Goal: Transaction & Acquisition: Book appointment/travel/reservation

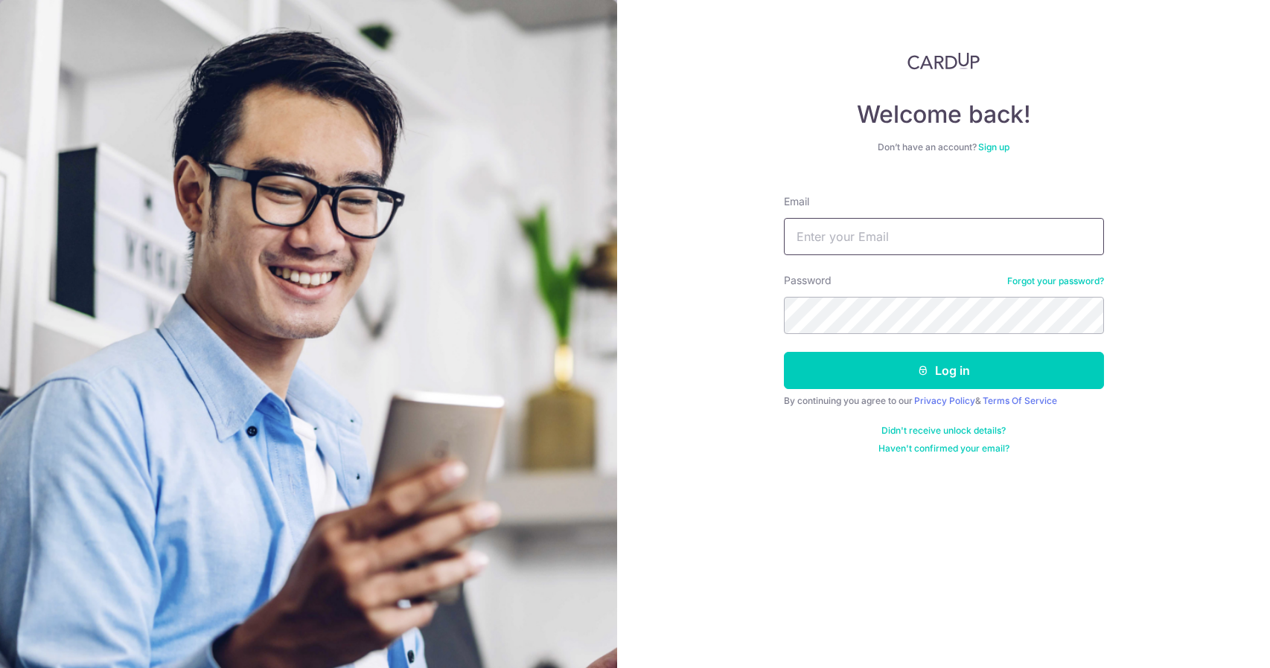
click at [824, 243] on input "Email" at bounding box center [944, 236] width 320 height 37
click at [825, 242] on input "Email" at bounding box center [944, 236] width 320 height 37
type input "Mervyn.oxk@hotmail.com"
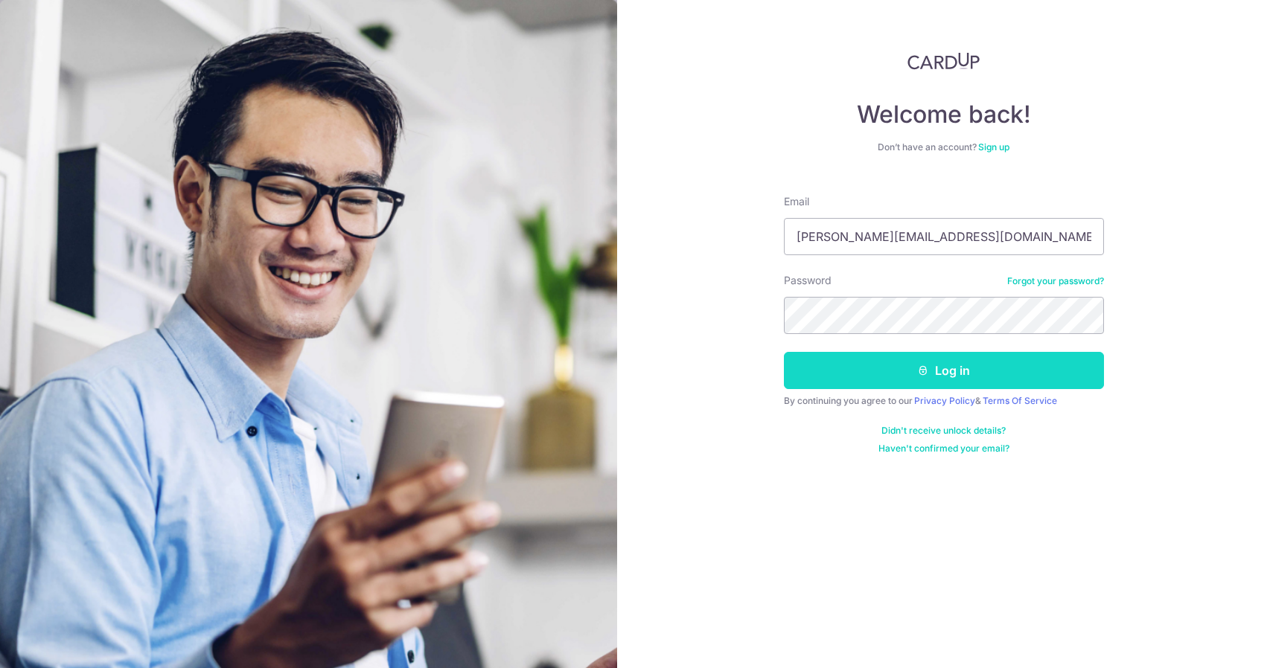
click at [950, 368] on button "Log in" at bounding box center [944, 370] width 320 height 37
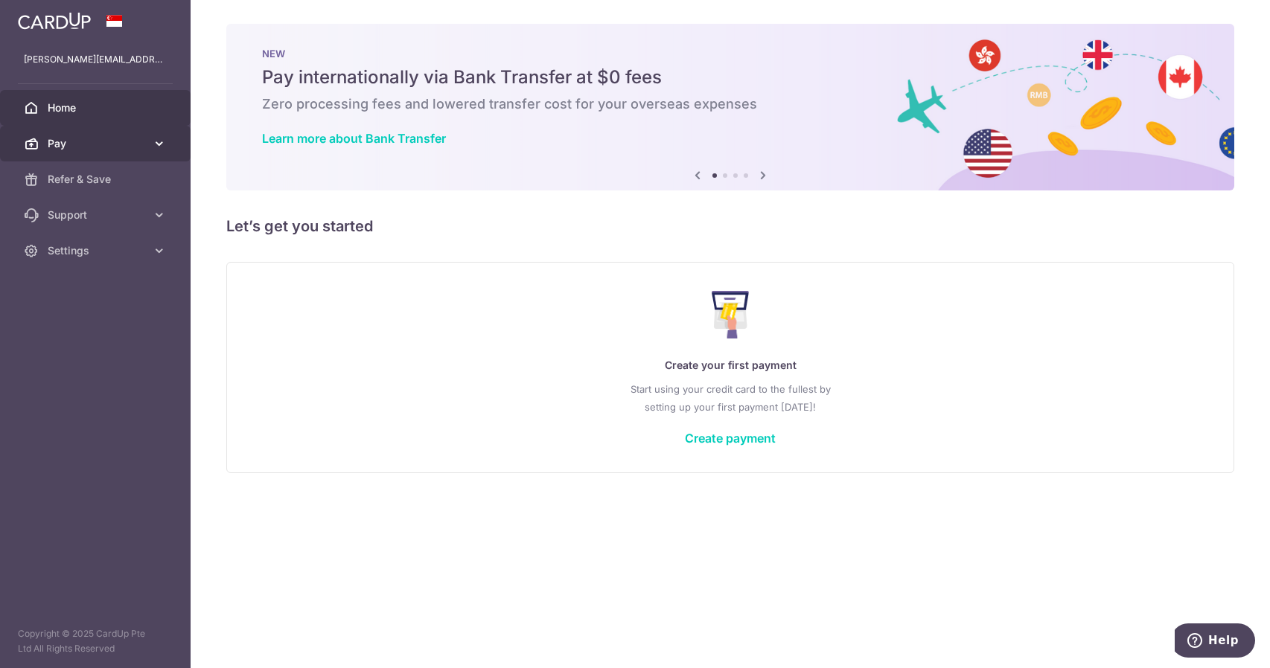
click at [143, 138] on span "Pay" at bounding box center [97, 143] width 98 height 15
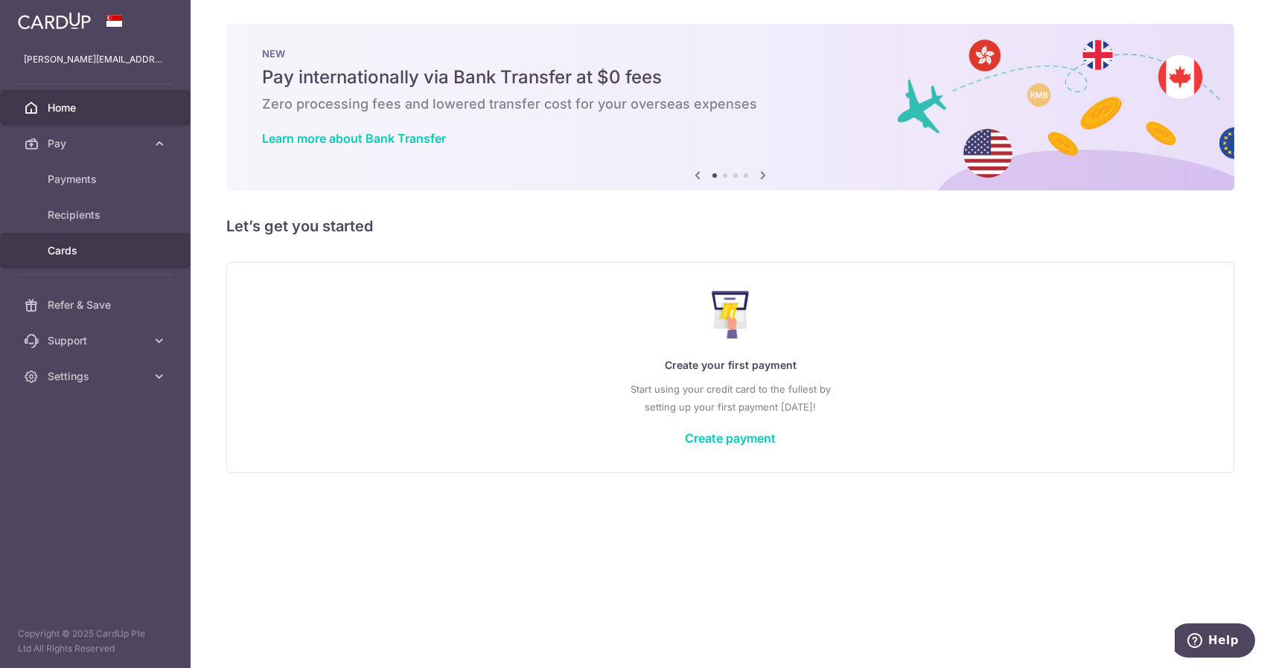
click at [87, 258] on link "Cards" at bounding box center [95, 251] width 191 height 36
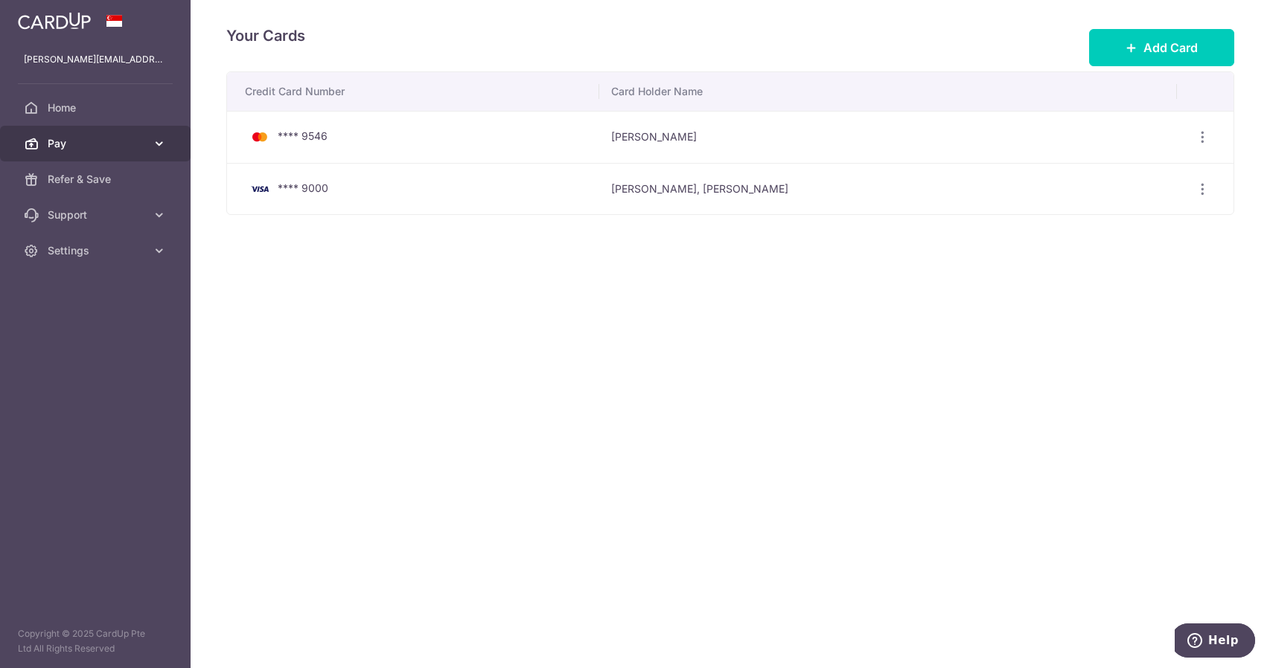
click at [95, 130] on link "Pay" at bounding box center [95, 144] width 191 height 36
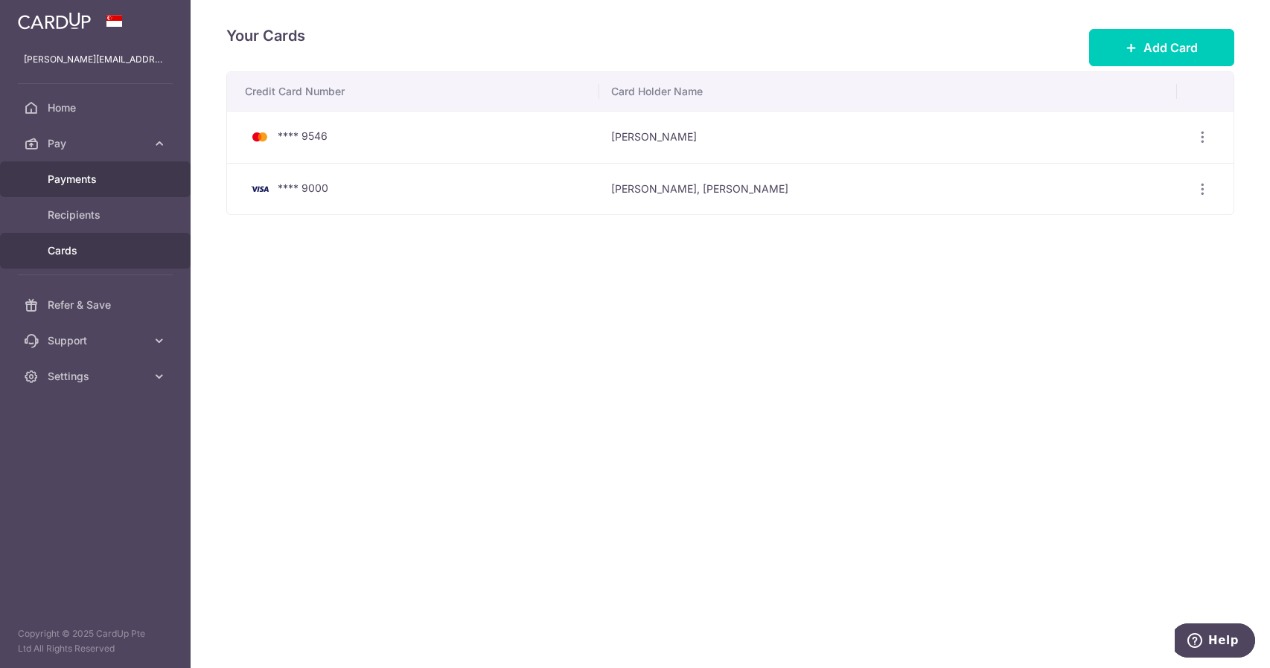
click at [99, 185] on span "Payments" at bounding box center [97, 179] width 98 height 15
click at [1119, 54] on button "Add Card" at bounding box center [1161, 47] width 145 height 37
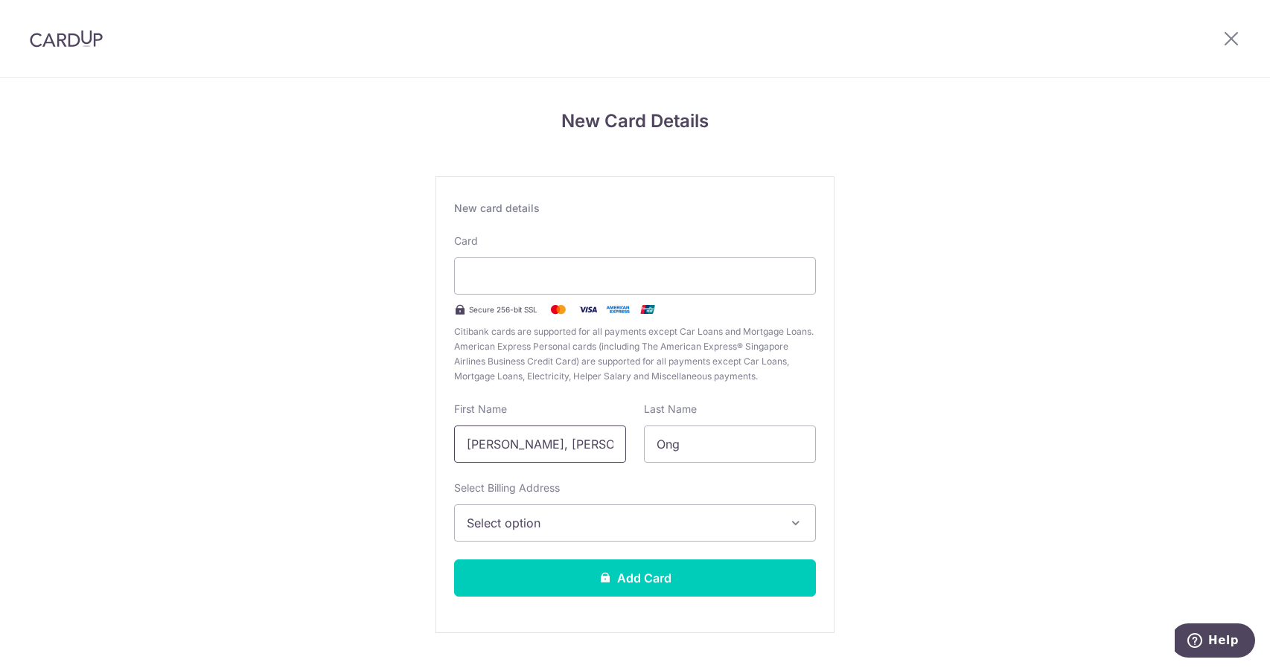
click at [570, 448] on input "Xun Kai, Mervyn" at bounding box center [540, 444] width 172 height 37
drag, startPoint x: 587, startPoint y: 443, endPoint x: 444, endPoint y: 435, distance: 143.1
click at [445, 435] on div "First Name Xun Kai, Mervyn" at bounding box center [540, 432] width 190 height 61
type input "Mervyn"
click at [917, 284] on div "New Card Details New card details Card Secure 256-bit SSL Citibank cards are su…" at bounding box center [635, 390] width 1270 height 625
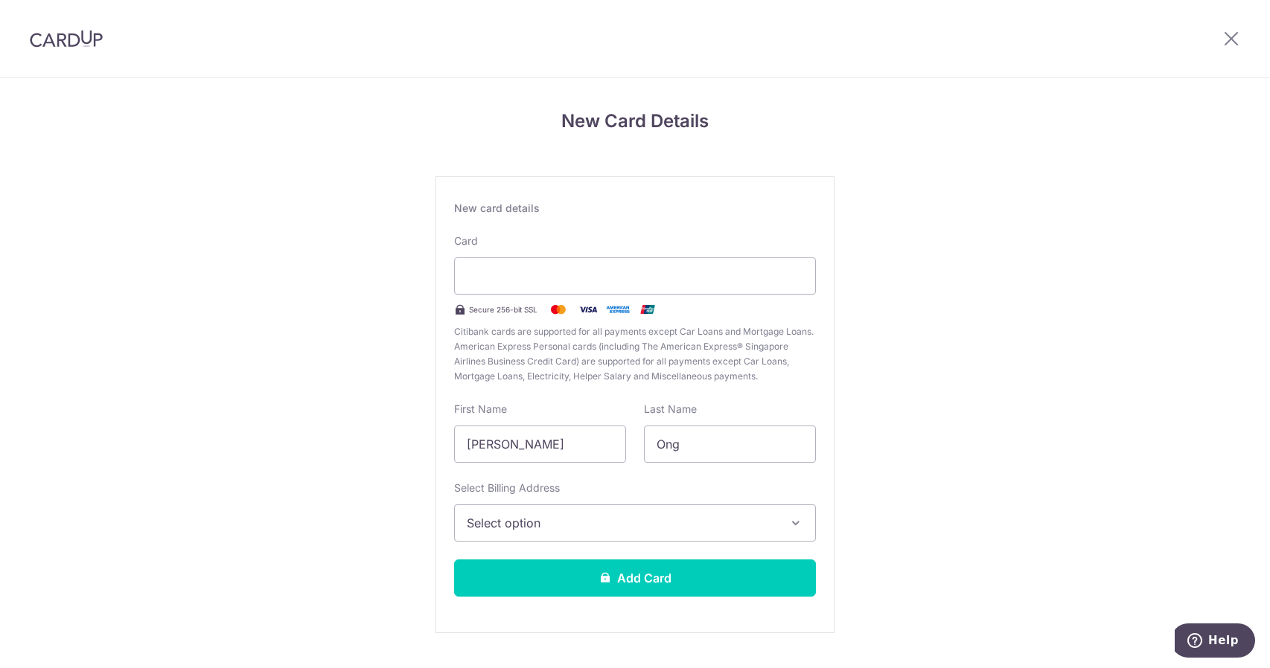
click at [558, 532] on button "Select option" at bounding box center [635, 523] width 362 height 37
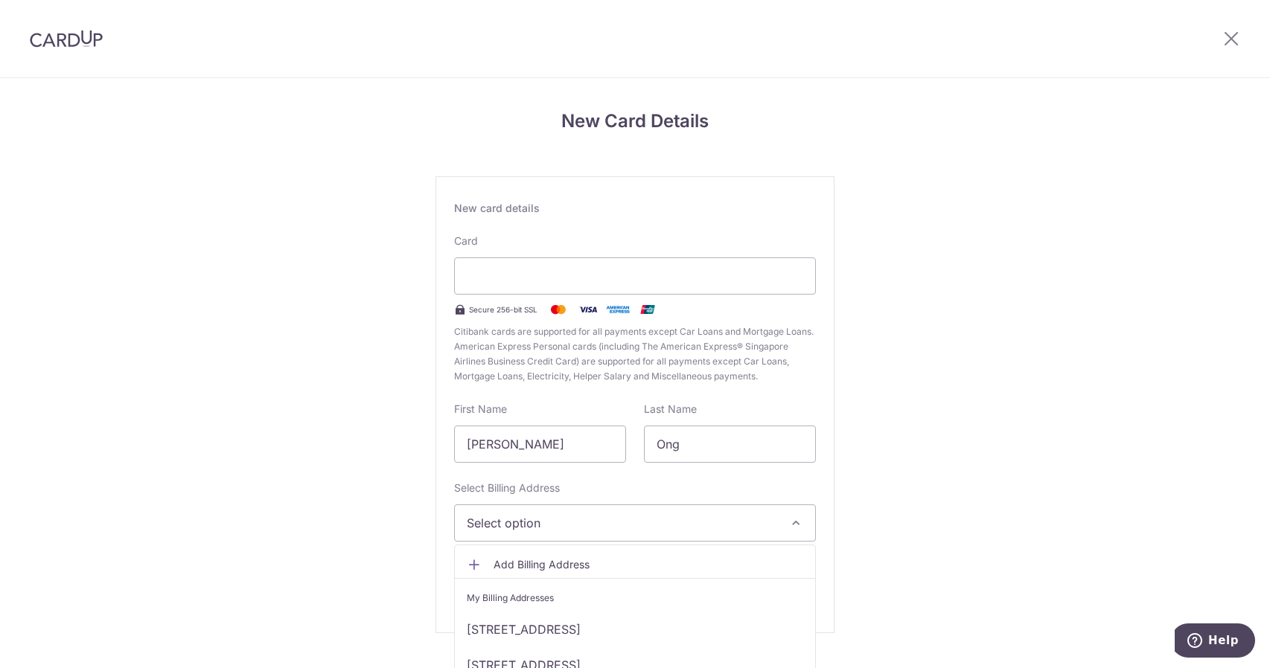
scroll to position [33, 0]
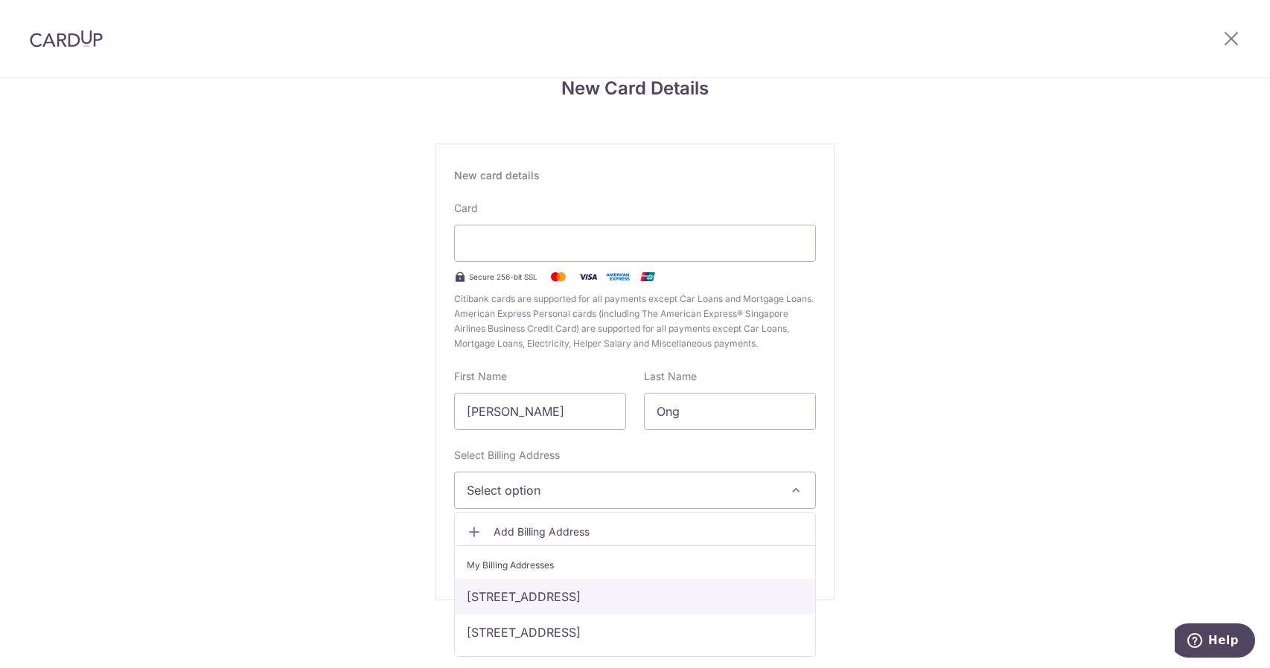
click at [607, 596] on link "[STREET_ADDRESS]" at bounding box center [635, 597] width 360 height 36
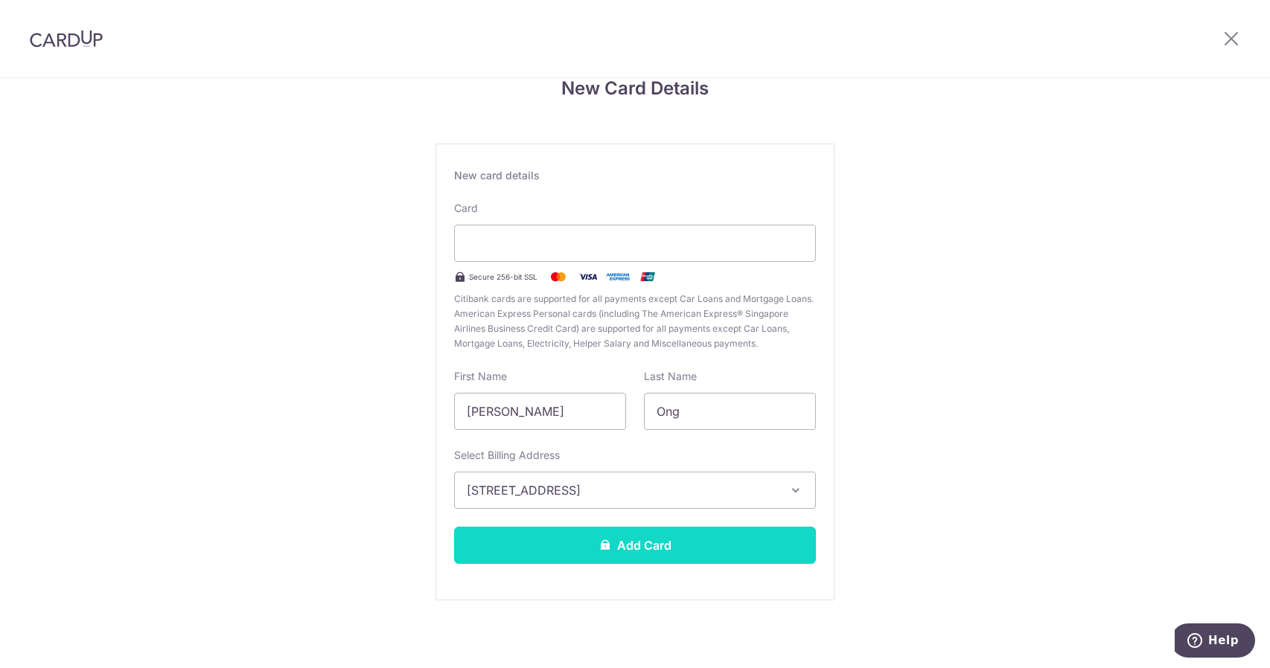
click at [645, 545] on button "Add Card" at bounding box center [635, 545] width 362 height 37
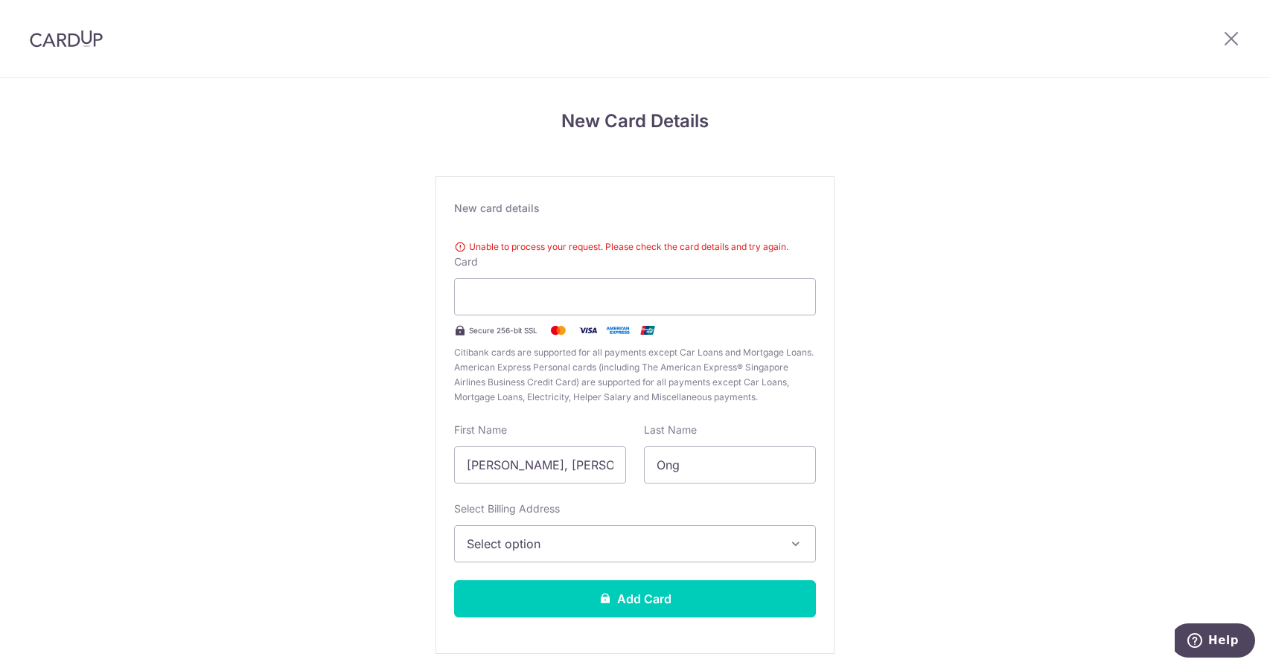
scroll to position [54, 0]
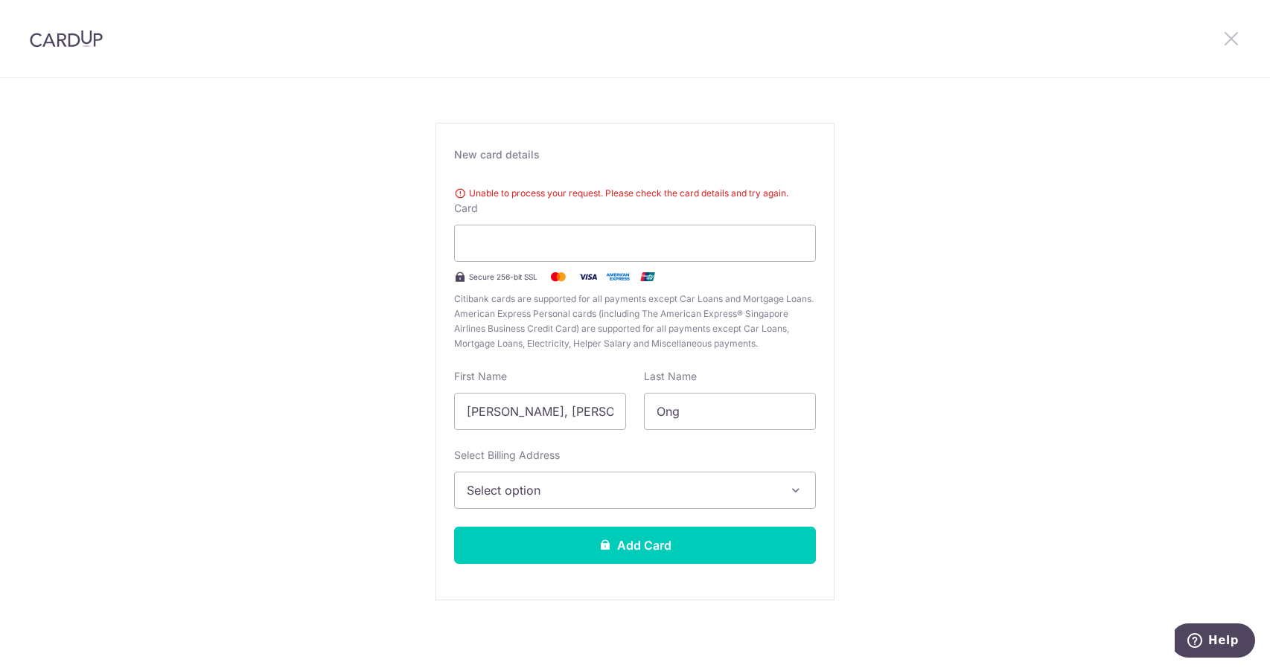
click at [1230, 33] on icon at bounding box center [1231, 38] width 18 height 19
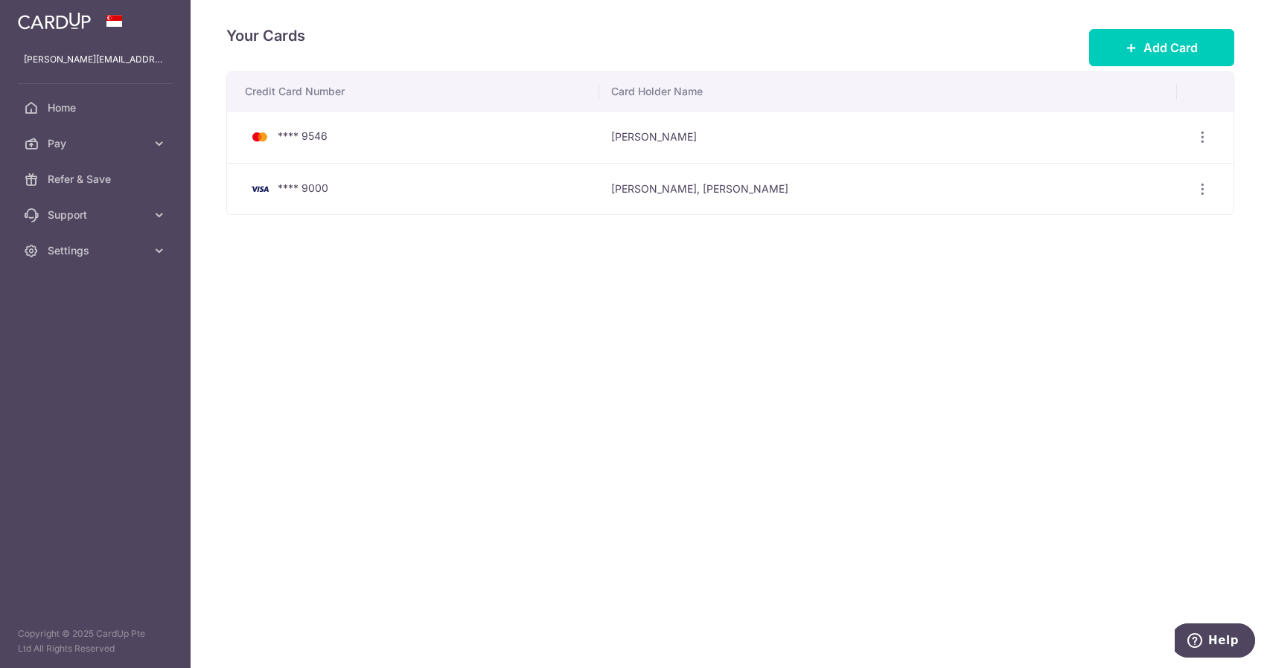
click at [363, 193] on div "**** 9000" at bounding box center [416, 189] width 342 height 18
click at [1200, 188] on icon "button" at bounding box center [1203, 190] width 16 height 16
click at [662, 319] on div "Your Cards Add Card Credit Card Number Card Holder Name **** 9546 Mervyn Ong Vi…" at bounding box center [730, 334] width 1079 height 668
click at [104, 115] on link "Home" at bounding box center [95, 108] width 191 height 36
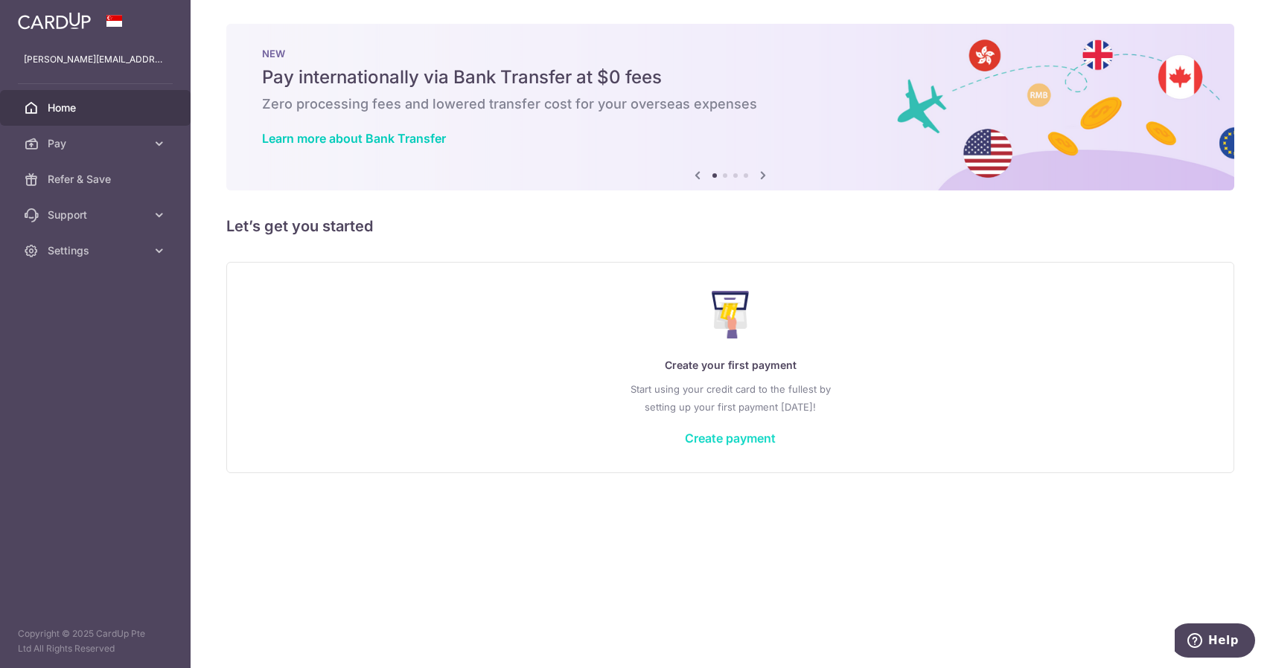
click at [734, 435] on link "Create payment" at bounding box center [730, 438] width 91 height 15
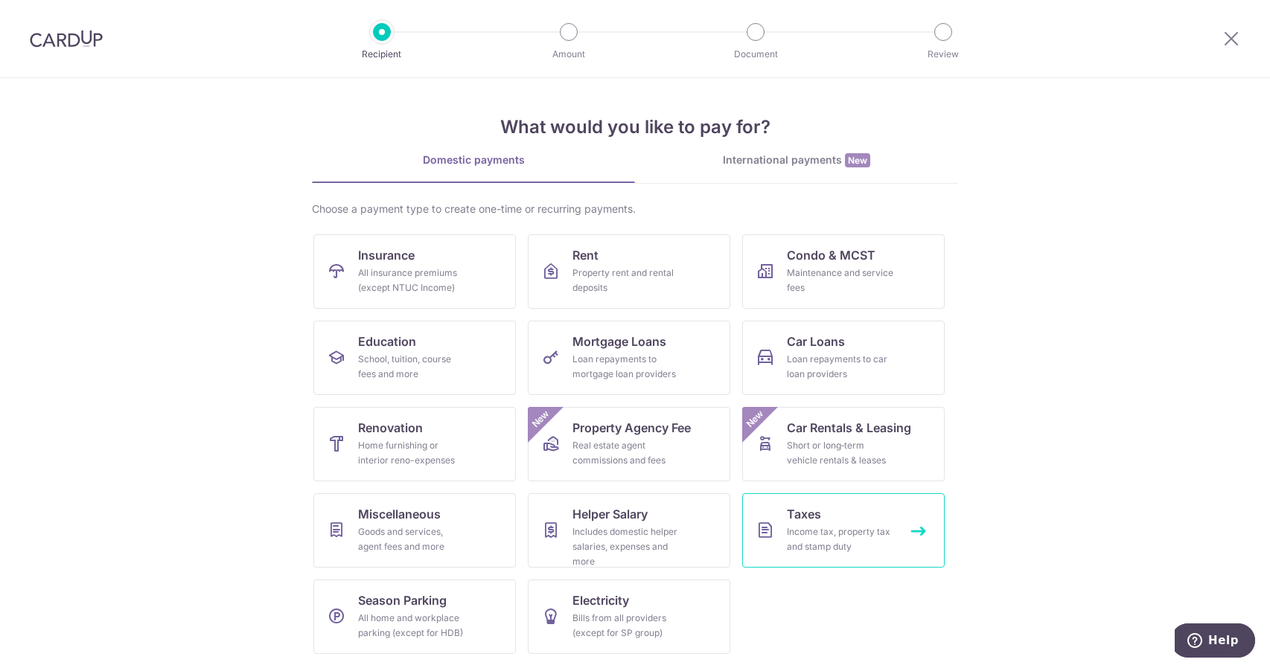
click at [844, 516] on link "Taxes Income tax, property tax and stamp duty" at bounding box center [843, 530] width 202 height 74
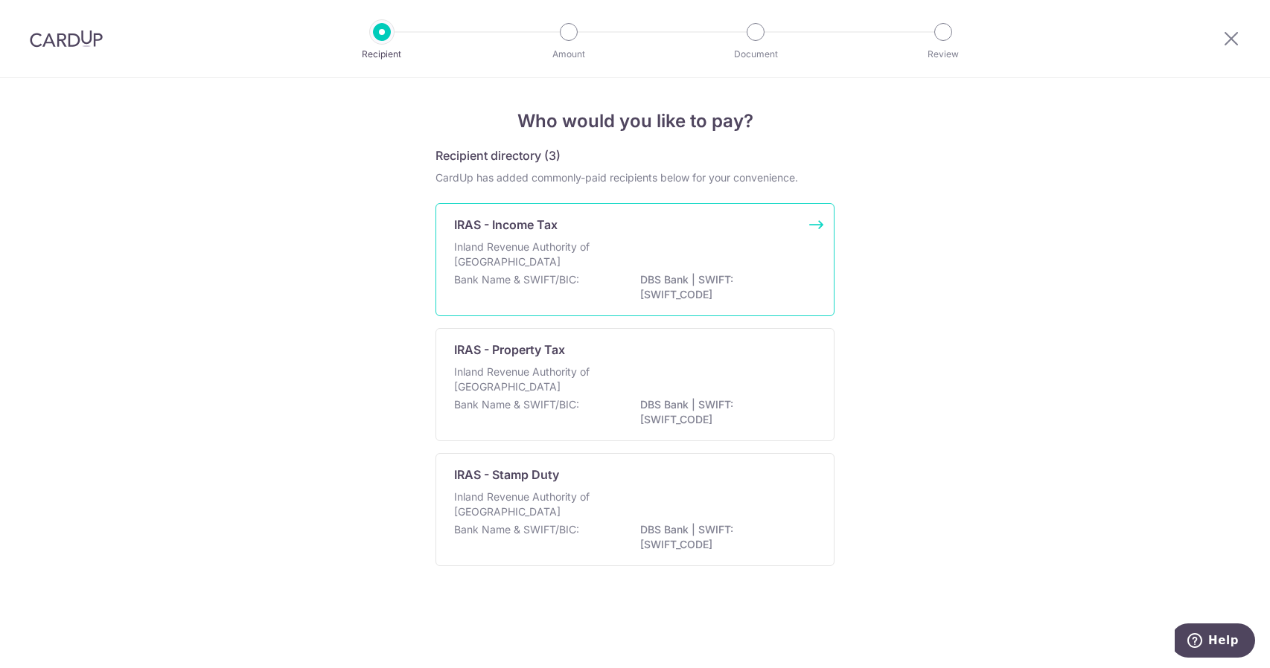
click at [583, 266] on p "Inland Revenue Authority of Singapore" at bounding box center [533, 255] width 158 height 30
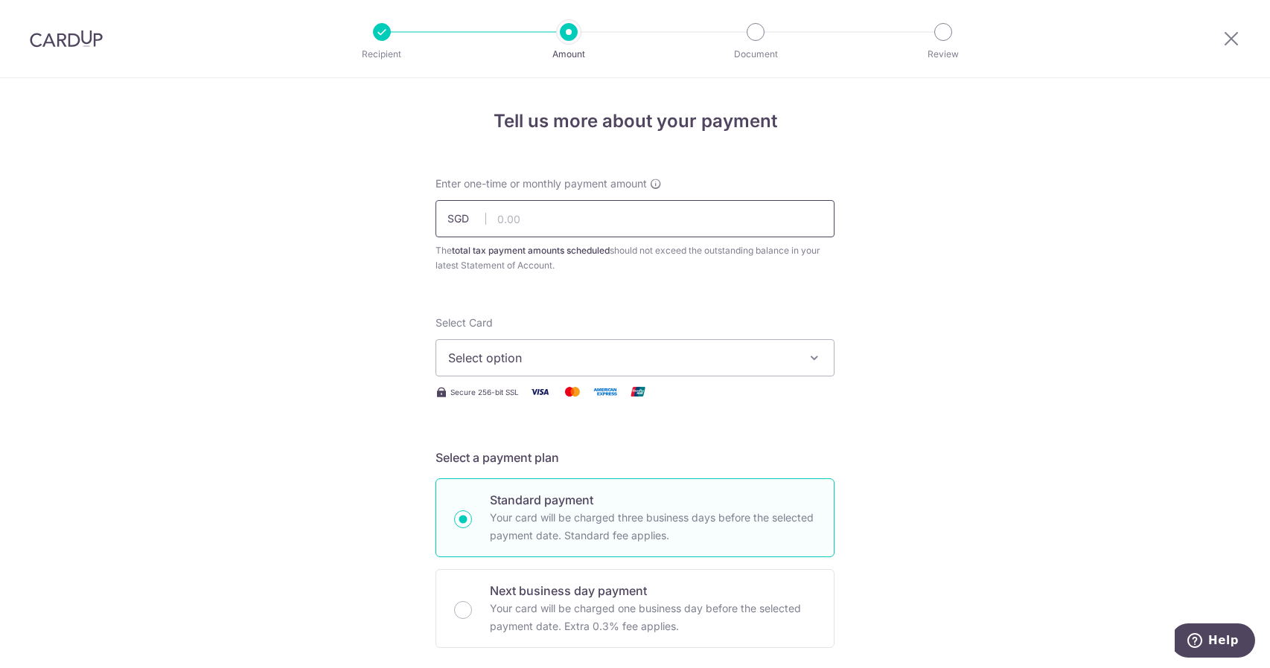
click at [586, 226] on input "text" at bounding box center [634, 218] width 399 height 37
type input "2,619.97"
click at [552, 366] on span "Select option" at bounding box center [621, 358] width 347 height 18
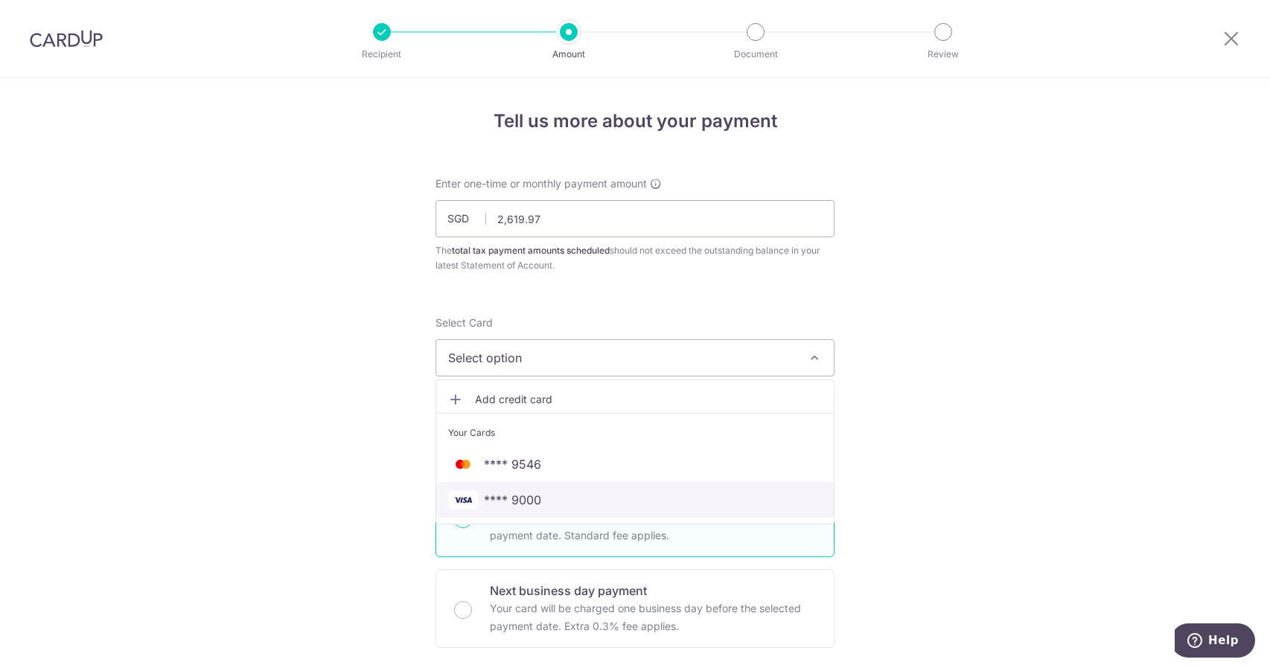
click at [552, 498] on span "**** 9000" at bounding box center [635, 500] width 374 height 18
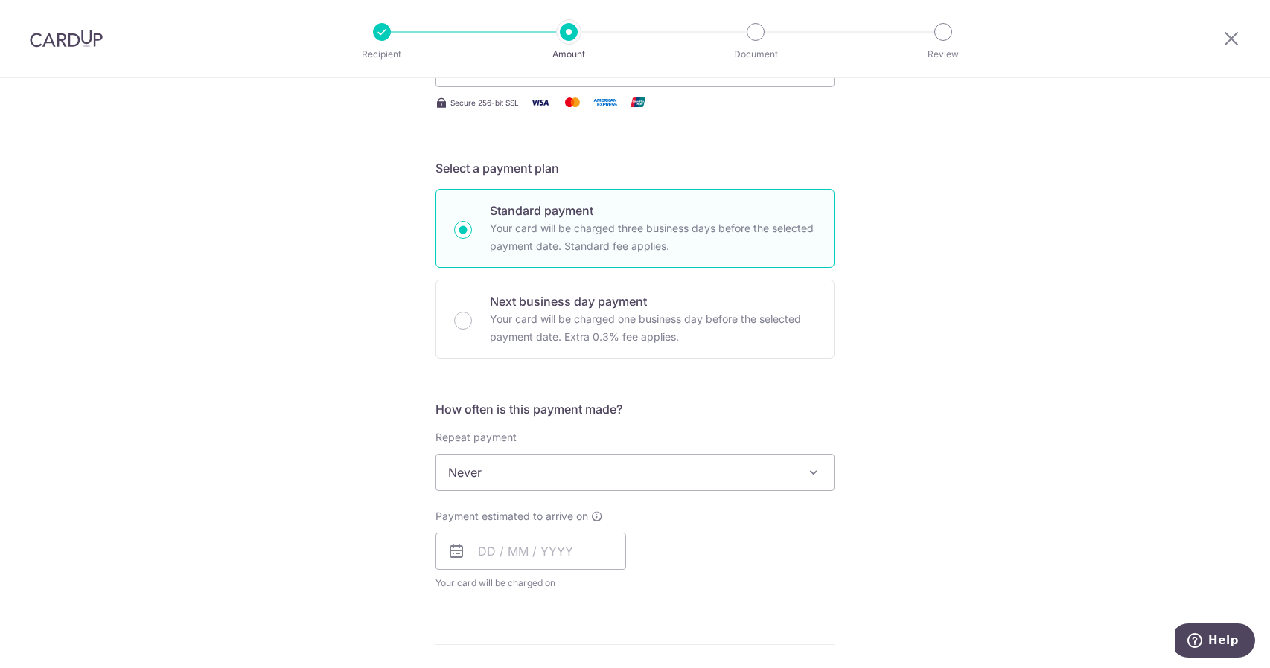
scroll to position [298, 0]
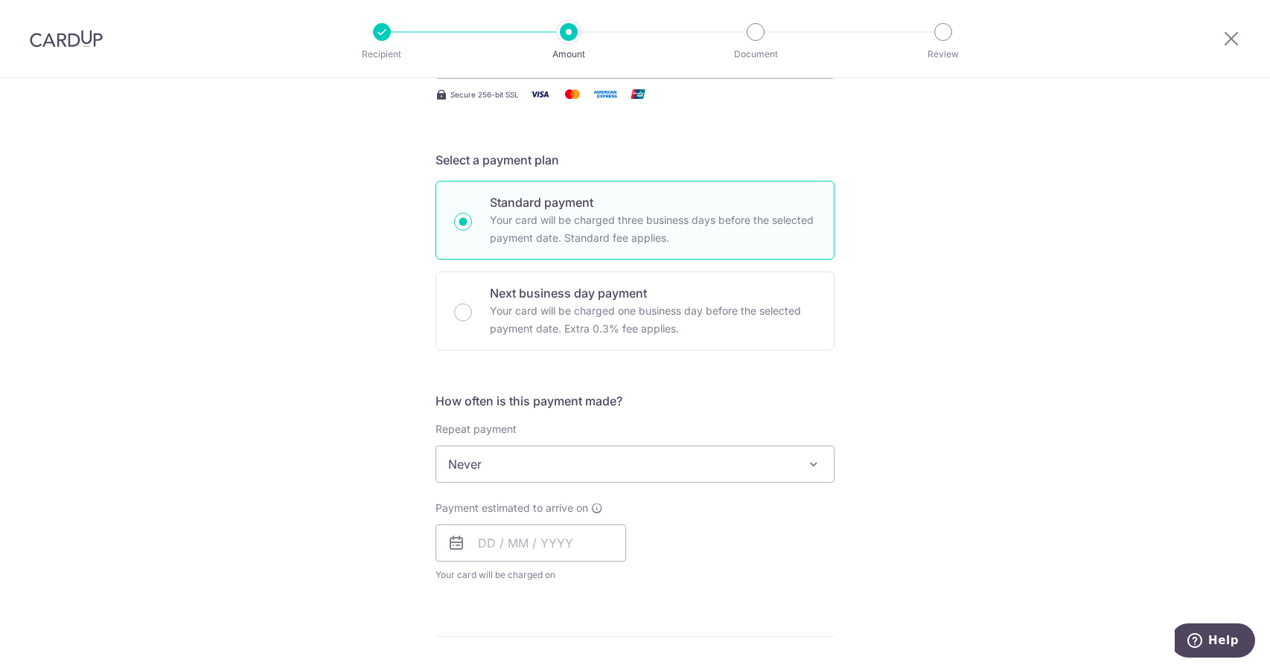
click at [750, 464] on span "Never" at bounding box center [634, 465] width 397 height 36
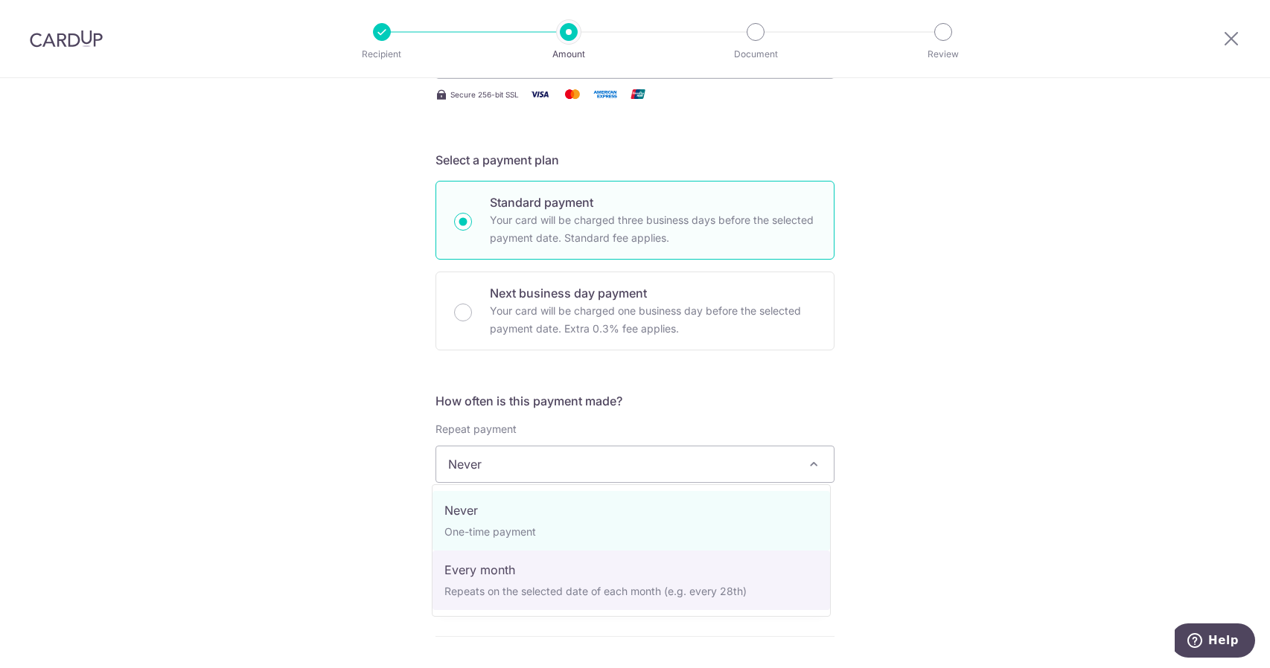
select select "3"
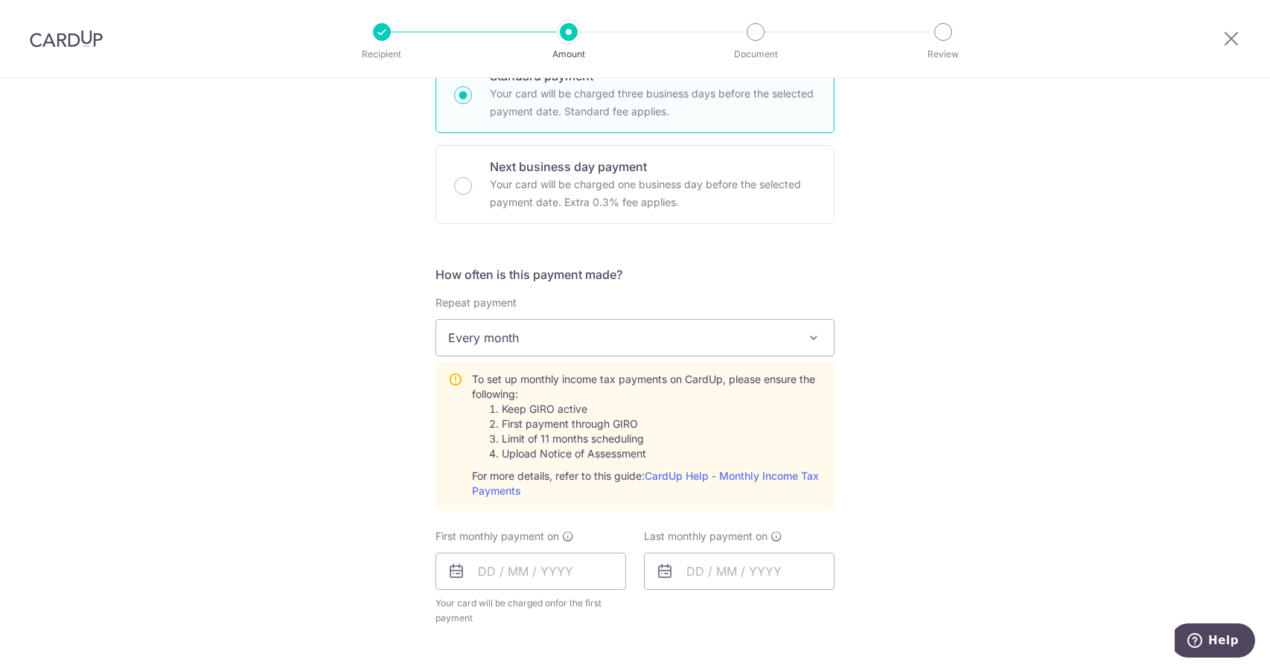
scroll to position [447, 0]
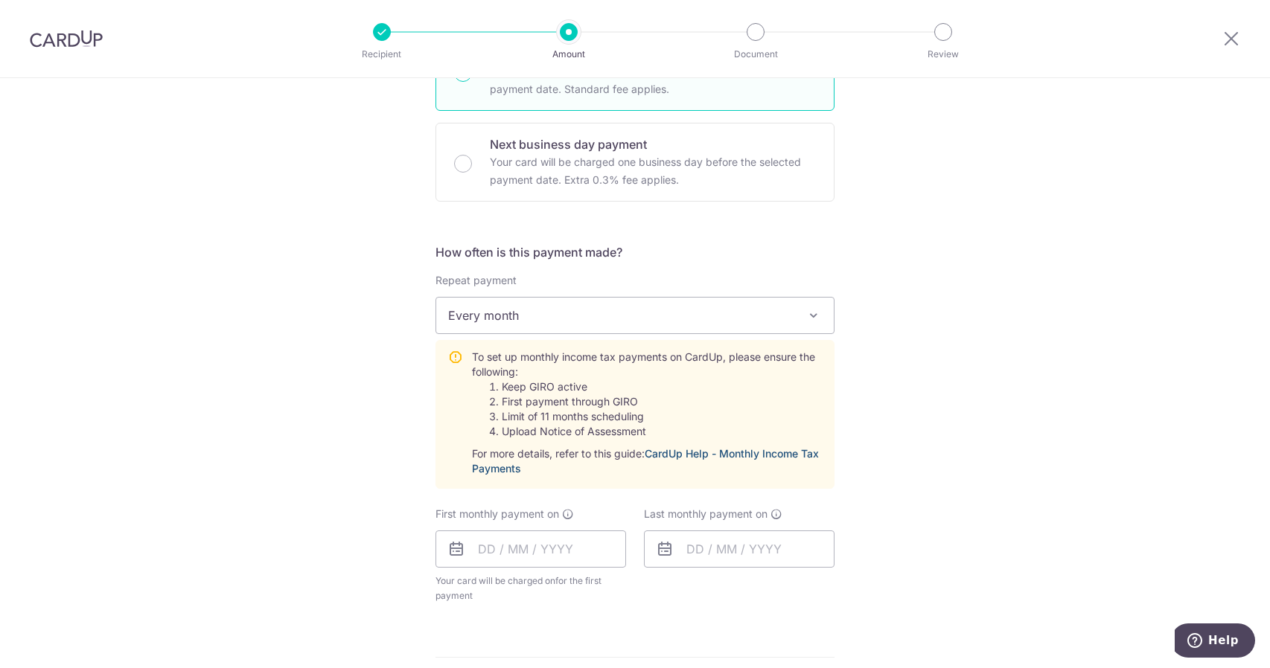
click at [762, 453] on link "CardUp Help - Monthly Income Tax Payments" at bounding box center [645, 461] width 347 height 28
click at [473, 546] on input "text" at bounding box center [530, 549] width 191 height 37
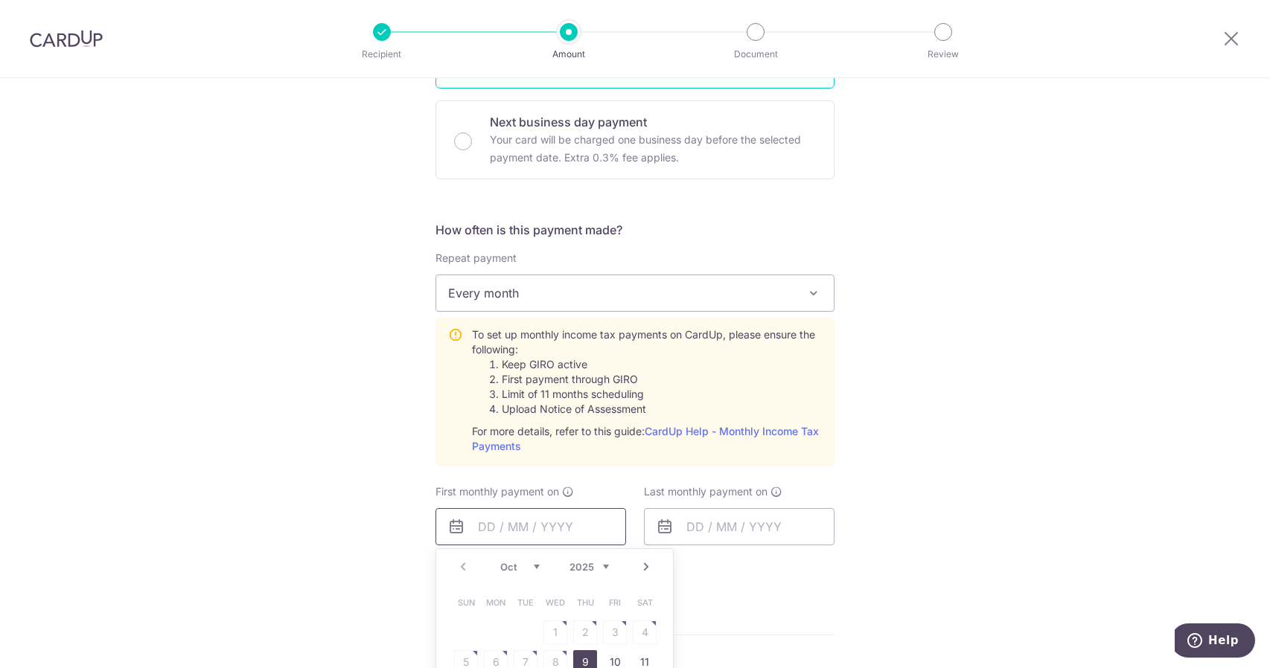
scroll to position [521, 0]
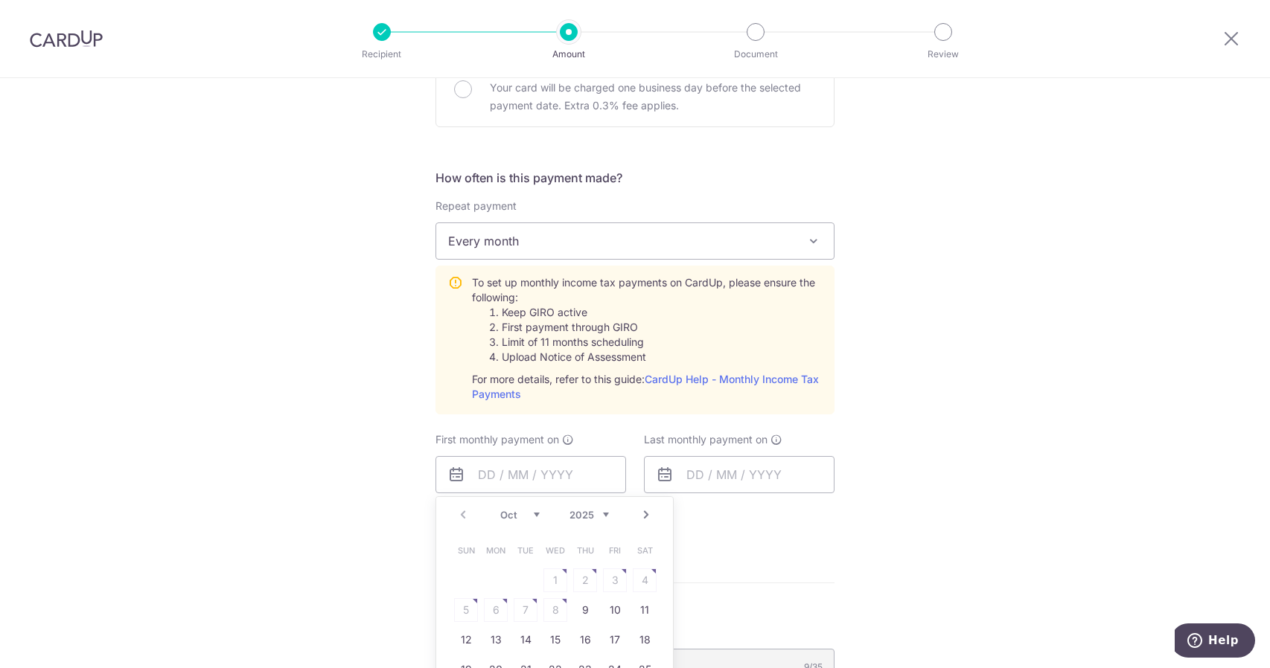
click at [522, 607] on table "Sun Mon Tue Wed Thu Fri Sat 1 2 3 4 5 6 7 8 9 10 11 12 13 14 15 16 17 18 19 20 …" at bounding box center [555, 625] width 208 height 179
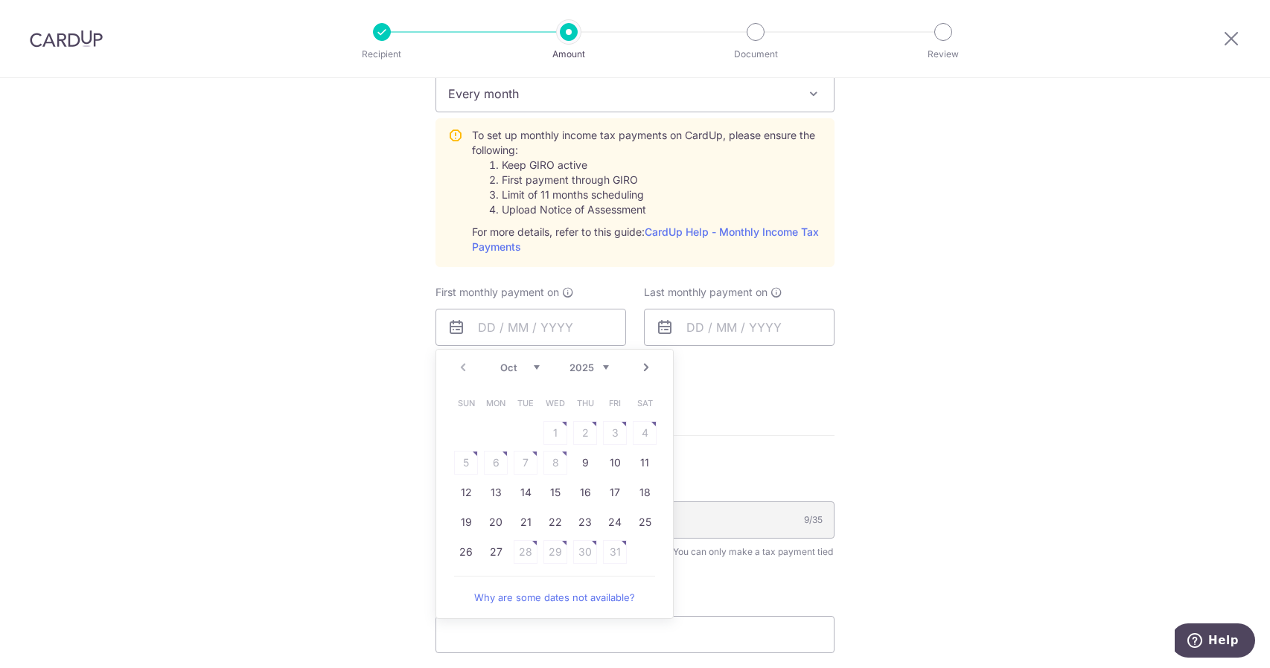
scroll to position [670, 0]
click at [571, 595] on link "Why are some dates not available?" at bounding box center [554, 596] width 201 height 30
click at [862, 387] on div "Tell us more about your payment Enter one-time or monthly payment amount SGD 2,…" at bounding box center [635, 184] width 1270 height 1552
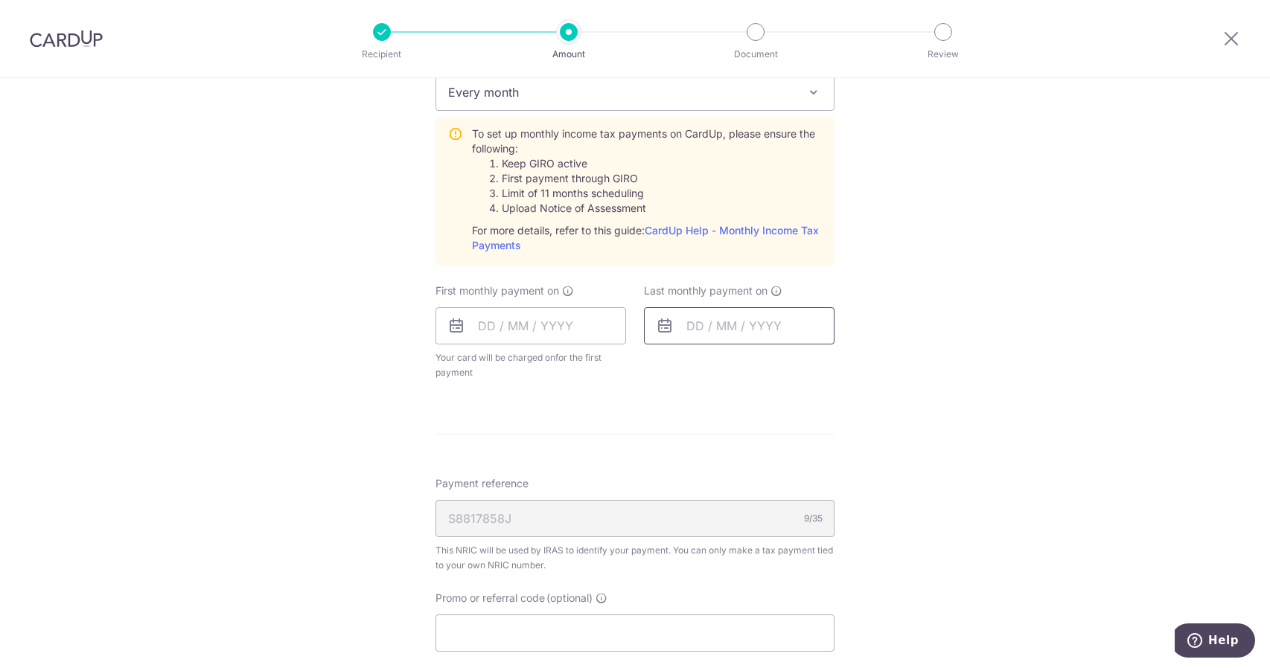
click at [768, 322] on input "text" at bounding box center [739, 325] width 191 height 37
click at [852, 363] on link "Next" at bounding box center [854, 366] width 18 height 18
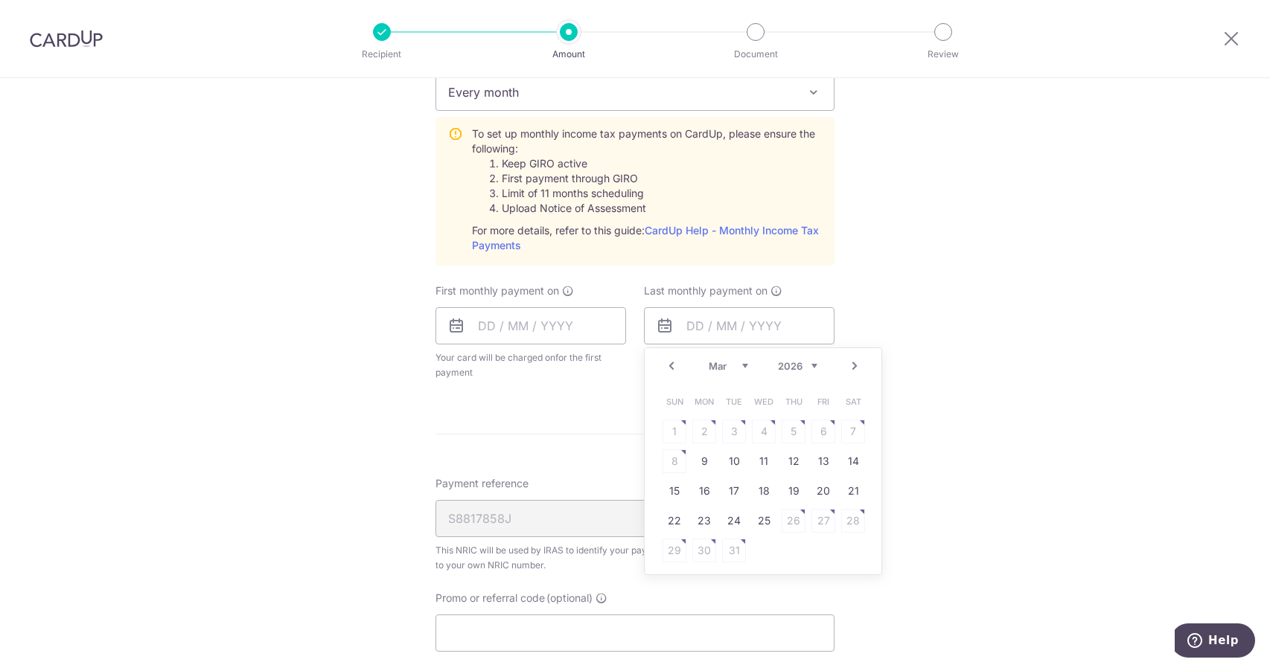
click at [852, 363] on link "Next" at bounding box center [854, 366] width 18 height 18
click at [787, 550] on table "Sun Mon Tue Wed Thu Fri Sat 1 2 3 4 5 6 7 8 9 10 11 12 13 14 15 16 17 18 19 20 …" at bounding box center [763, 476] width 208 height 179
click at [790, 549] on table "Sun Mon Tue Wed Thu Fri Sat 1 2 3 4 5 6 7 8 9 10 11 12 13 14 15 16 17 18 19 20 …" at bounding box center [763, 476] width 208 height 179
click at [665, 361] on link "Prev" at bounding box center [671, 366] width 18 height 18
click at [761, 527] on link "25" at bounding box center [764, 521] width 24 height 24
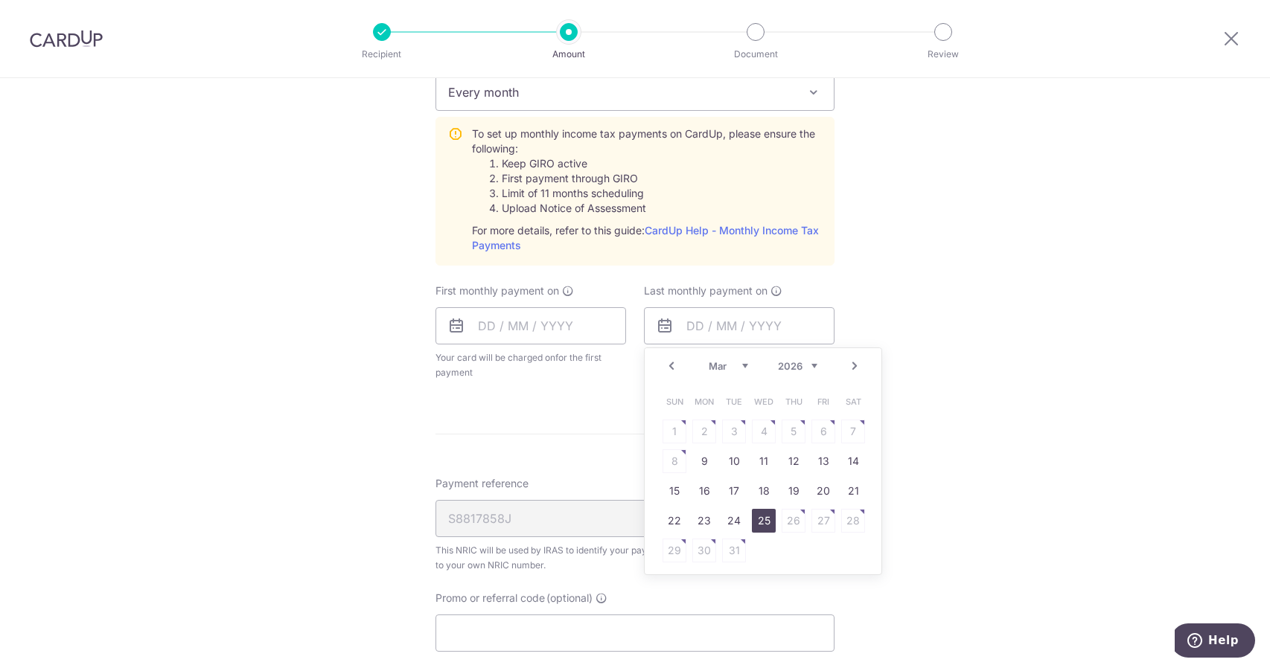
type input "25/03/2026"
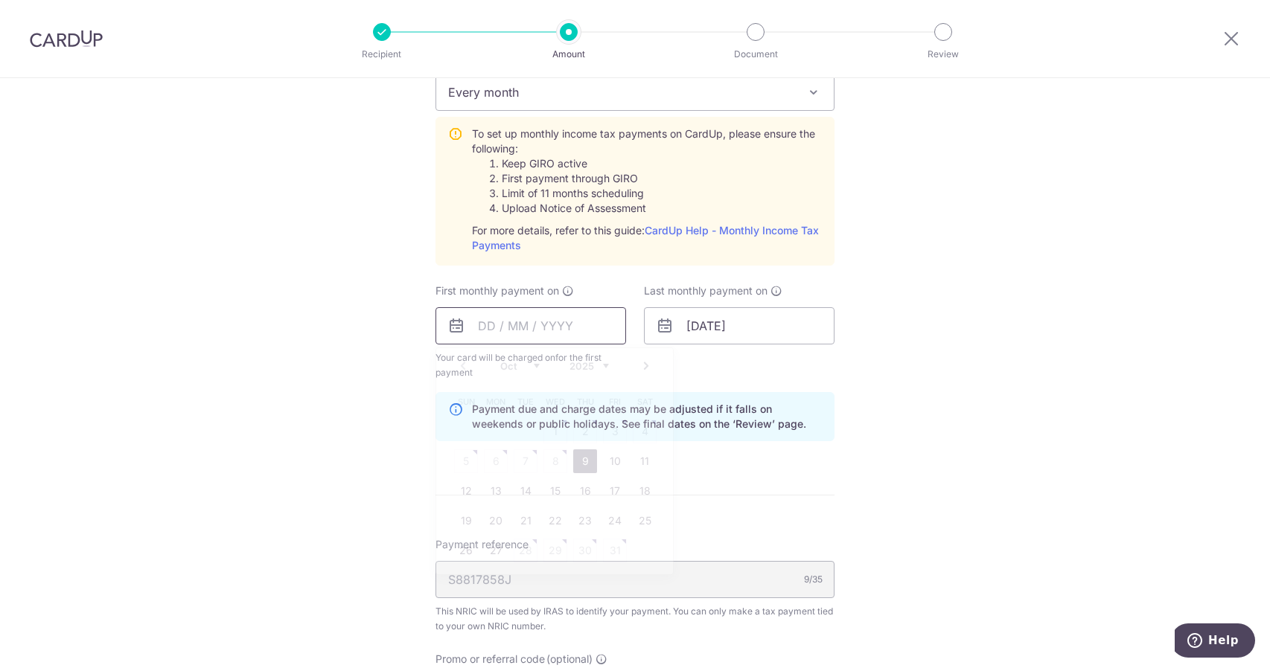
click at [485, 322] on input "text" at bounding box center [530, 325] width 191 height 37
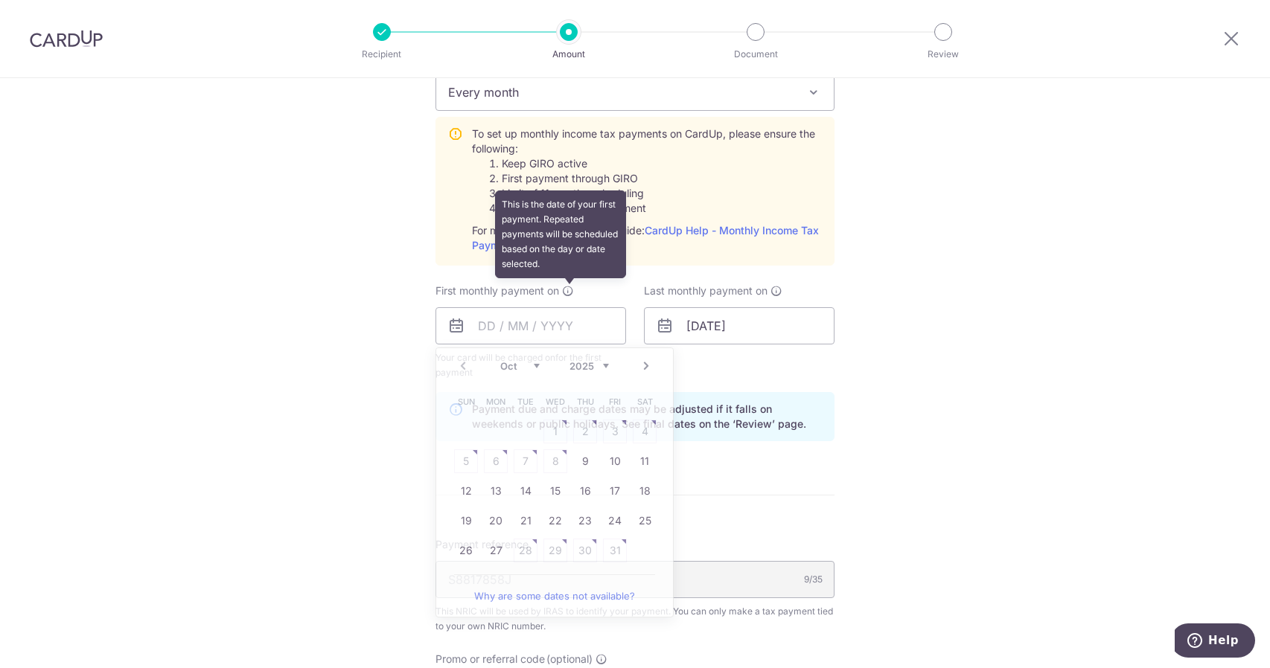
click at [566, 287] on icon at bounding box center [568, 291] width 12 height 12
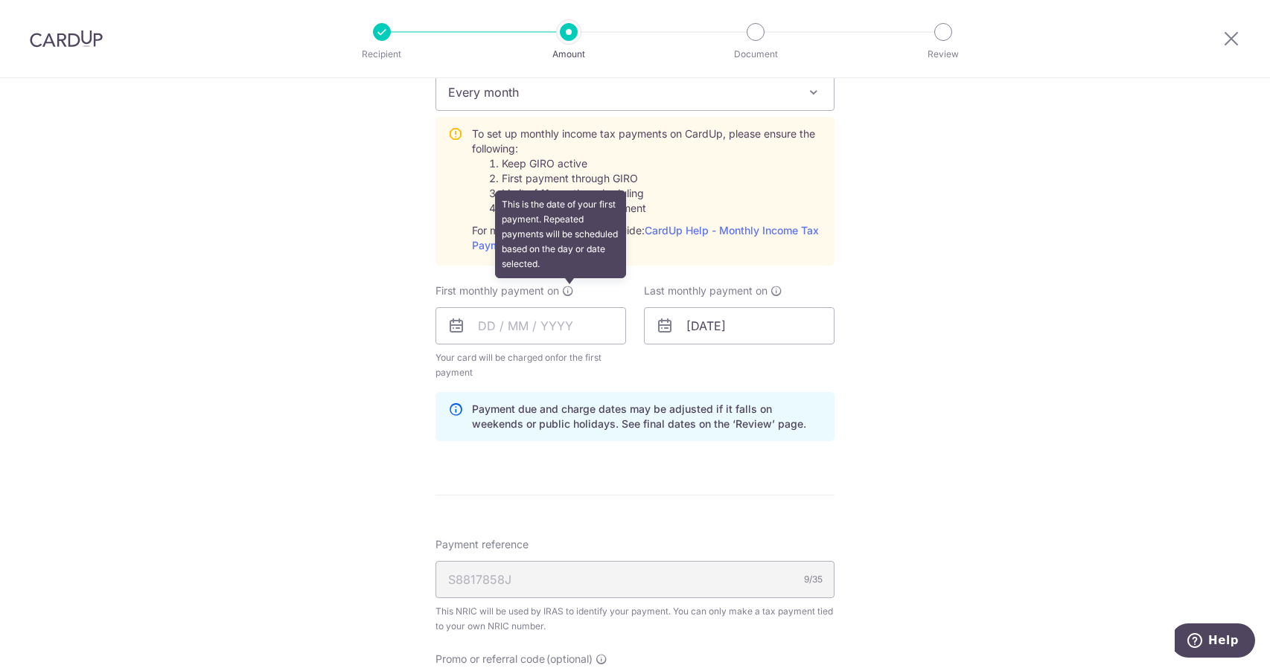
click at [566, 287] on icon at bounding box center [568, 291] width 12 height 12
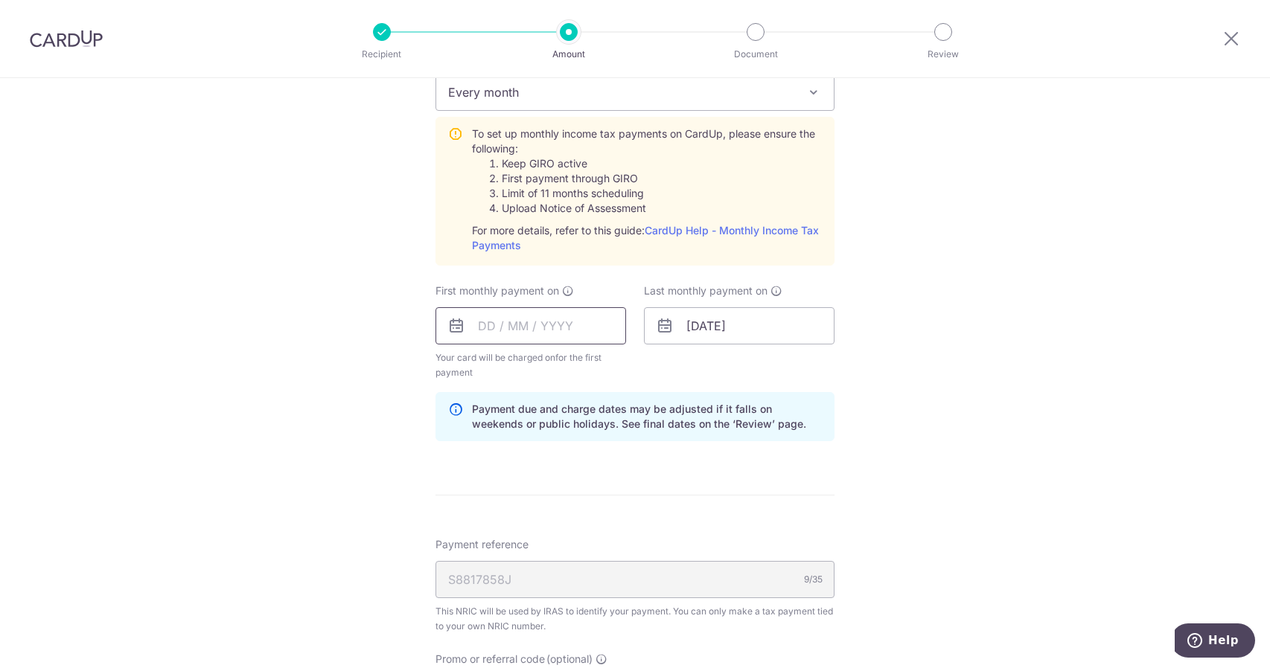
click at [575, 327] on input "text" at bounding box center [530, 325] width 191 height 37
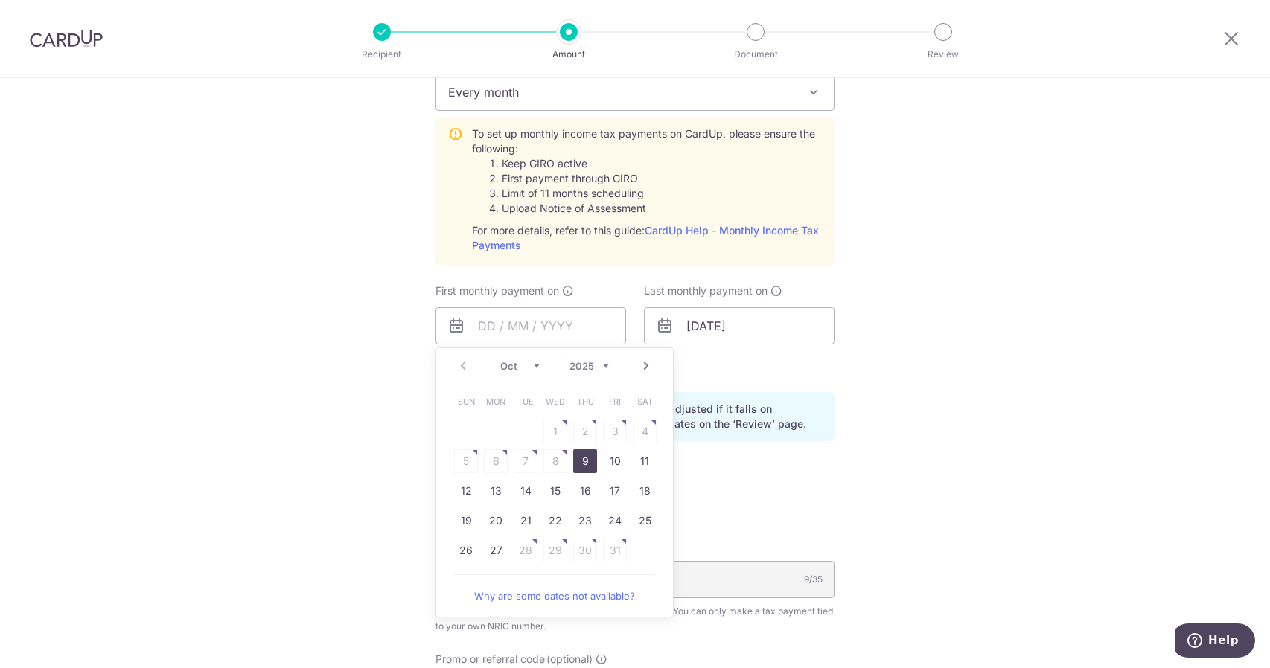
click at [642, 361] on link "Next" at bounding box center [646, 366] width 18 height 18
click at [458, 362] on link "Prev" at bounding box center [463, 366] width 18 height 18
drag, startPoint x: 490, startPoint y: 547, endPoint x: 965, endPoint y: 501, distance: 477.1
click at [490, 547] on link "27" at bounding box center [496, 551] width 24 height 24
type input "27/10/2025"
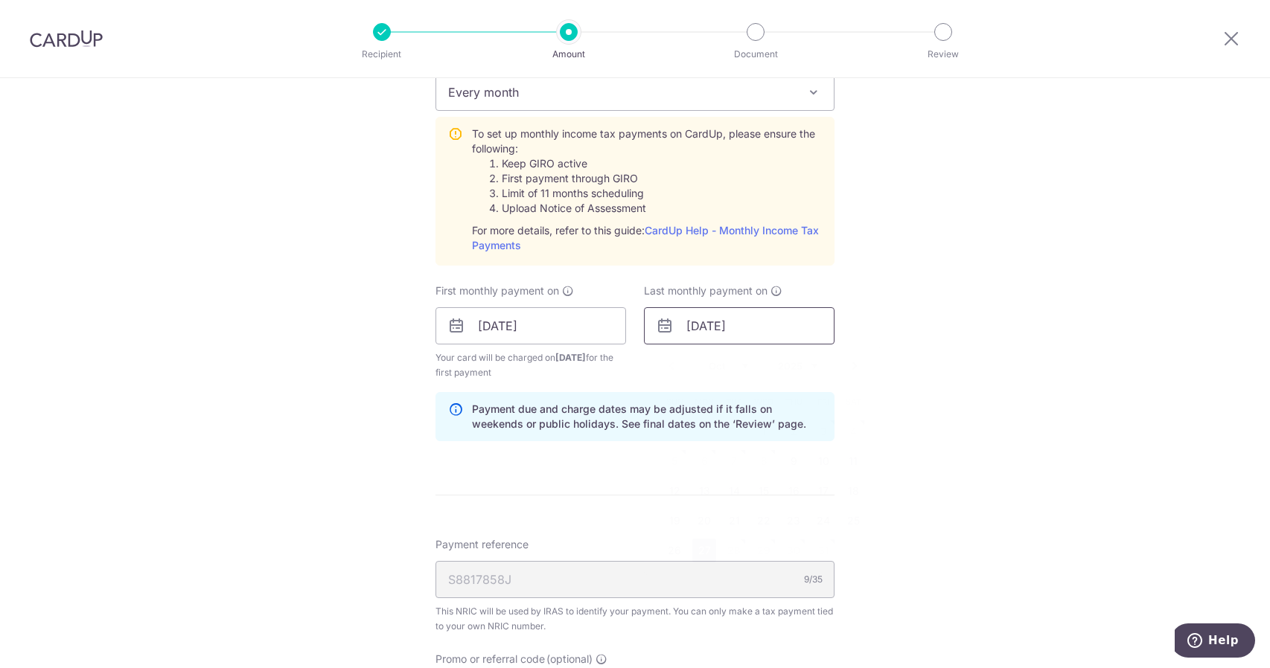
click at [755, 325] on input "27/10/2025" at bounding box center [739, 325] width 191 height 37
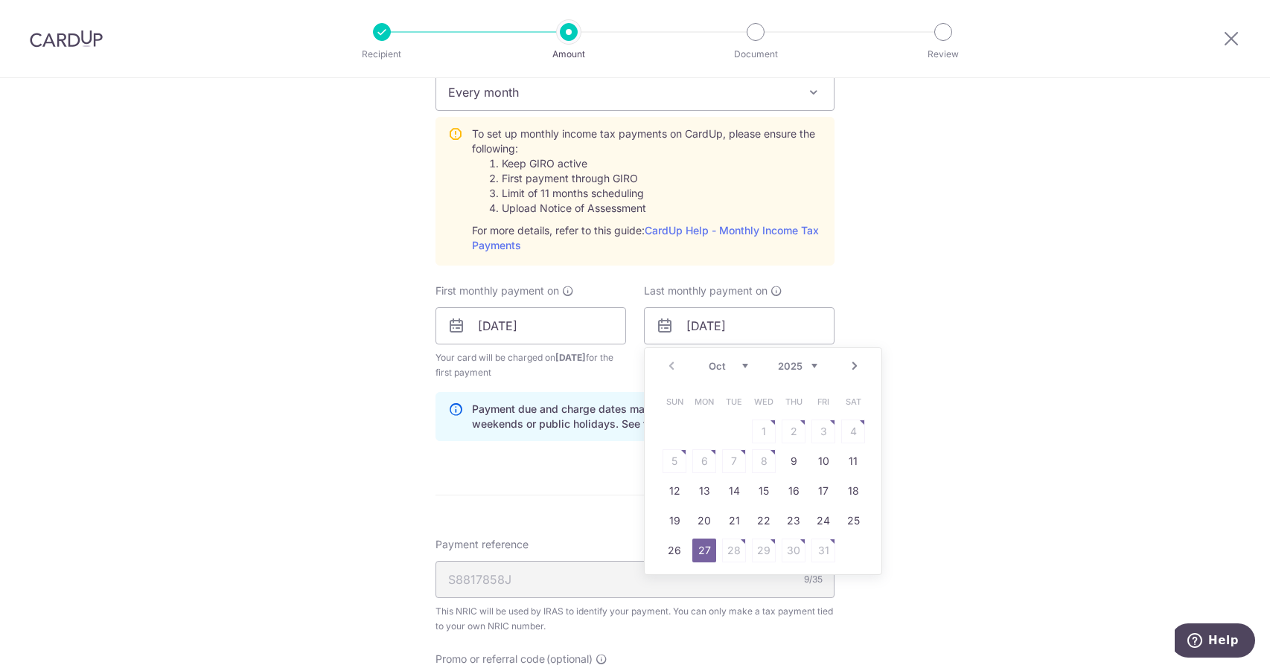
click at [851, 368] on link "Next" at bounding box center [854, 366] width 18 height 18
click at [758, 522] on link "25" at bounding box center [764, 521] width 24 height 24
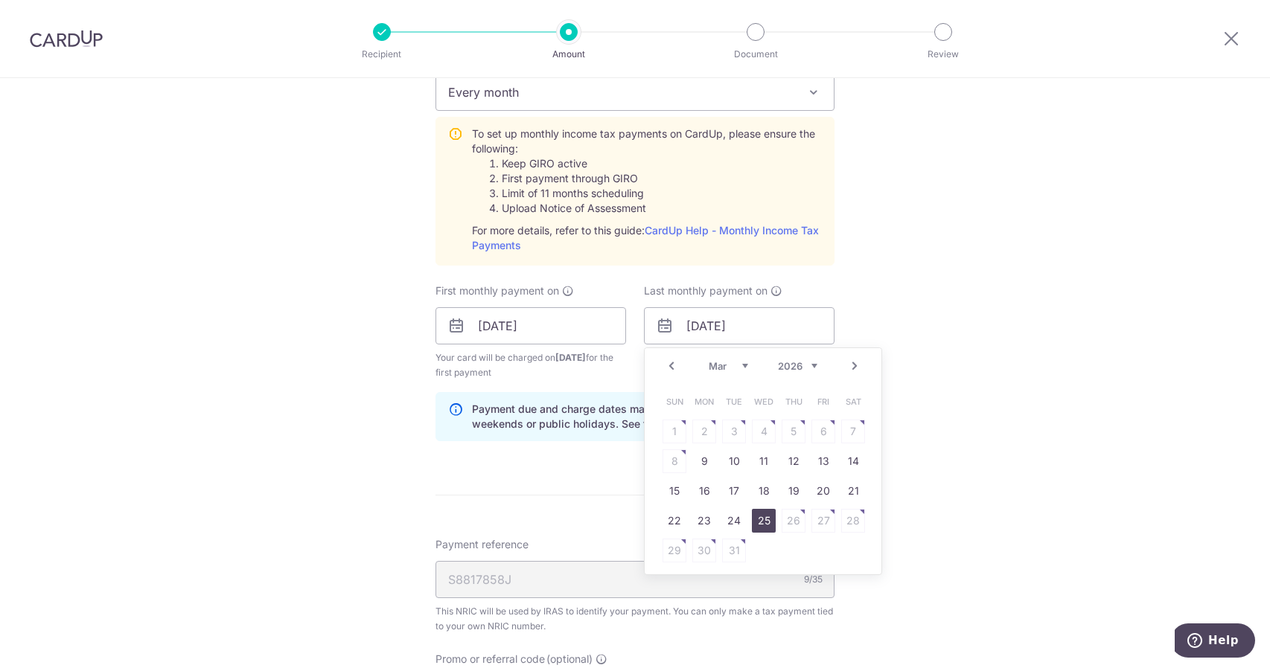
type input "25/03/2026"
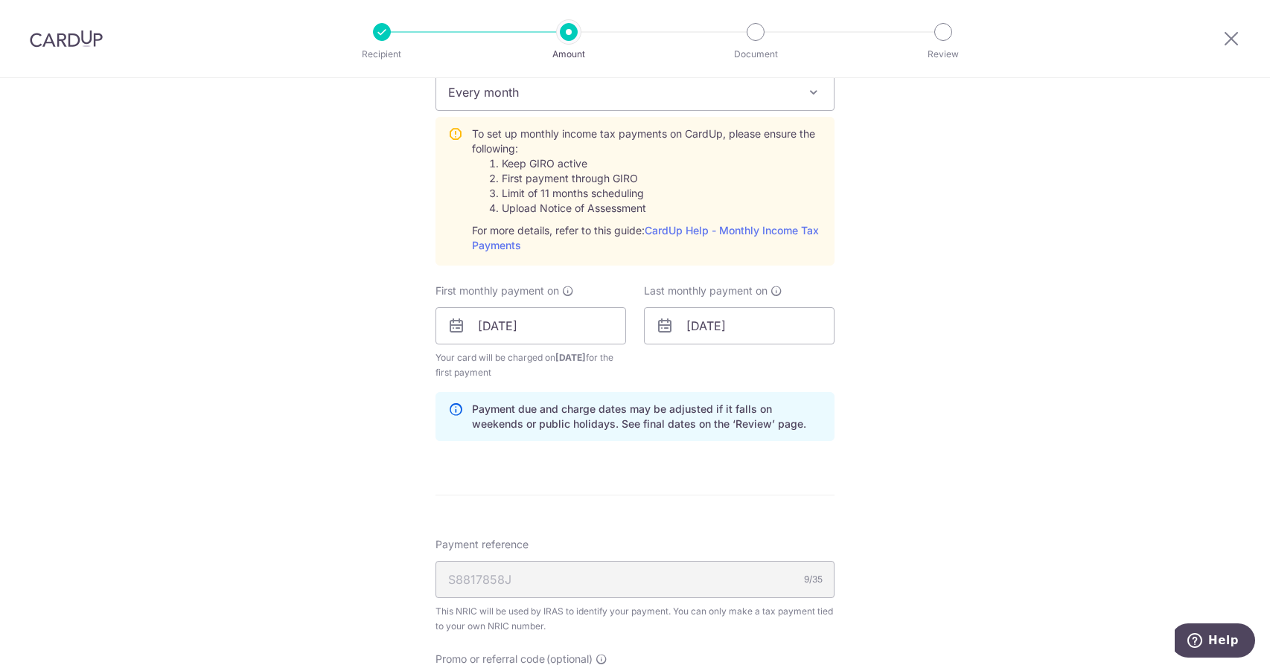
click at [990, 428] on div "Tell us more about your payment Enter one-time or monthly payment amount SGD 2,…" at bounding box center [635, 214] width 1270 height 1613
click at [557, 319] on input "27/10/2025" at bounding box center [530, 325] width 191 height 37
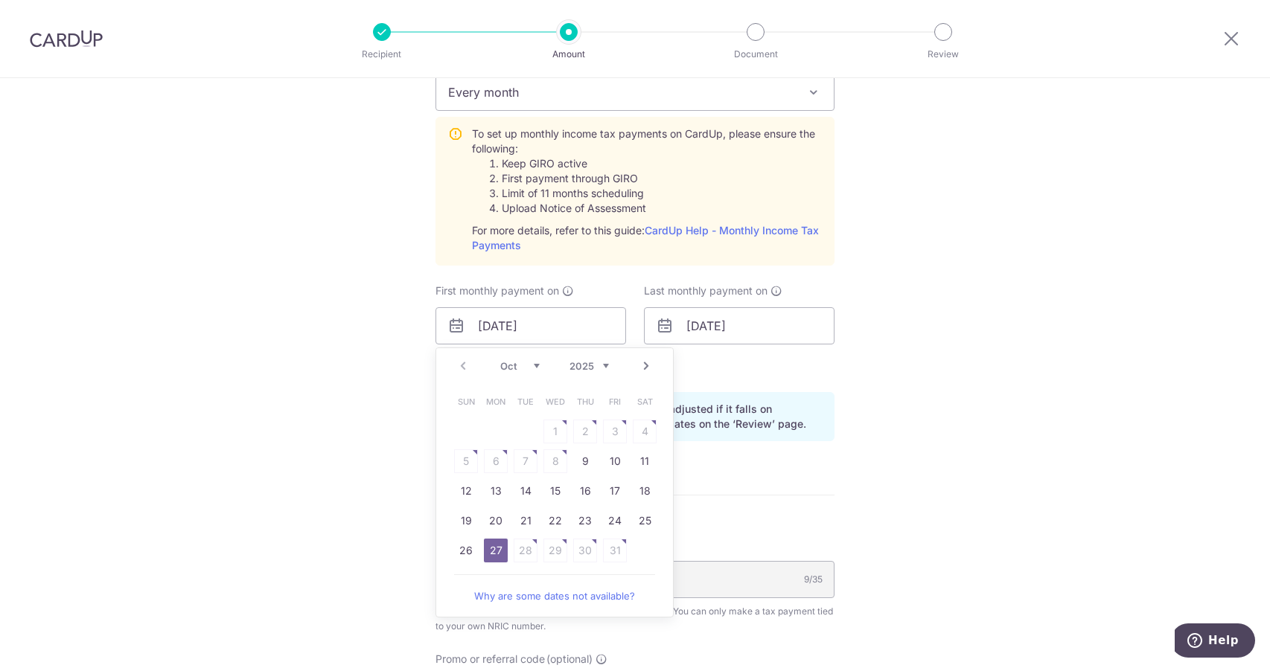
click at [642, 359] on link "Next" at bounding box center [646, 366] width 18 height 18
click at [619, 456] on link "7" at bounding box center [615, 462] width 24 height 24
type input "07/11/2025"
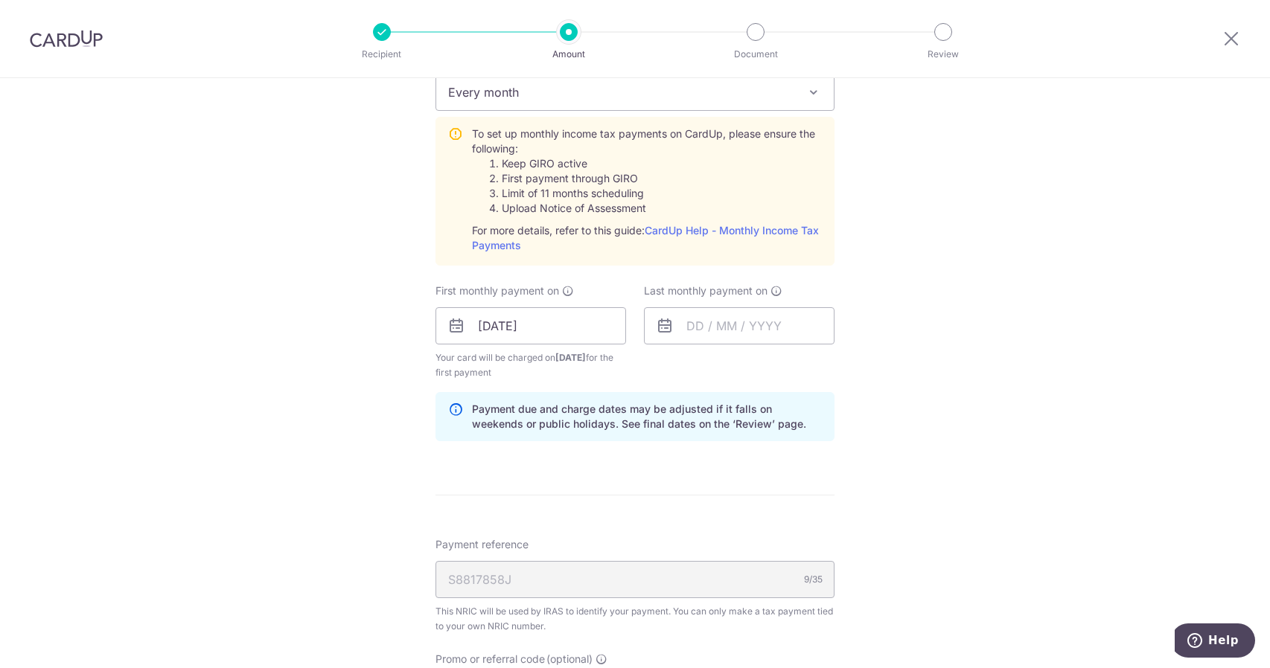
click at [894, 455] on div "Tell us more about your payment Enter one-time or monthly payment amount SGD 2,…" at bounding box center [635, 214] width 1270 height 1613
click at [544, 331] on input "07/11/2025" at bounding box center [530, 325] width 191 height 37
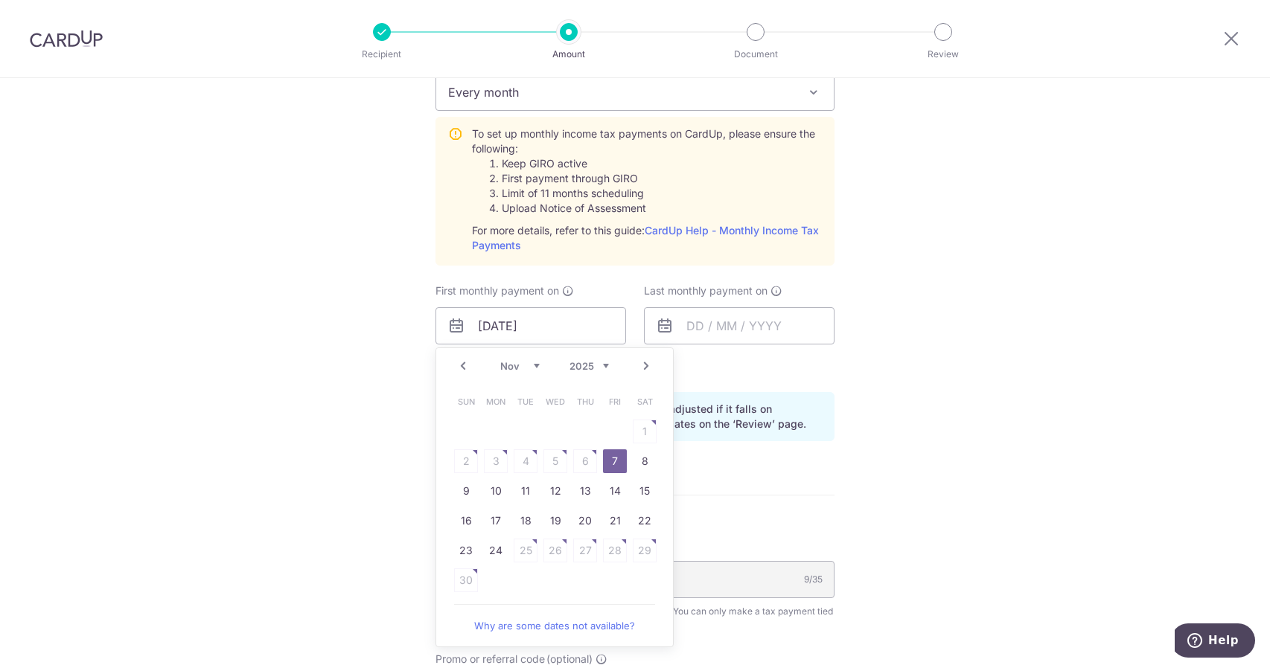
click at [790, 406] on p "Payment due and charge dates may be adjusted if it falls on weekends or public …" at bounding box center [647, 417] width 350 height 30
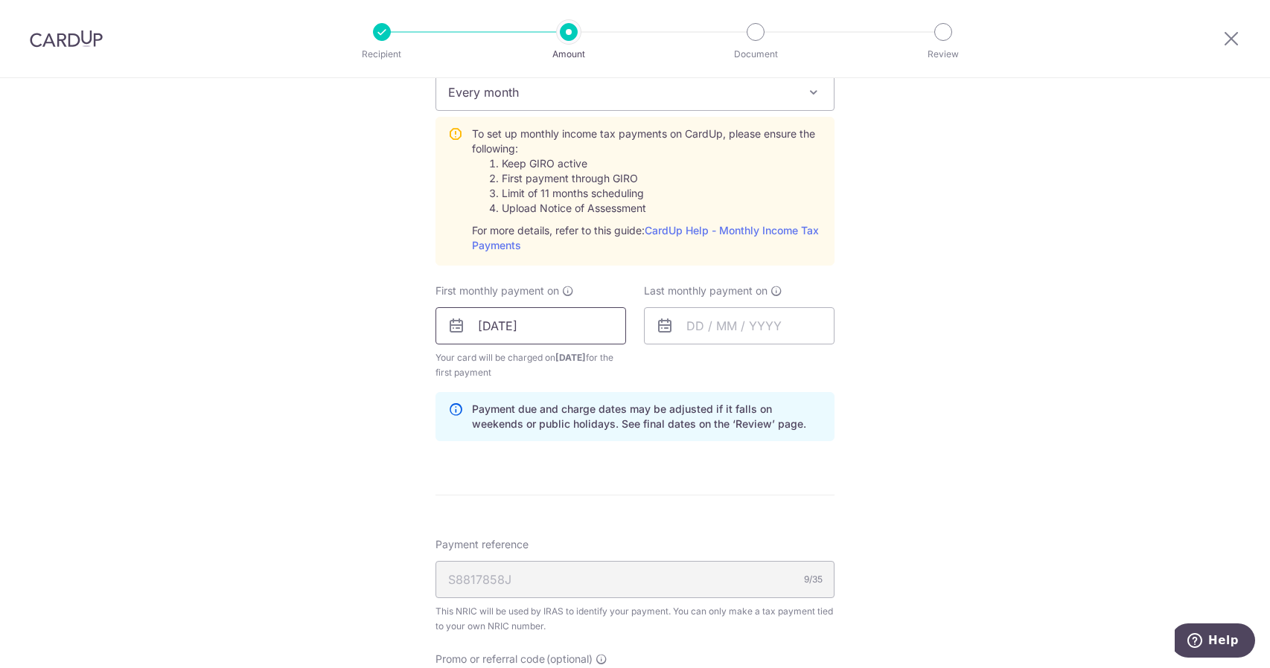
click at [554, 330] on input "07/11/2025" at bounding box center [530, 325] width 191 height 37
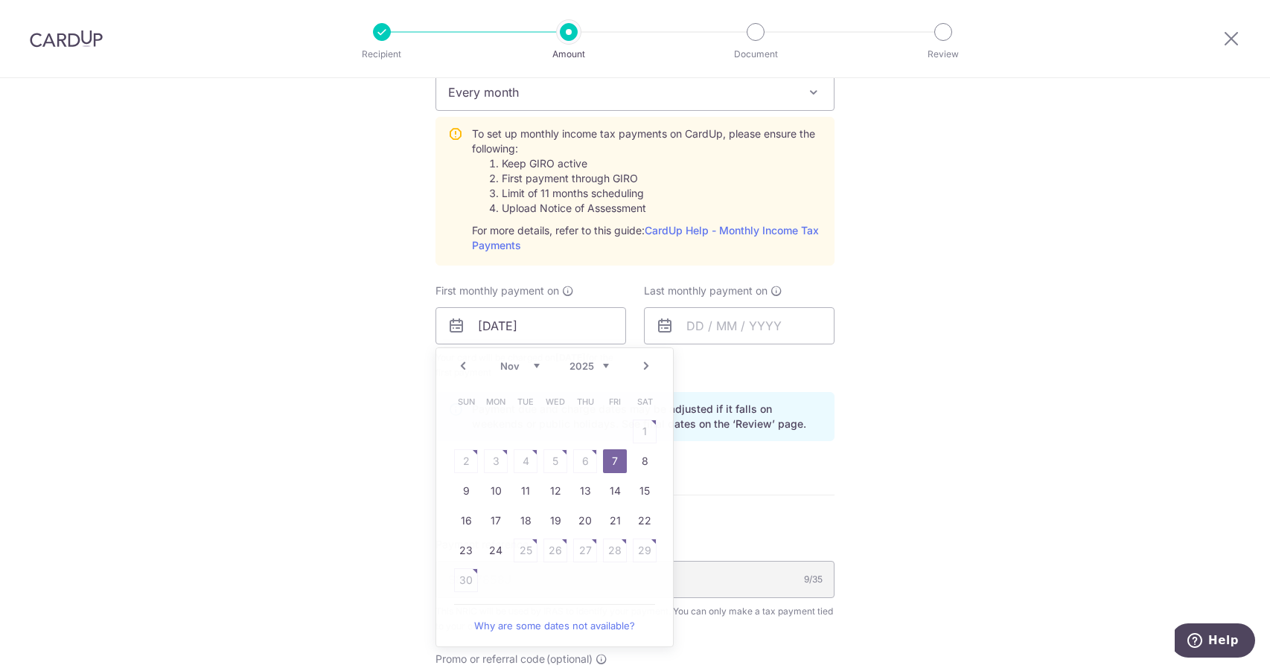
click at [968, 329] on div "Tell us more about your payment Enter one-time or monthly payment amount SGD 2,…" at bounding box center [635, 214] width 1270 height 1613
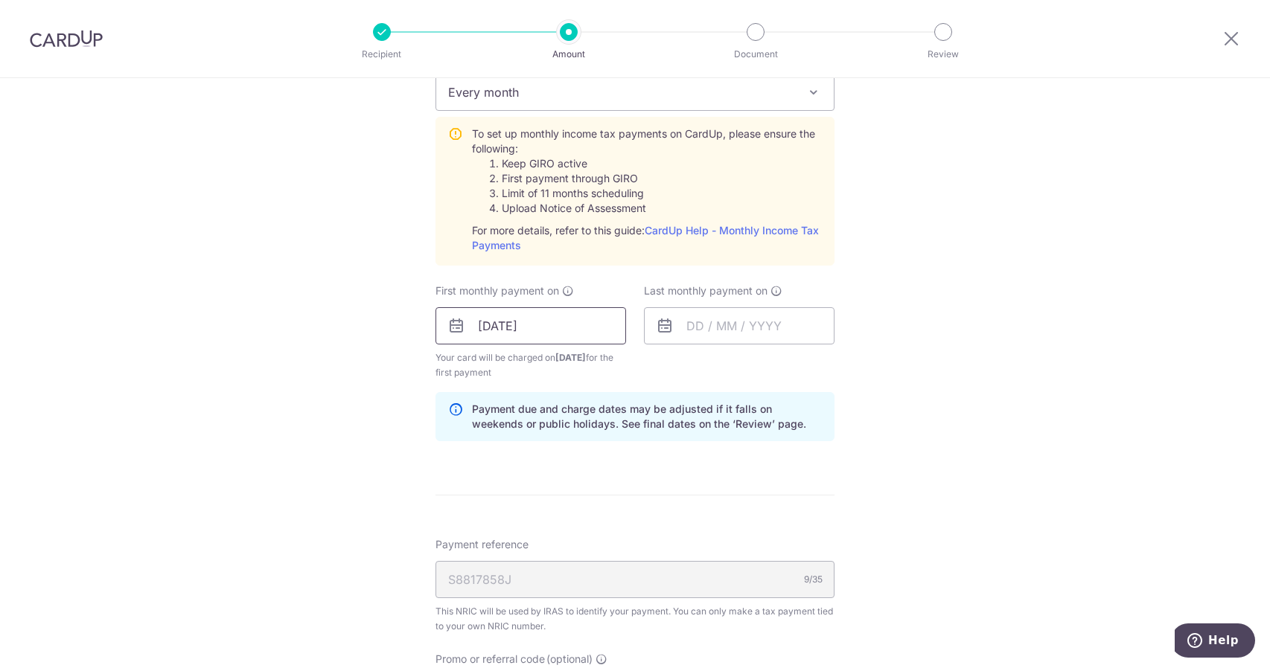
click at [560, 318] on input "07/11/2025" at bounding box center [530, 325] width 191 height 37
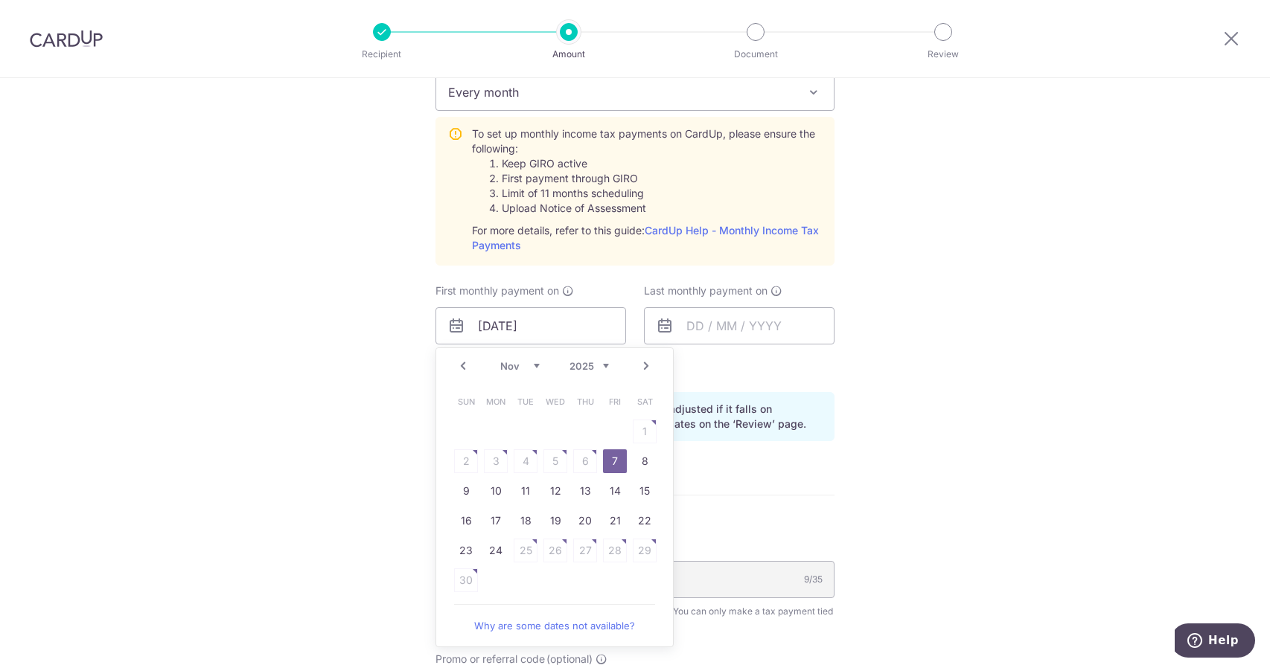
click at [455, 362] on link "Prev" at bounding box center [463, 366] width 18 height 18
click at [644, 359] on link "Next" at bounding box center [646, 366] width 18 height 18
click at [457, 359] on link "Prev" at bounding box center [463, 366] width 18 height 18
click at [489, 547] on link "27" at bounding box center [496, 551] width 24 height 24
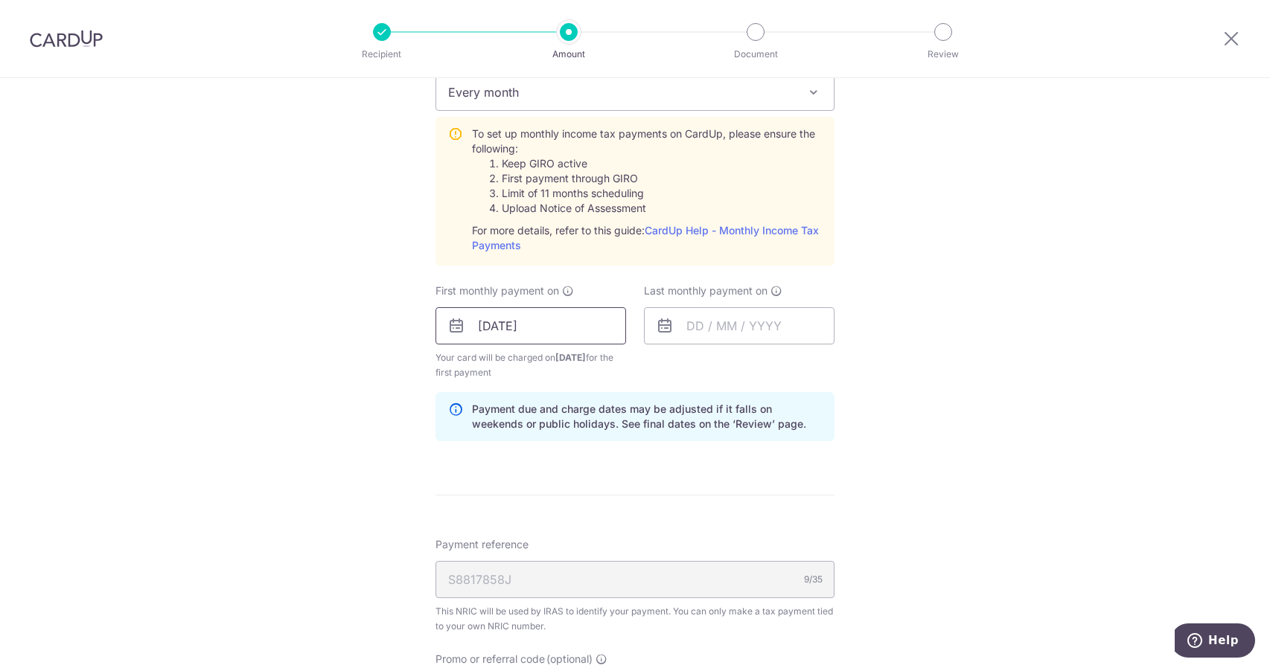
click at [588, 317] on input "27/10/2025" at bounding box center [530, 325] width 191 height 37
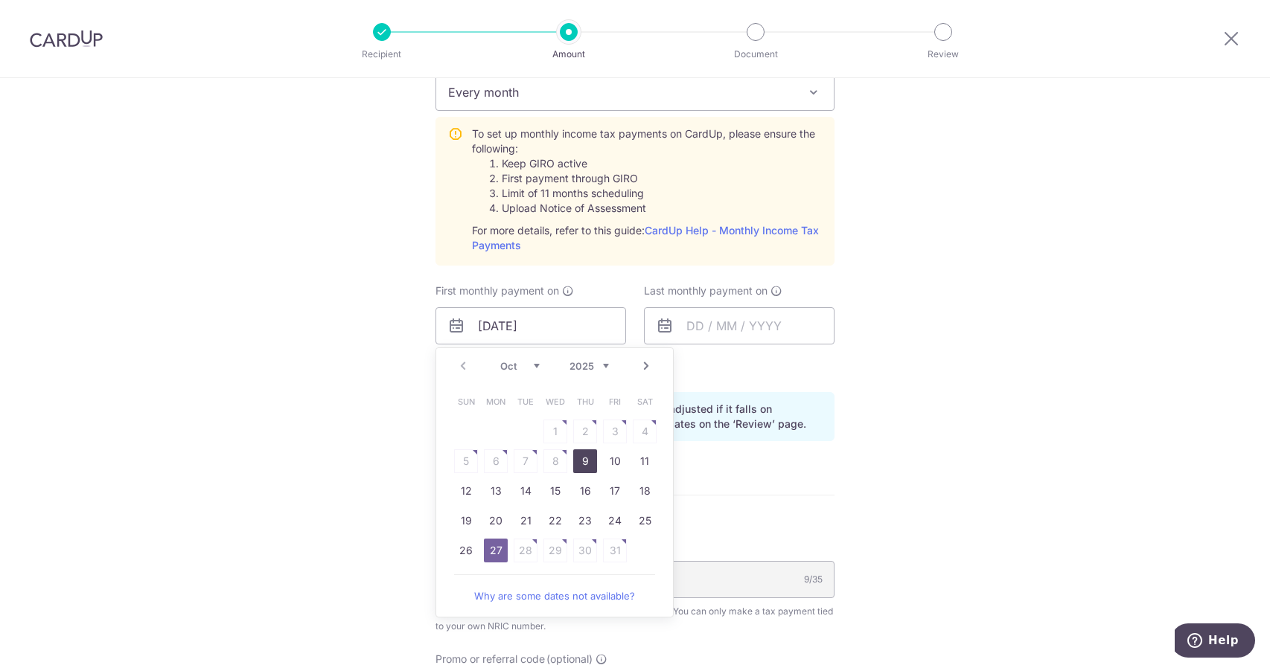
click at [590, 450] on link "9" at bounding box center [585, 462] width 24 height 24
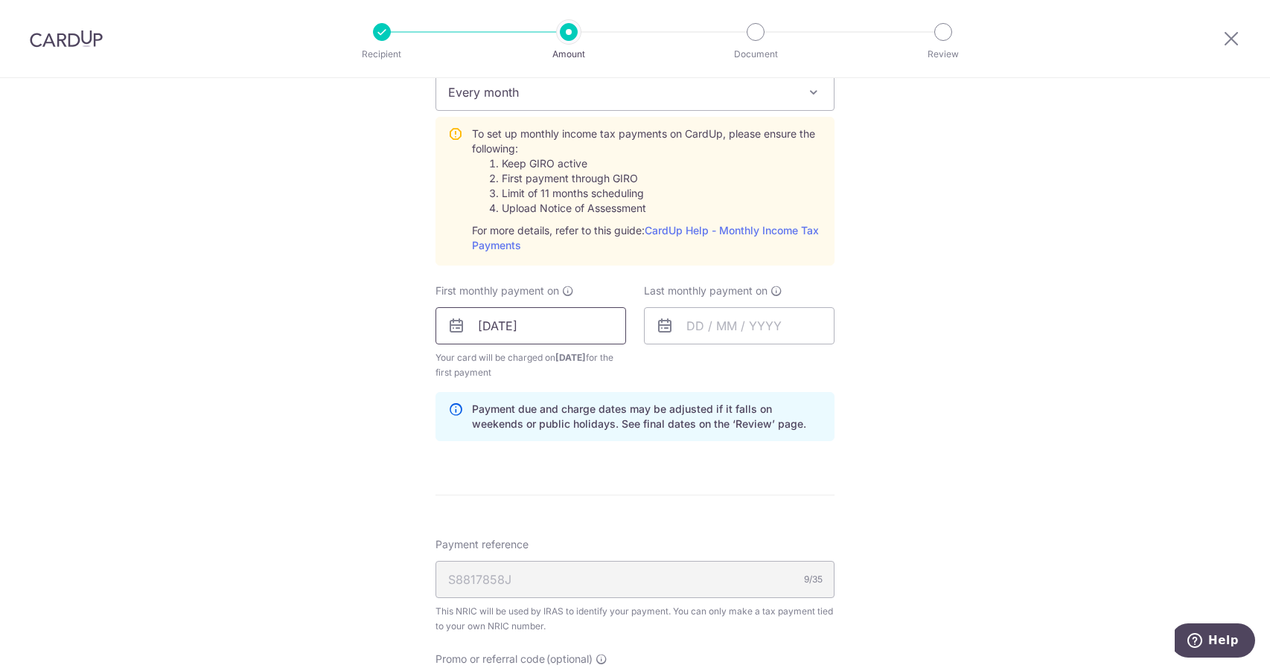
click at [554, 321] on input "09/10/2025" at bounding box center [530, 325] width 191 height 37
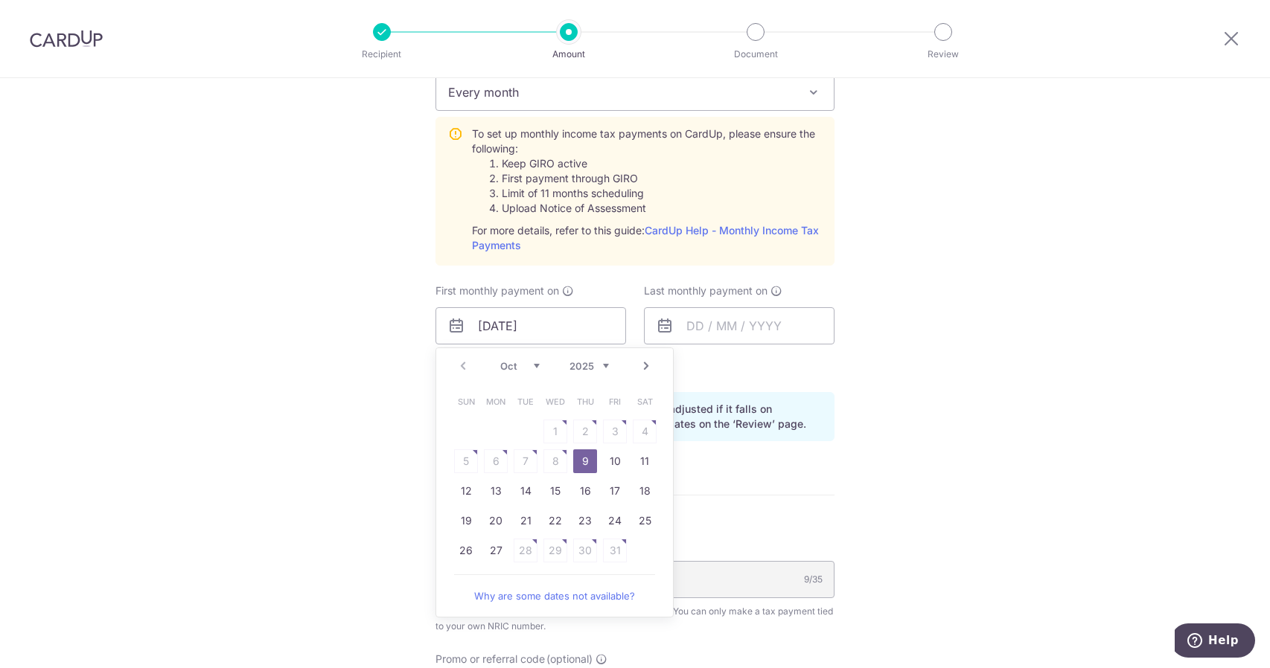
click at [982, 480] on div "Tell us more about your payment Enter one-time or monthly payment amount SGD 2,…" at bounding box center [635, 214] width 1270 height 1613
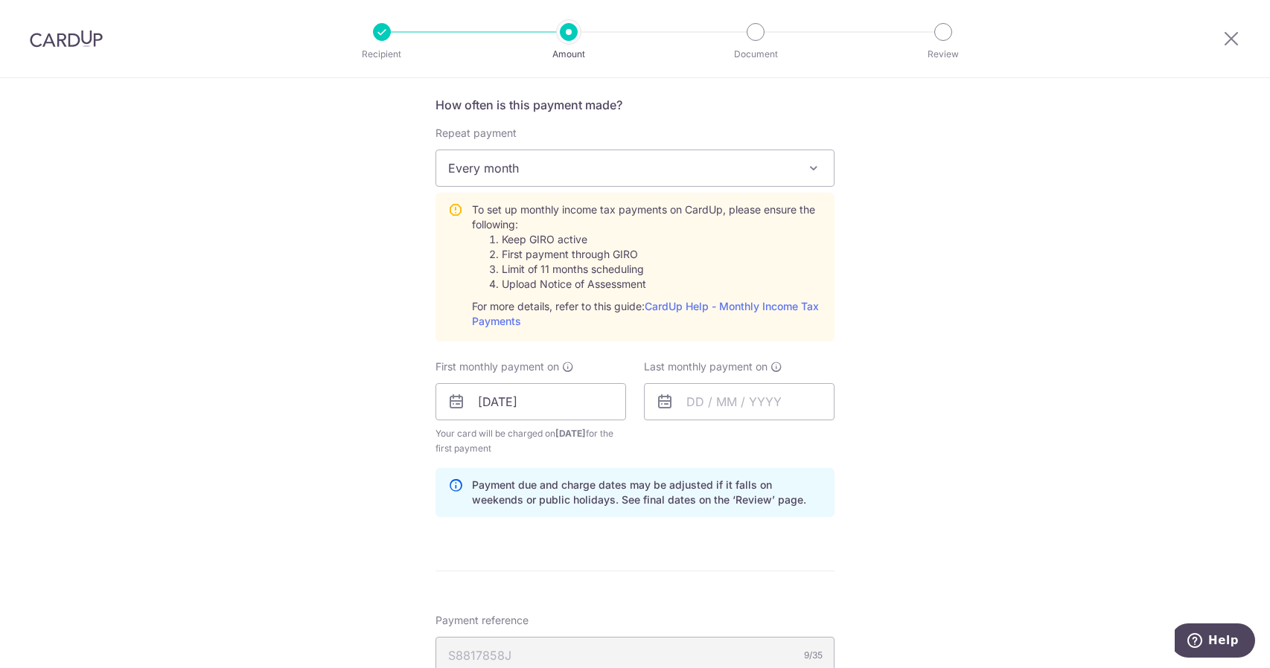
scroll to position [595, 0]
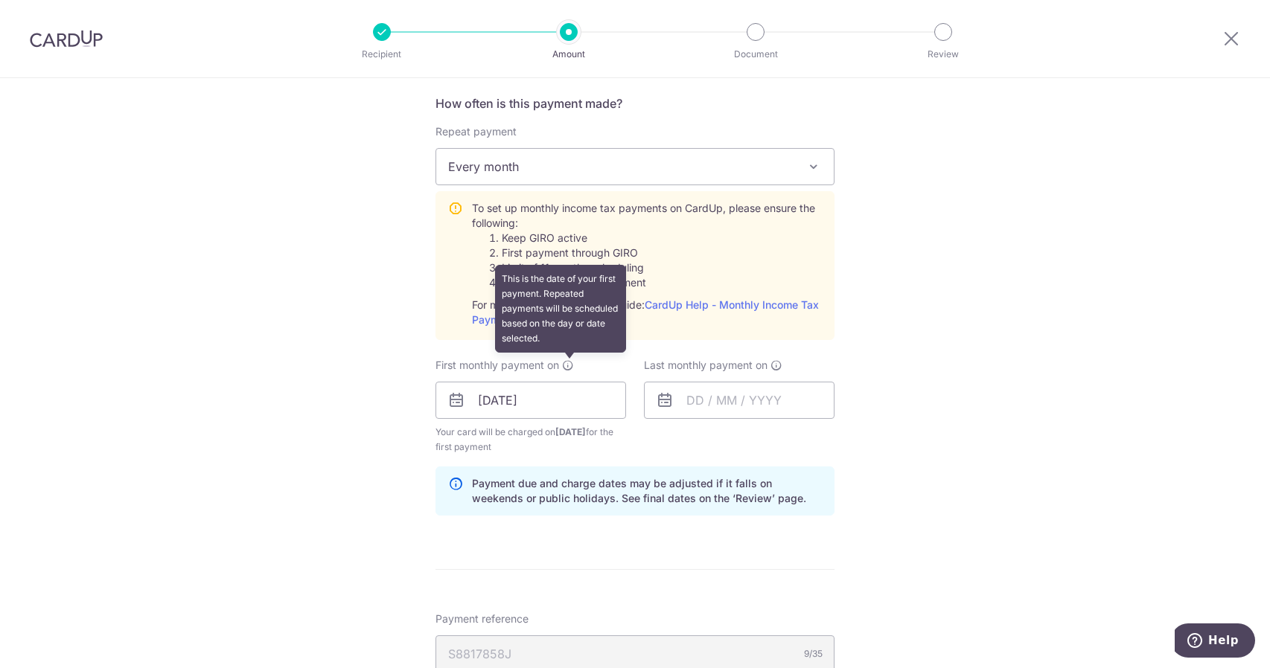
click at [568, 364] on icon at bounding box center [568, 365] width 12 height 12
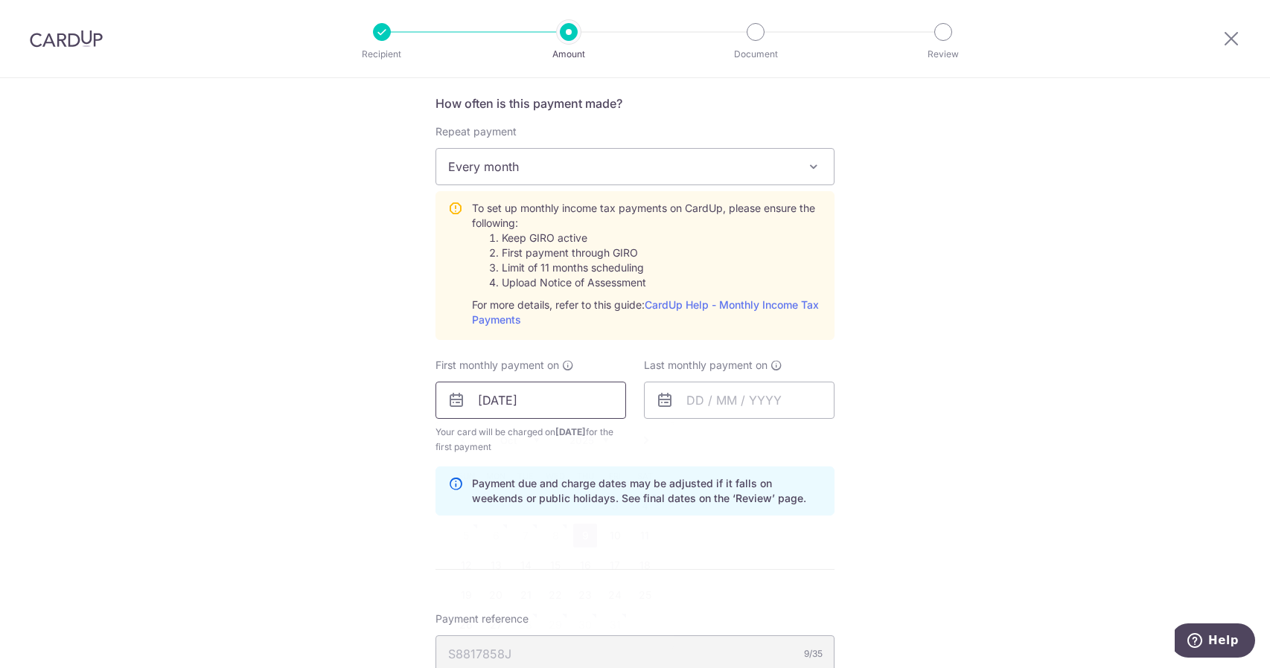
click at [561, 401] on input "09/10/2025" at bounding box center [530, 400] width 191 height 37
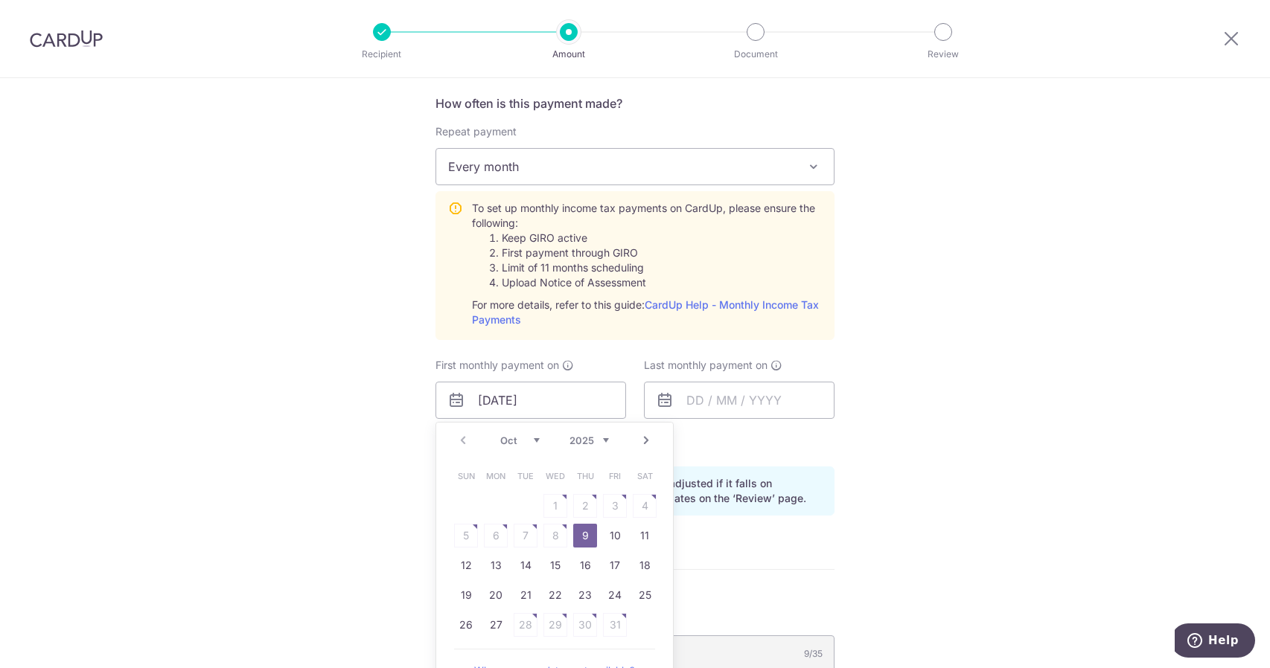
click at [639, 441] on link "Next" at bounding box center [646, 441] width 18 height 18
click at [612, 534] on link "7" at bounding box center [615, 536] width 24 height 24
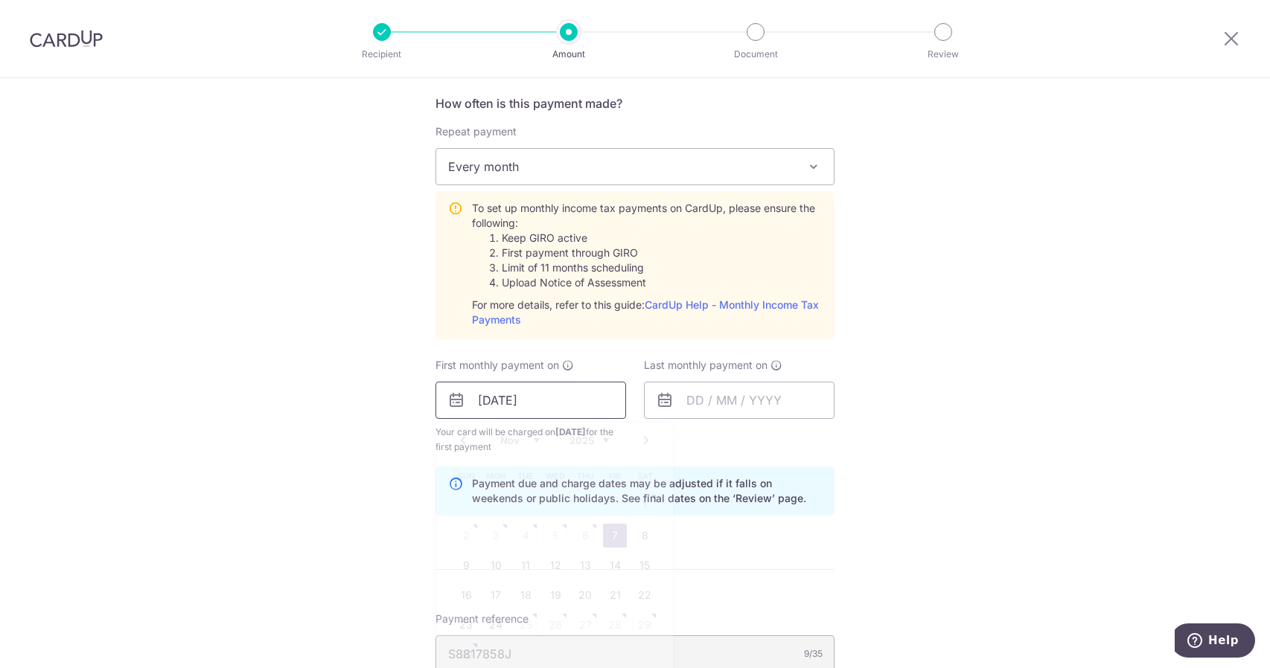
click at [580, 405] on input "07/11/2025" at bounding box center [530, 400] width 191 height 37
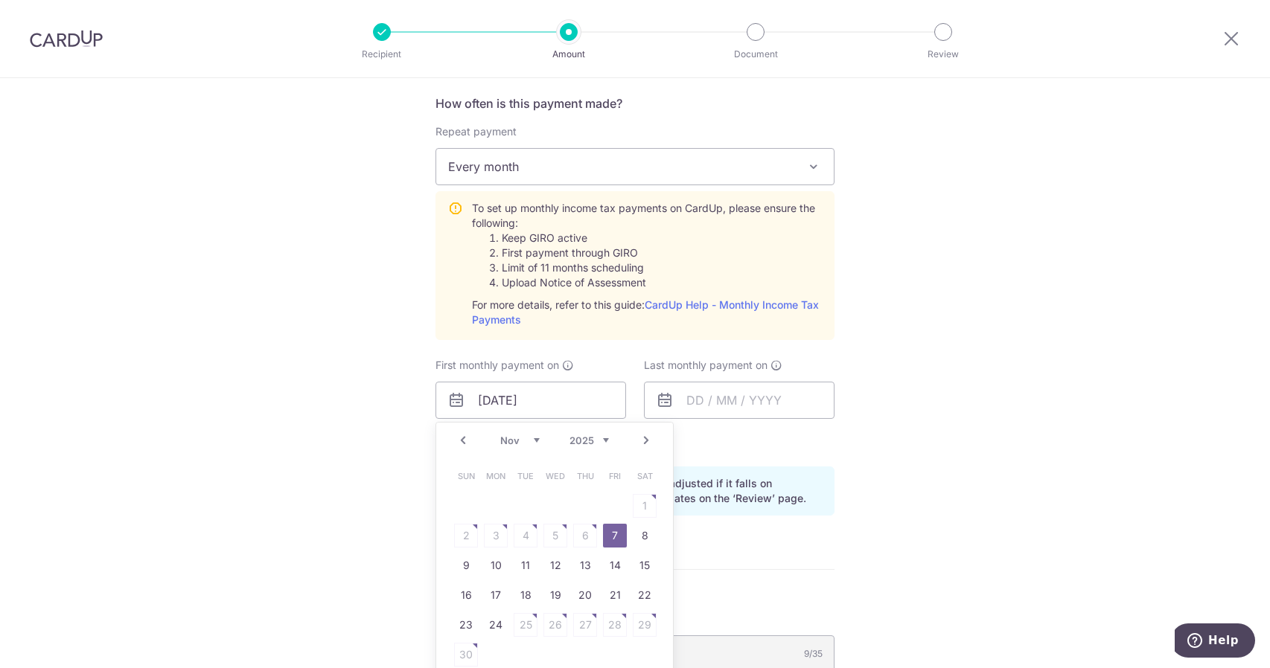
click at [640, 433] on link "Next" at bounding box center [646, 441] width 18 height 18
click at [464, 438] on link "Prev" at bounding box center [463, 441] width 18 height 18
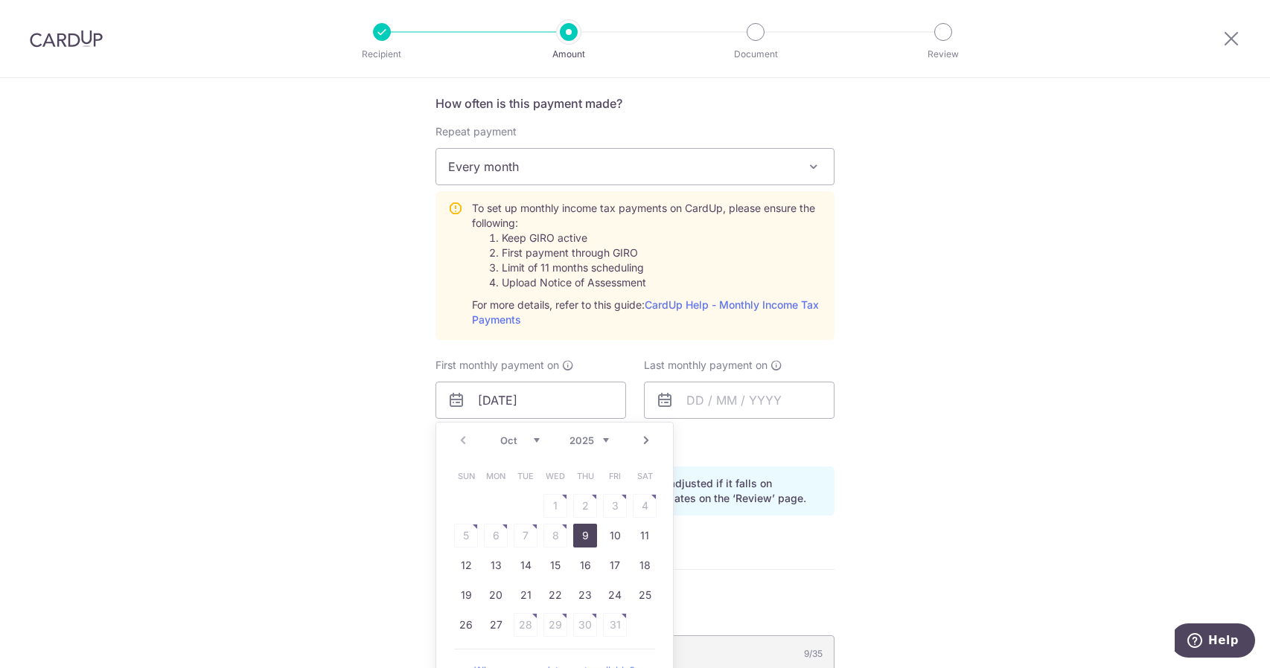
click at [457, 437] on div "Prev Next Oct Nov Dec 2025 2026" at bounding box center [554, 441] width 237 height 36
click at [459, 437] on div "Prev Next Oct Nov Dec 2025 2026" at bounding box center [554, 441] width 237 height 36
click at [639, 438] on link "Next" at bounding box center [646, 441] width 18 height 18
drag, startPoint x: 614, startPoint y: 530, endPoint x: 816, endPoint y: 499, distance: 204.8
click at [614, 530] on link "7" at bounding box center [615, 536] width 24 height 24
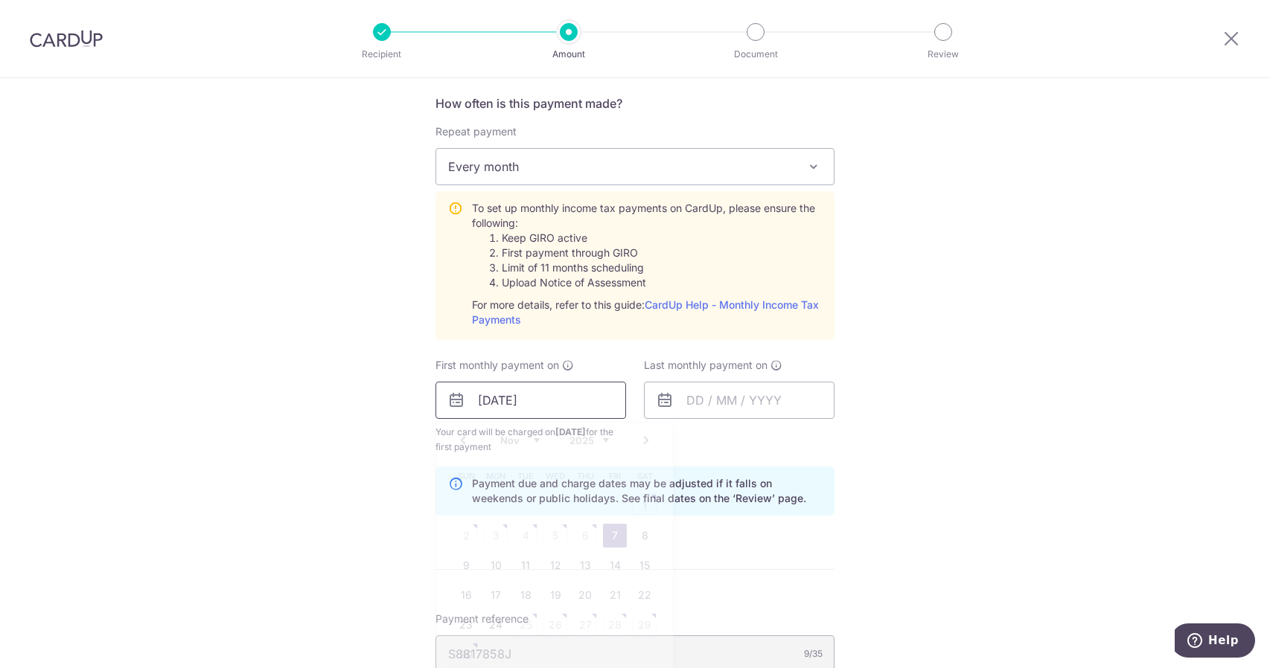
click at [613, 403] on input "07/11/2025" at bounding box center [530, 400] width 191 height 37
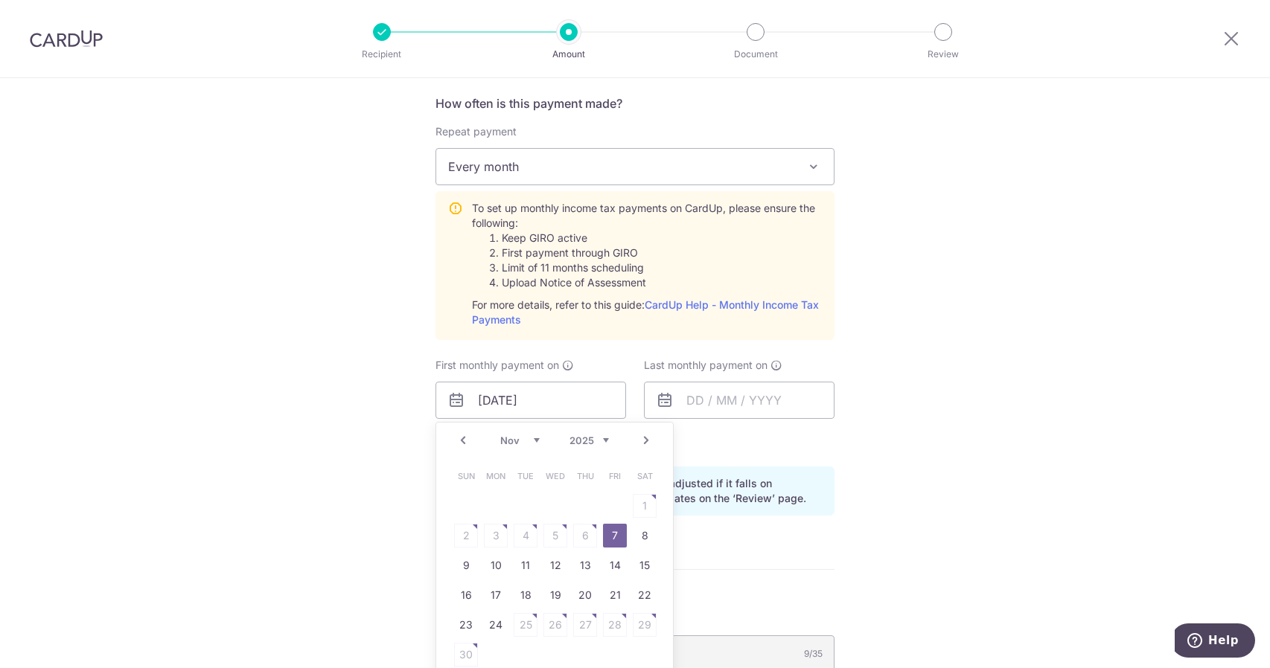
click at [461, 439] on link "Prev" at bounding box center [463, 441] width 18 height 18
click at [493, 622] on link "27" at bounding box center [496, 625] width 24 height 24
type input "27/10/2025"
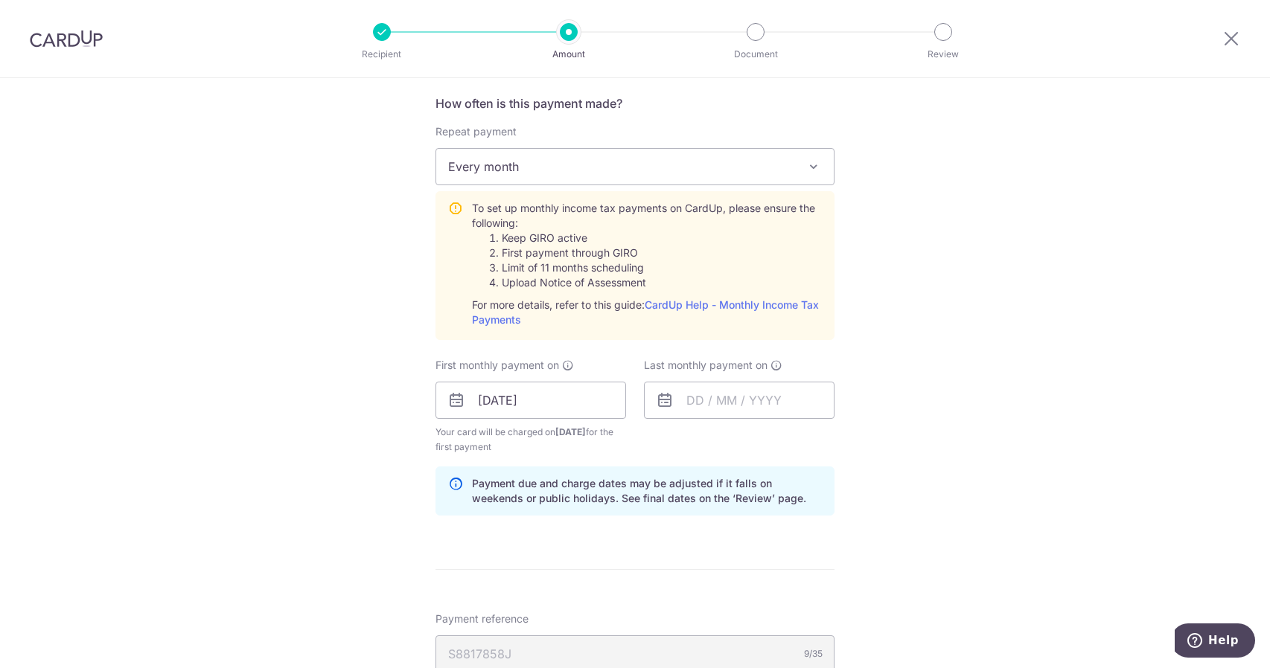
click at [1018, 467] on div "Tell us more about your payment Enter one-time or monthly payment amount SGD 2,…" at bounding box center [635, 289] width 1270 height 1613
click at [789, 417] on div "Last monthly payment on" at bounding box center [739, 406] width 208 height 97
click at [790, 394] on input "text" at bounding box center [739, 400] width 191 height 37
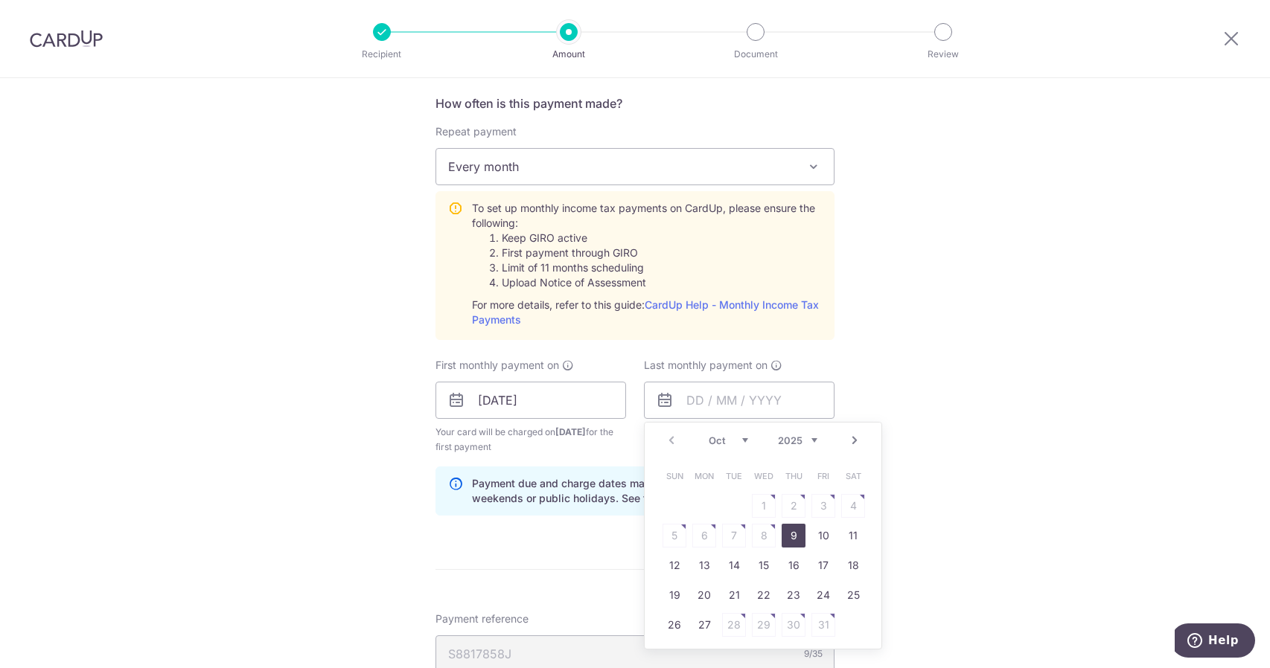
click at [851, 434] on link "Next" at bounding box center [854, 441] width 18 height 18
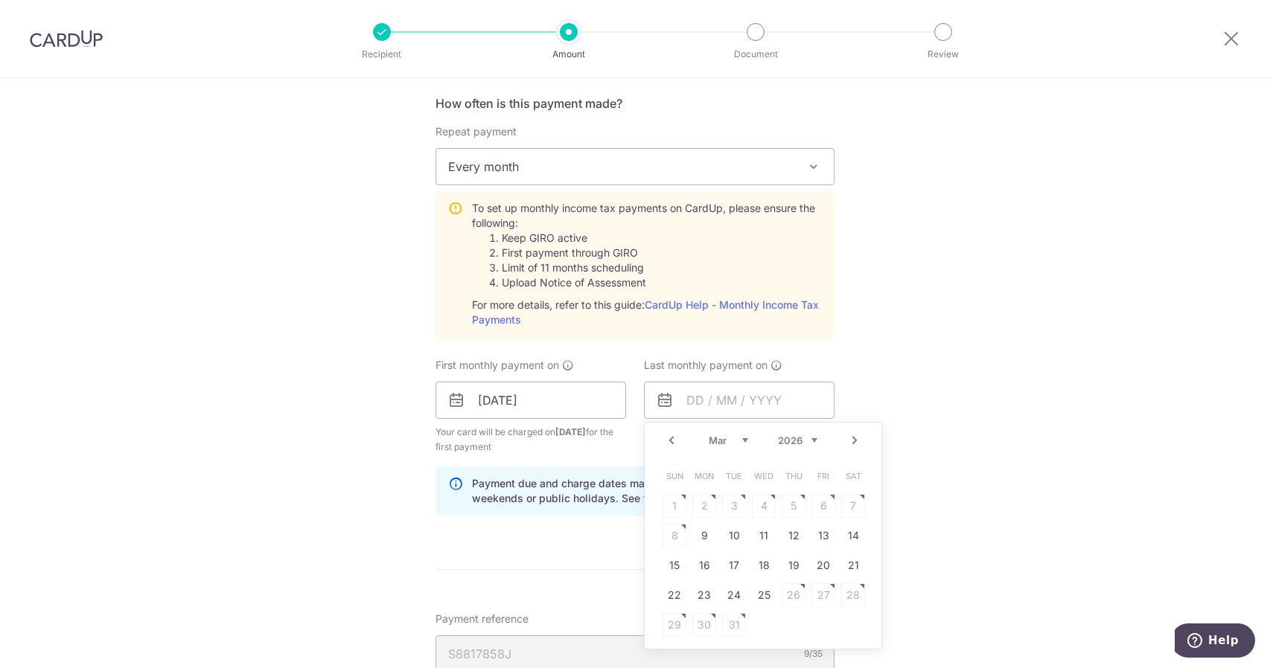
click at [851, 434] on link "Next" at bounding box center [854, 441] width 18 height 18
click at [666, 435] on link "Prev" at bounding box center [671, 441] width 18 height 18
click at [761, 592] on link "25" at bounding box center [764, 595] width 24 height 24
type input "25/03/2026"
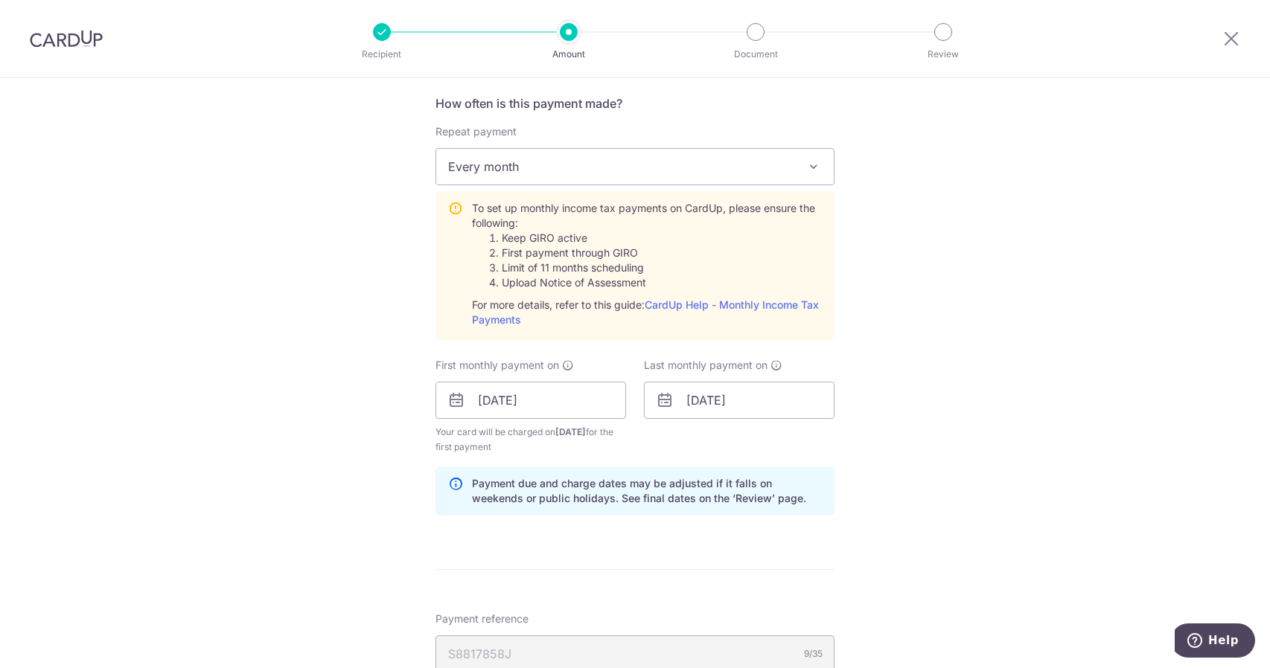
click at [975, 505] on div "Tell us more about your payment Enter one-time or monthly payment amount SGD 2,…" at bounding box center [635, 289] width 1270 height 1613
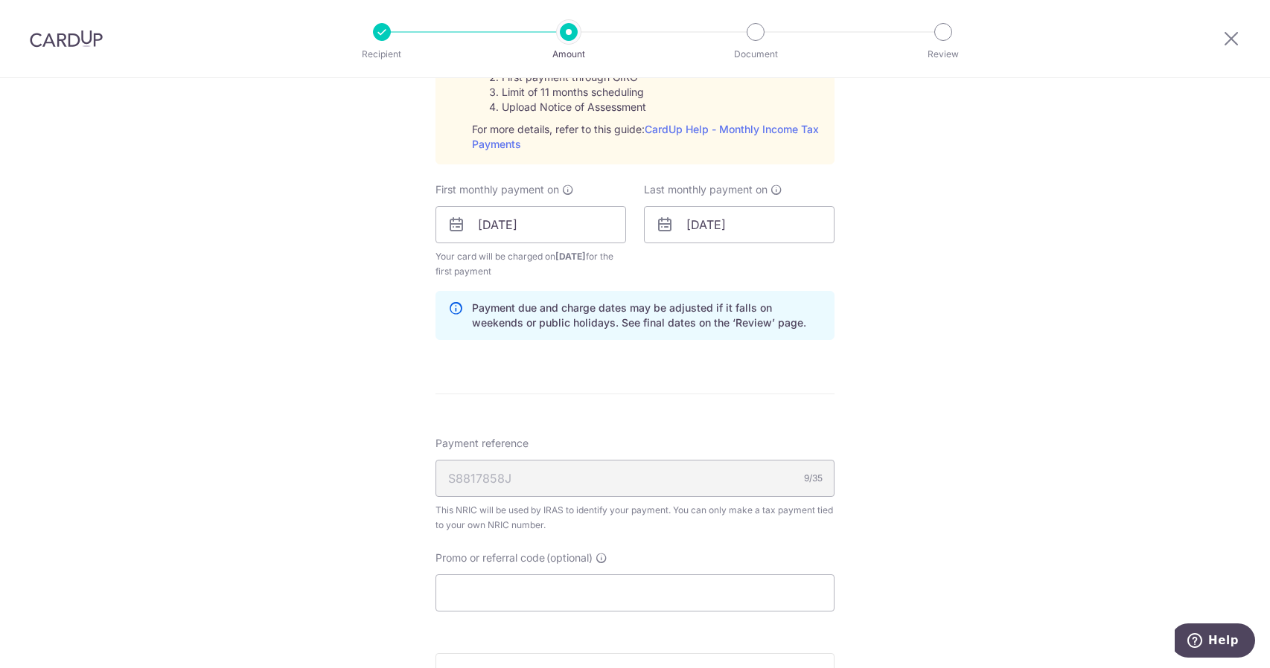
scroll to position [893, 0]
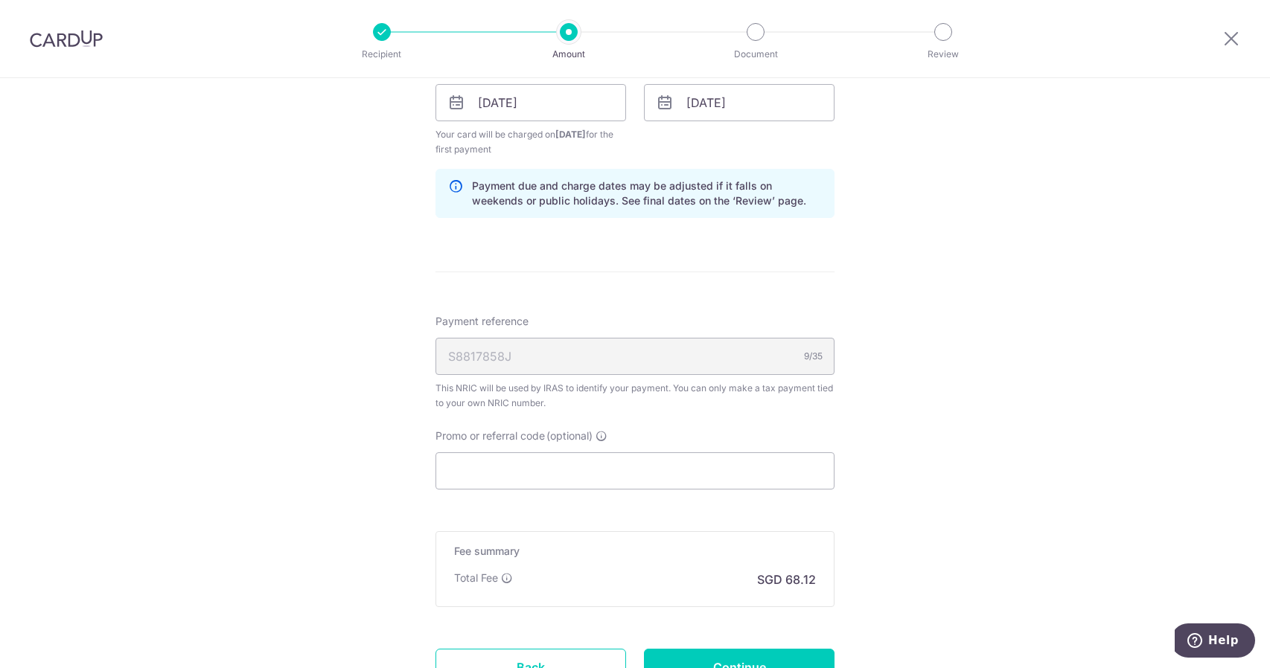
click at [523, 359] on div "S8817858J 9/35" at bounding box center [634, 356] width 399 height 37
click at [512, 475] on input "Promo or referral code (optional)" at bounding box center [634, 471] width 399 height 37
click at [525, 473] on input "Promo or referral code (optional)" at bounding box center [634, 471] width 399 height 37
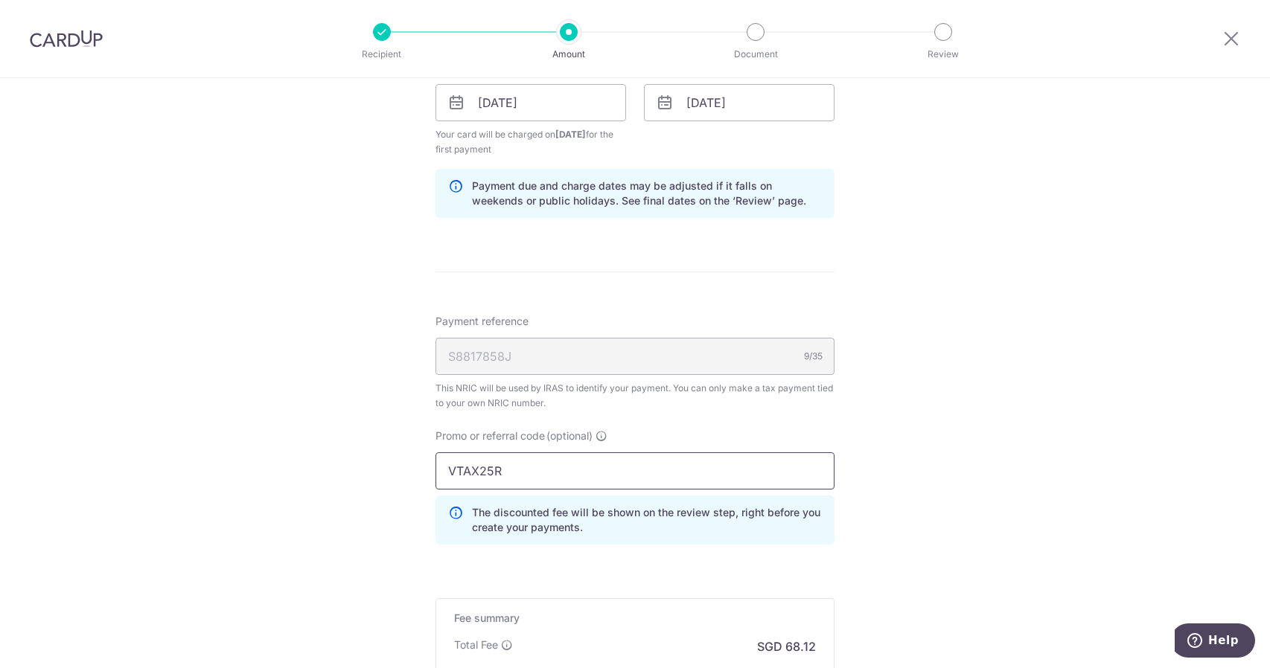
type input "VTAX25R"
click at [933, 421] on div "Tell us more about your payment Enter one-time or monthly payment amount SGD 2,…" at bounding box center [635, 25] width 1270 height 1680
click at [903, 542] on div "Tell us more about your payment Enter one-time or monthly payment amount SGD 2,…" at bounding box center [635, 25] width 1270 height 1680
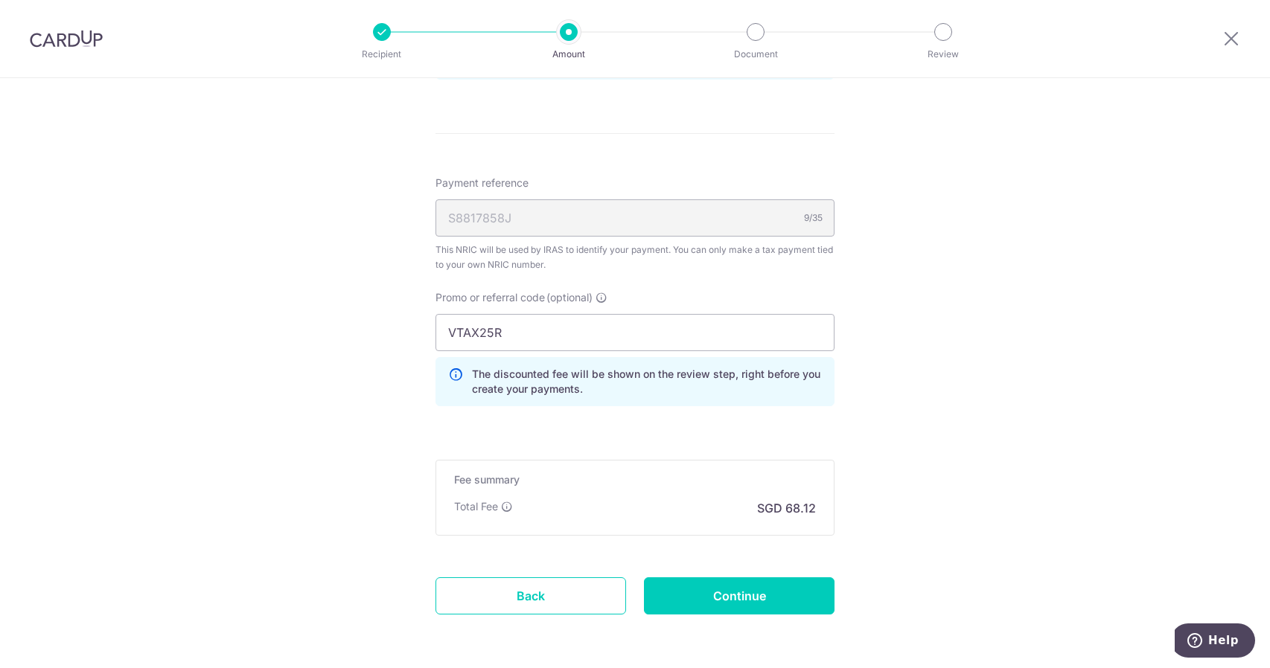
scroll to position [1042, 0]
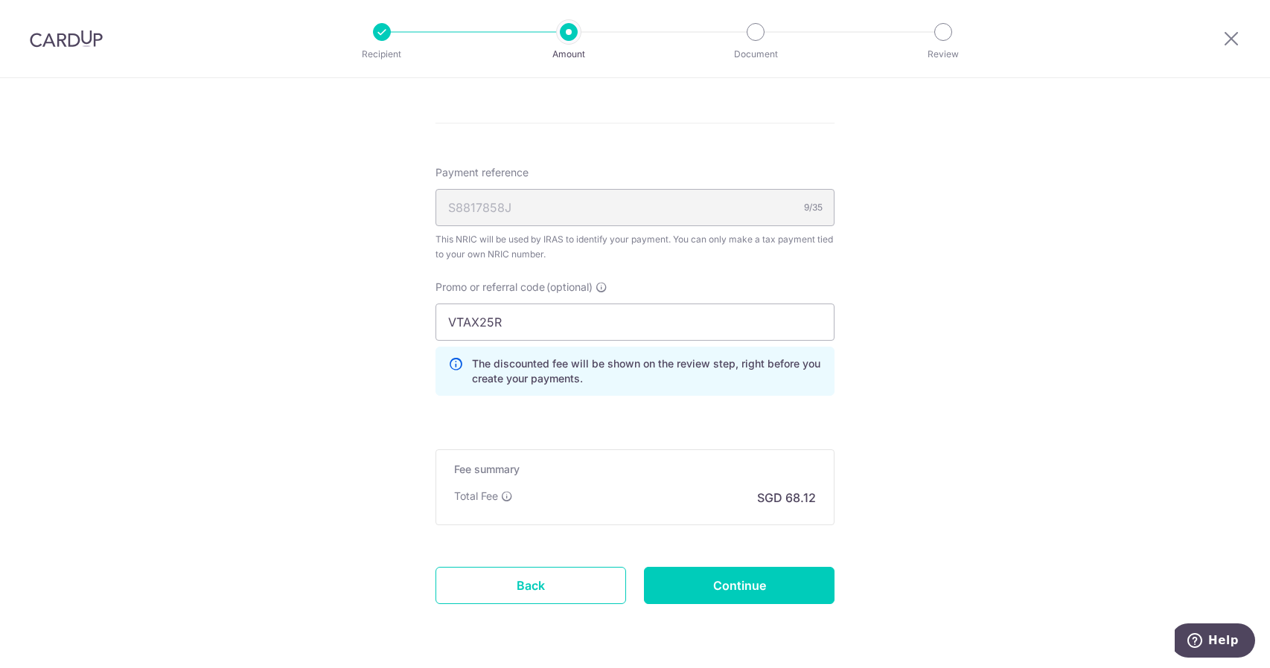
click at [781, 586] on input "Continue" at bounding box center [739, 585] width 191 height 37
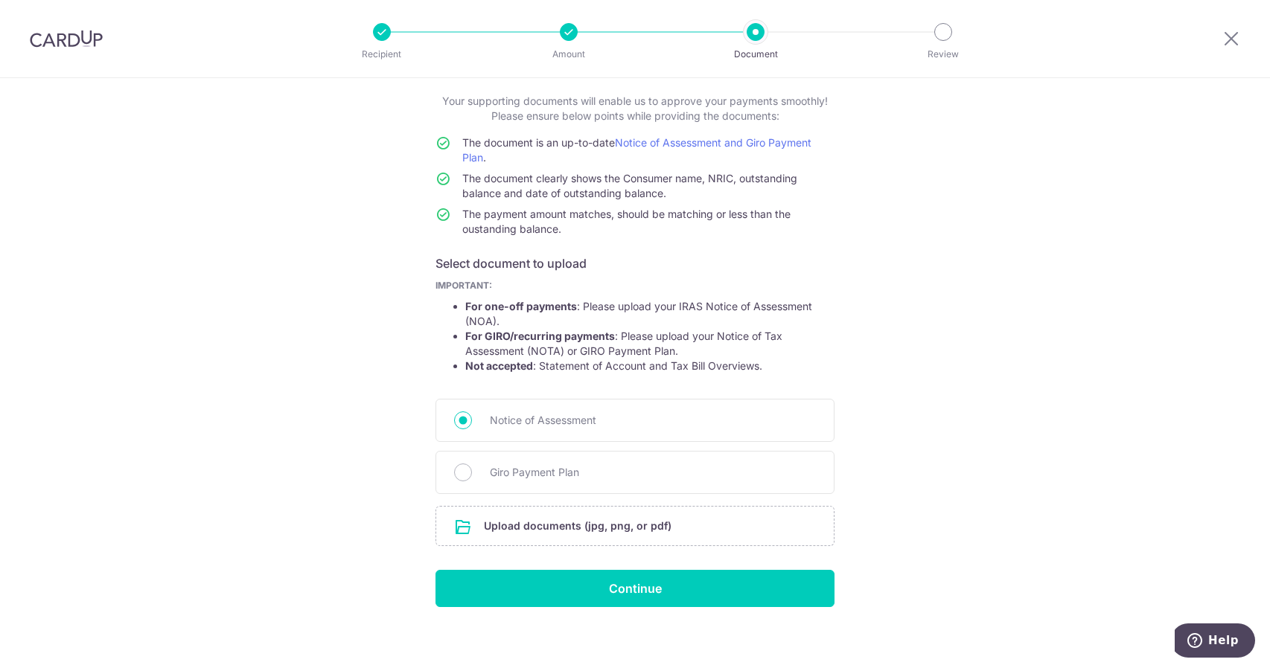
scroll to position [89, 0]
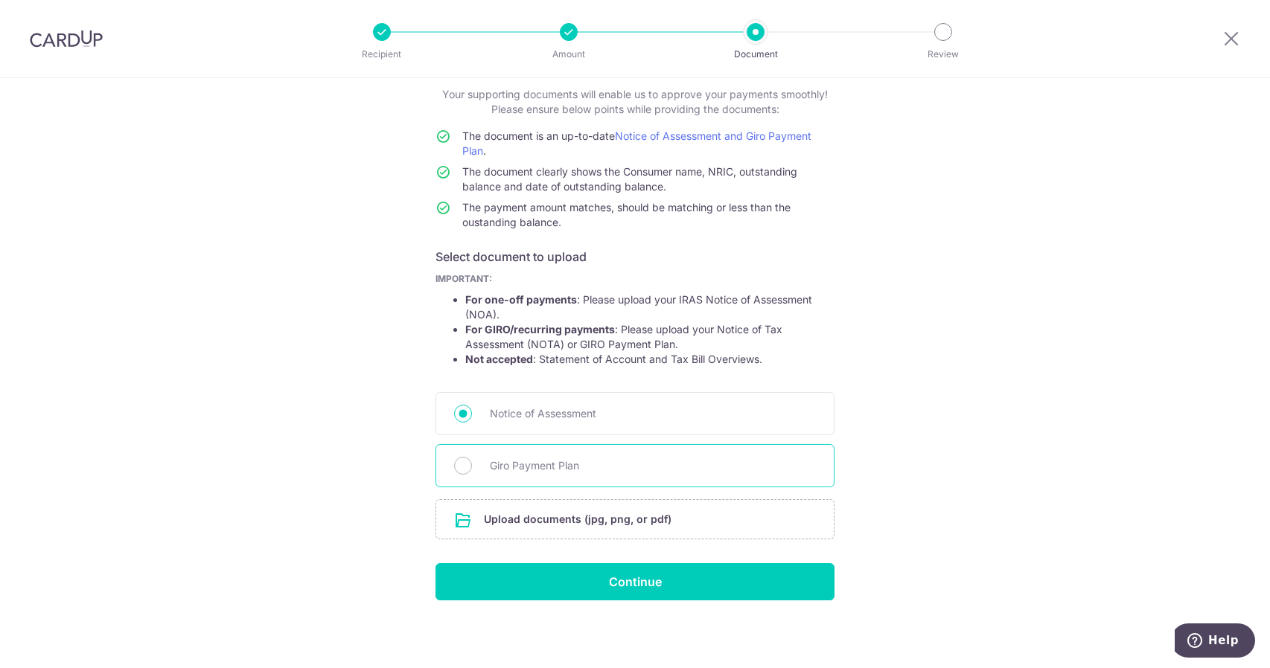
click at [496, 471] on span "Giro Payment Plan" at bounding box center [653, 466] width 326 height 18
click at [472, 471] on input "Giro Payment Plan" at bounding box center [463, 466] width 18 height 18
radio input "true"
click at [539, 412] on span "Notice of Assessment" at bounding box center [653, 414] width 326 height 18
click at [472, 412] on input "Notice of Assessment" at bounding box center [463, 414] width 18 height 18
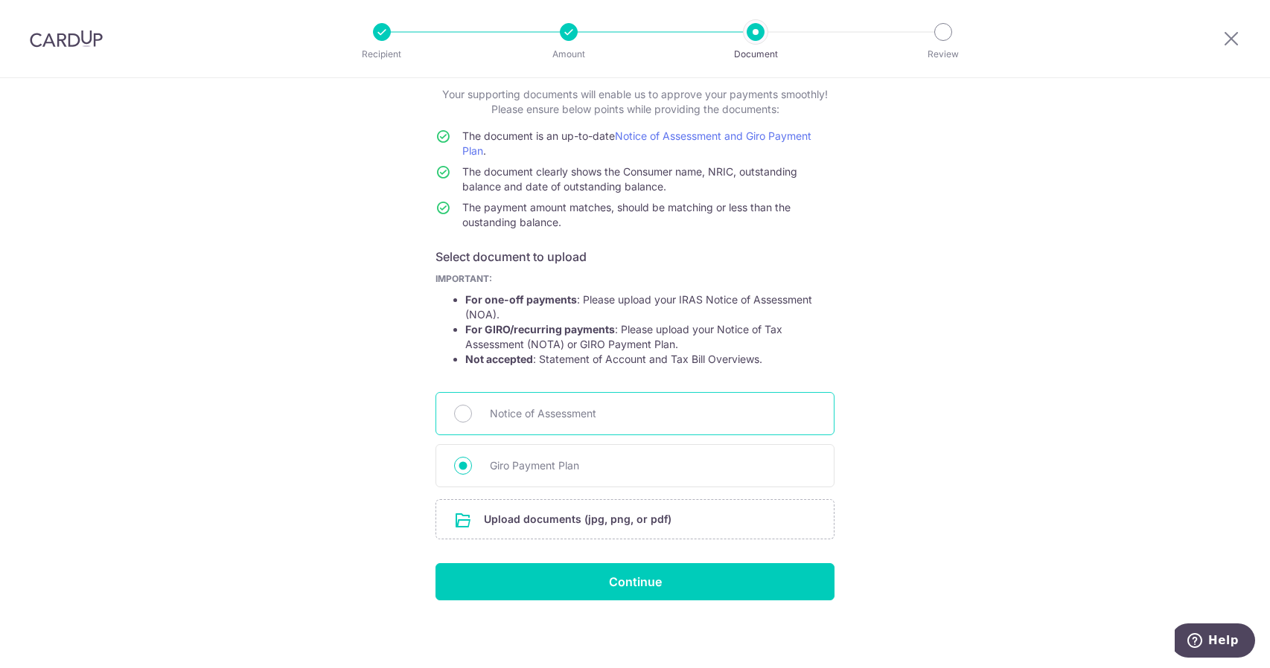
radio input "true"
click at [563, 33] on div at bounding box center [569, 32] width 18 height 18
click at [1225, 39] on icon at bounding box center [1231, 38] width 18 height 19
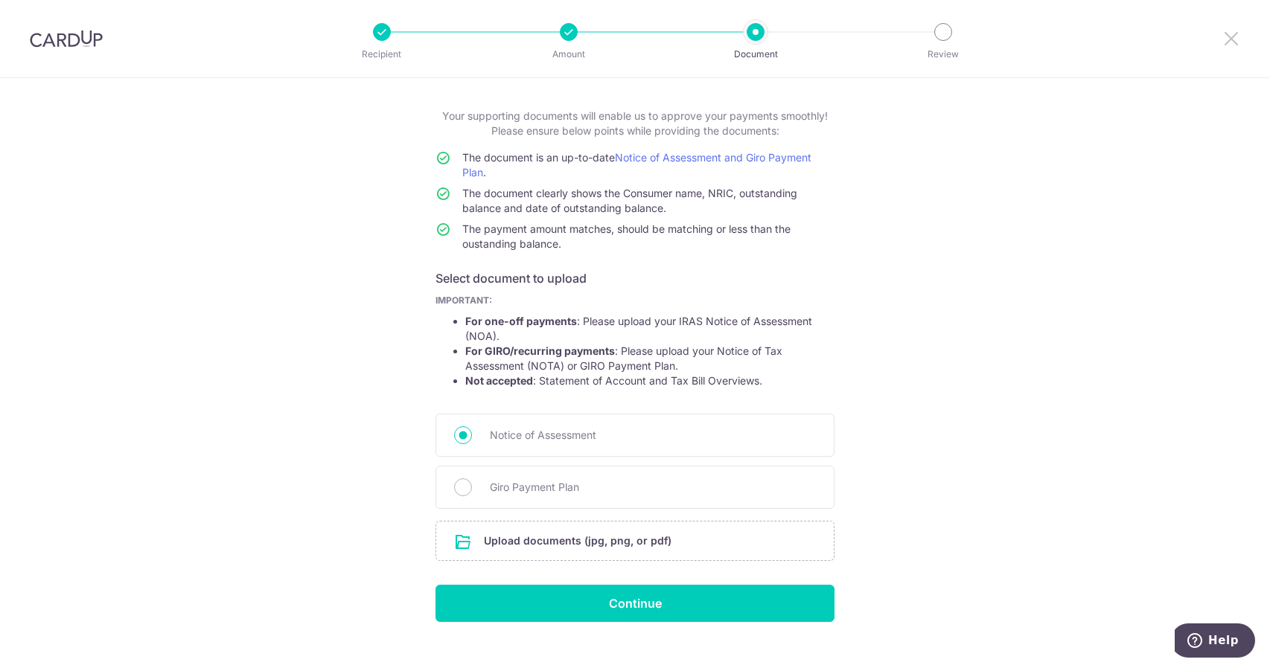
scroll to position [0, 0]
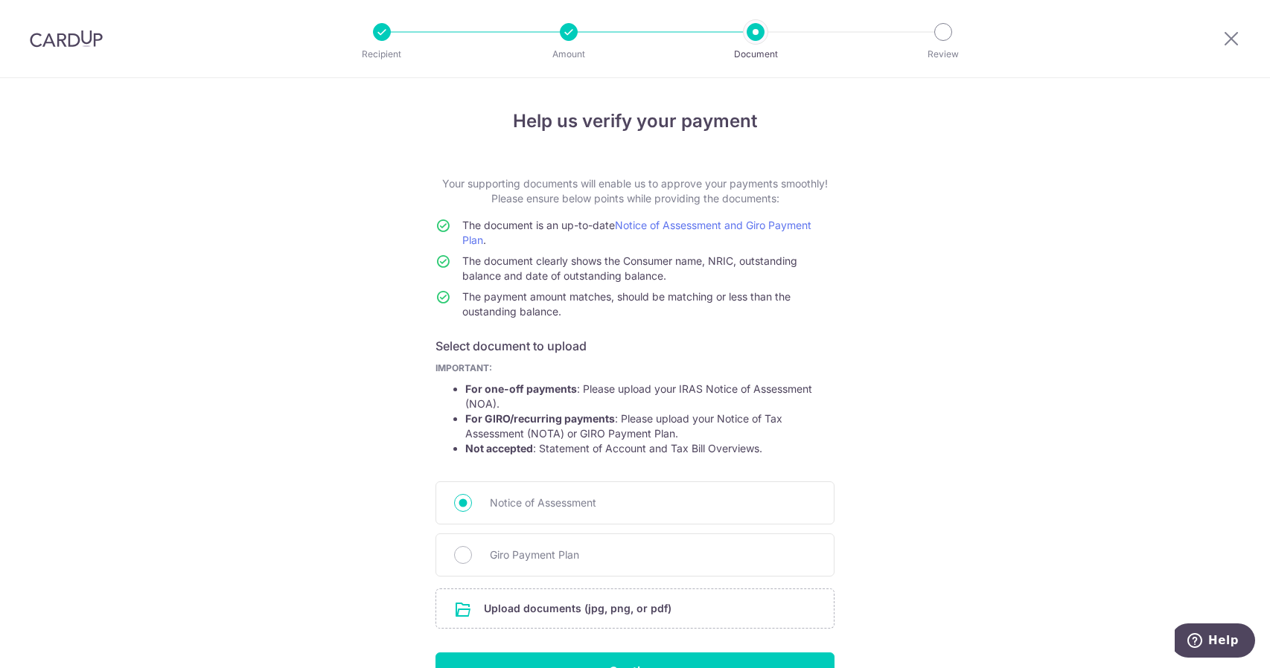
click at [568, 25] on div at bounding box center [569, 32] width 18 height 18
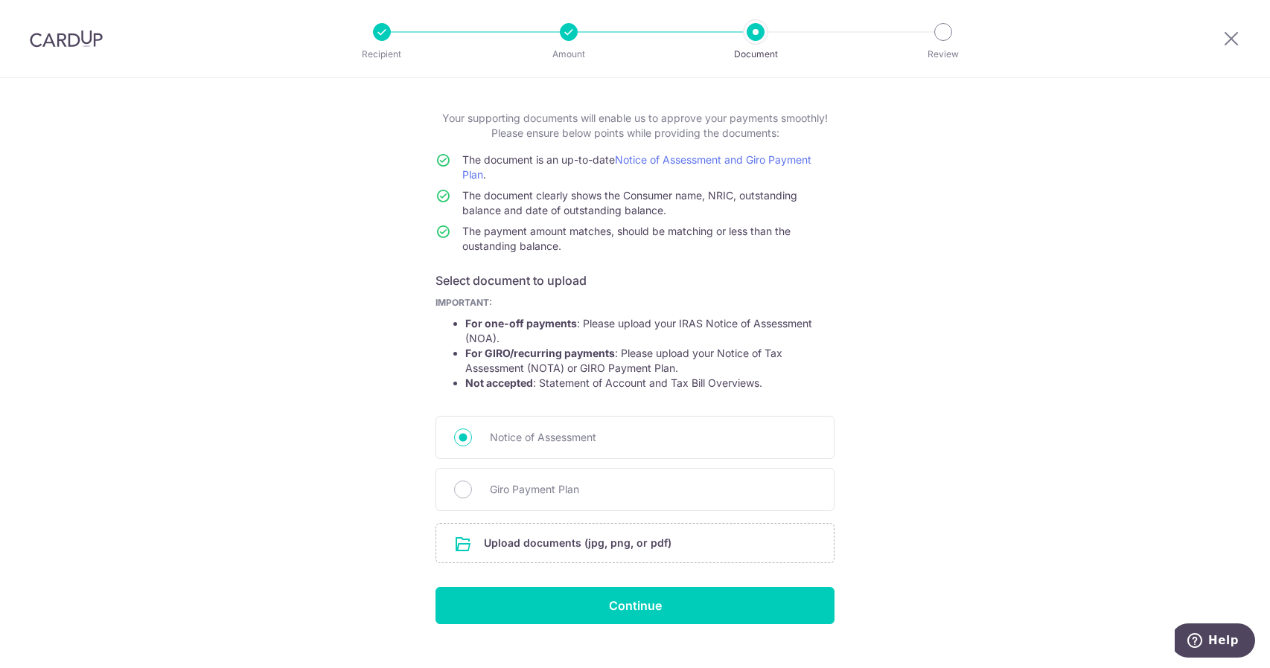
scroll to position [89, 0]
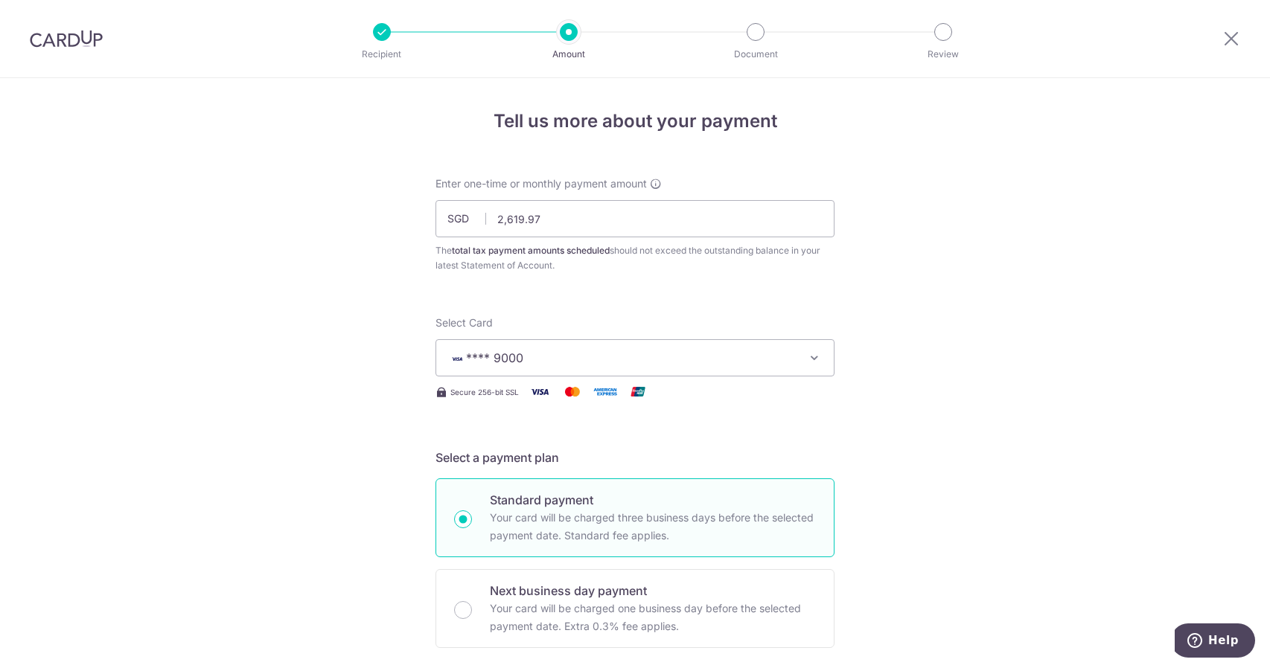
scroll to position [447, 0]
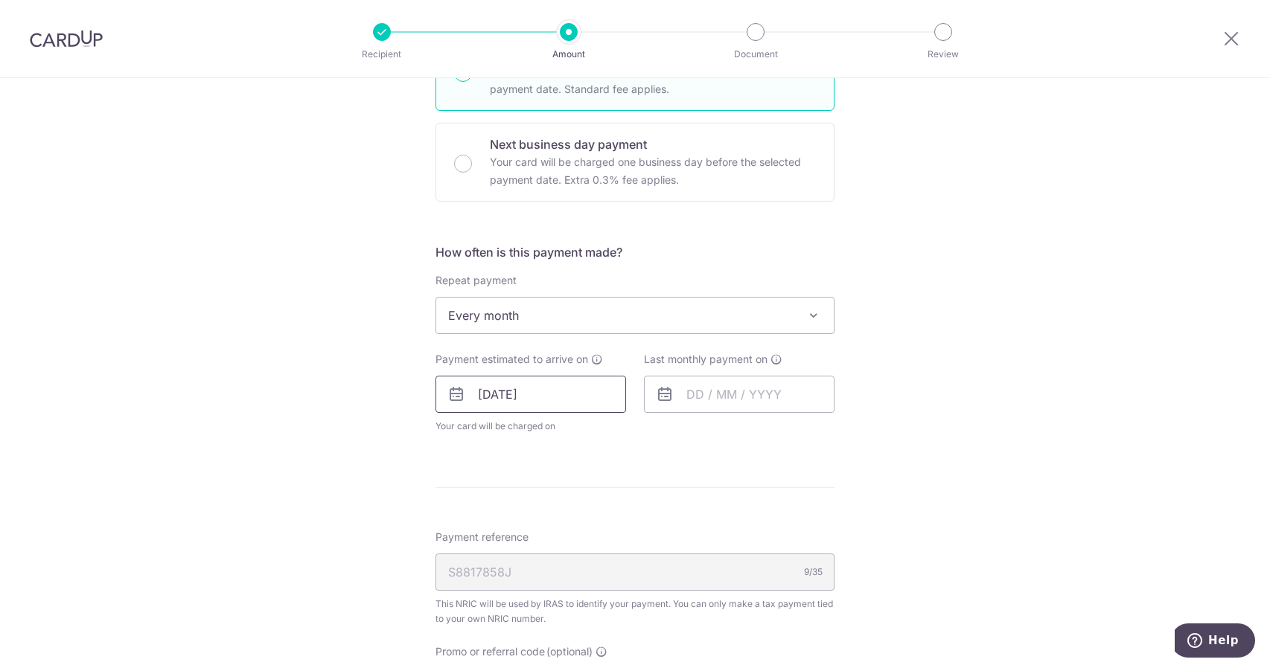
click at [591, 398] on input "[DATE]" at bounding box center [530, 394] width 191 height 37
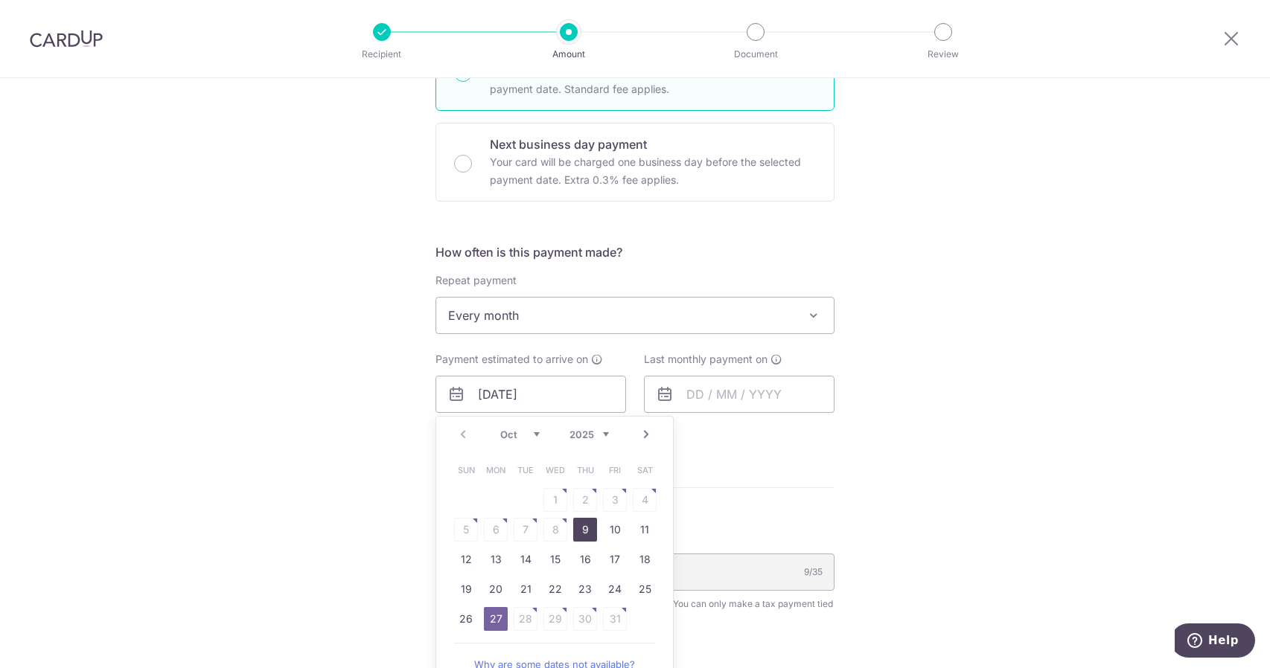
click at [583, 534] on link "9" at bounding box center [585, 530] width 24 height 24
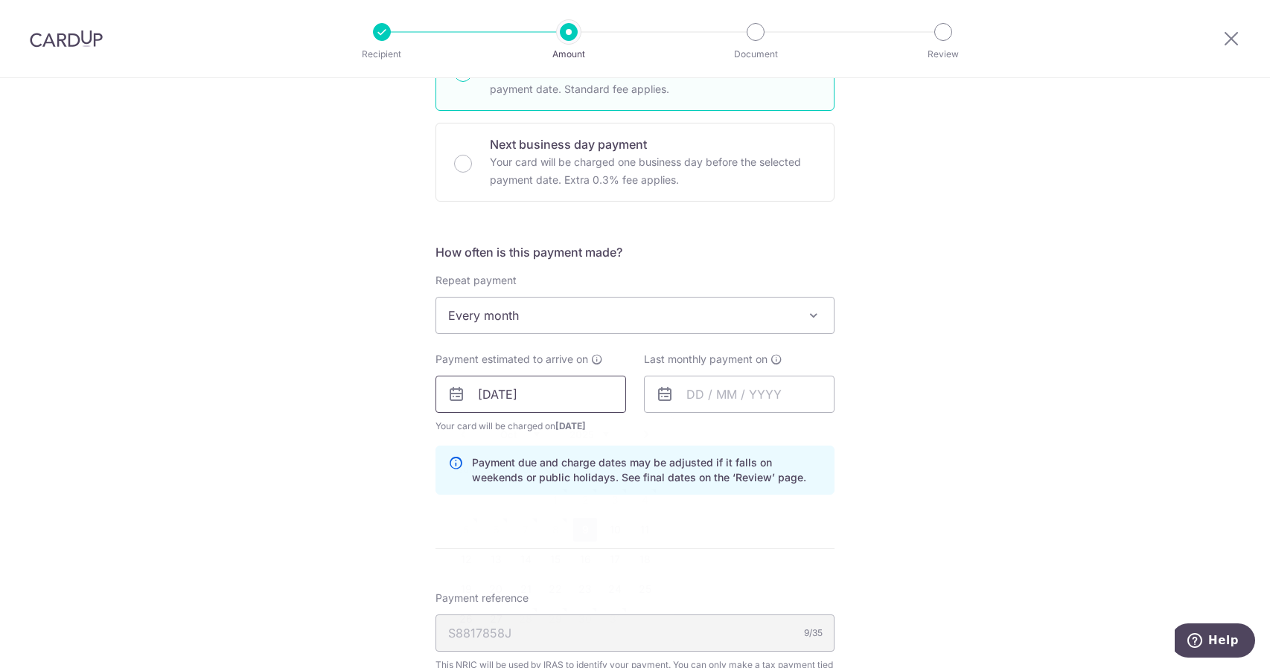
click at [552, 394] on input "09/10/2025" at bounding box center [530, 394] width 191 height 37
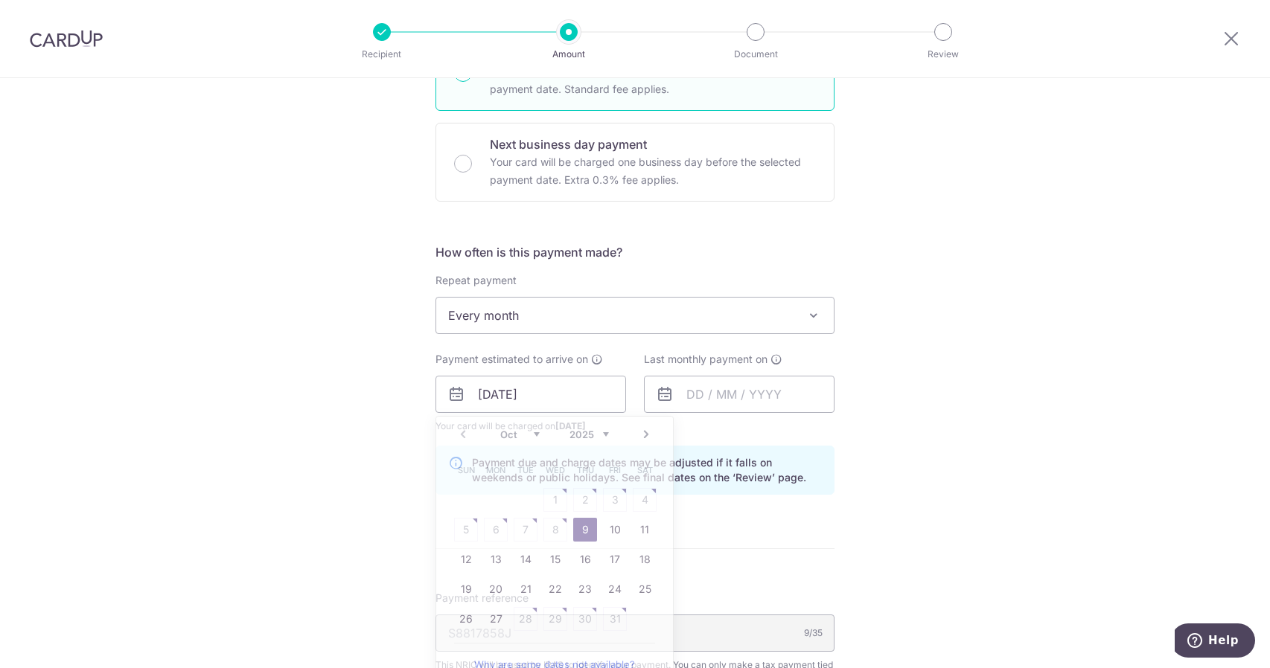
click at [1015, 486] on div "Tell us more about your payment Enter one-time or monthly payment amount SGD 2,…" at bounding box center [635, 387] width 1270 height 1510
click at [578, 398] on input "09/10/2025" at bounding box center [530, 394] width 191 height 37
click at [490, 615] on link "27" at bounding box center [496, 619] width 24 height 24
type input "[DATE]"
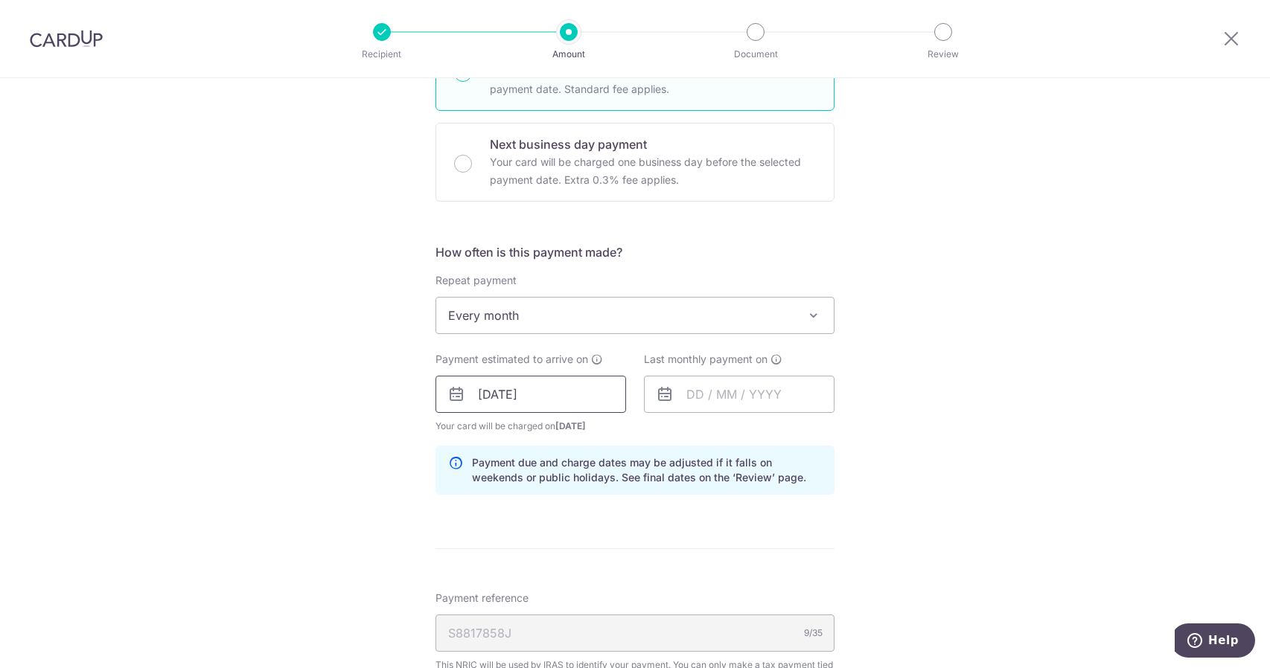
click at [600, 394] on input "[DATE]" at bounding box center [530, 394] width 191 height 37
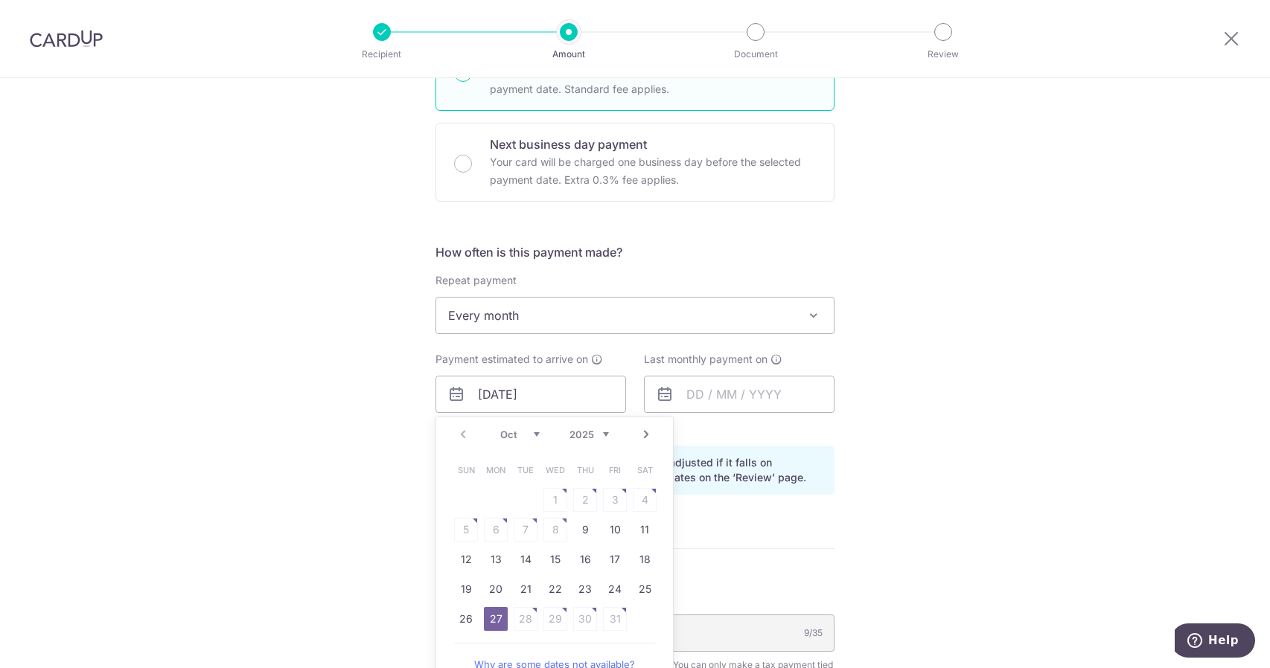
click at [943, 462] on div "Tell us more about your payment Enter one-time or monthly payment amount SGD 2,…" at bounding box center [635, 387] width 1270 height 1510
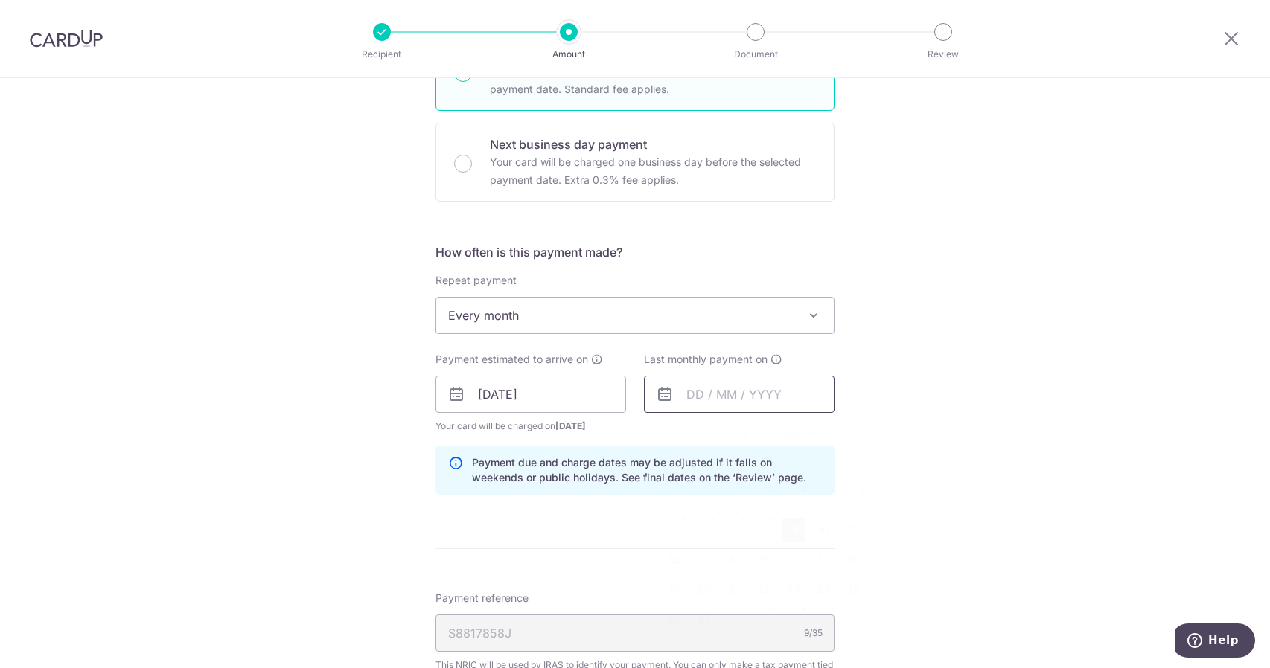
click at [768, 406] on input "text" at bounding box center [739, 394] width 191 height 37
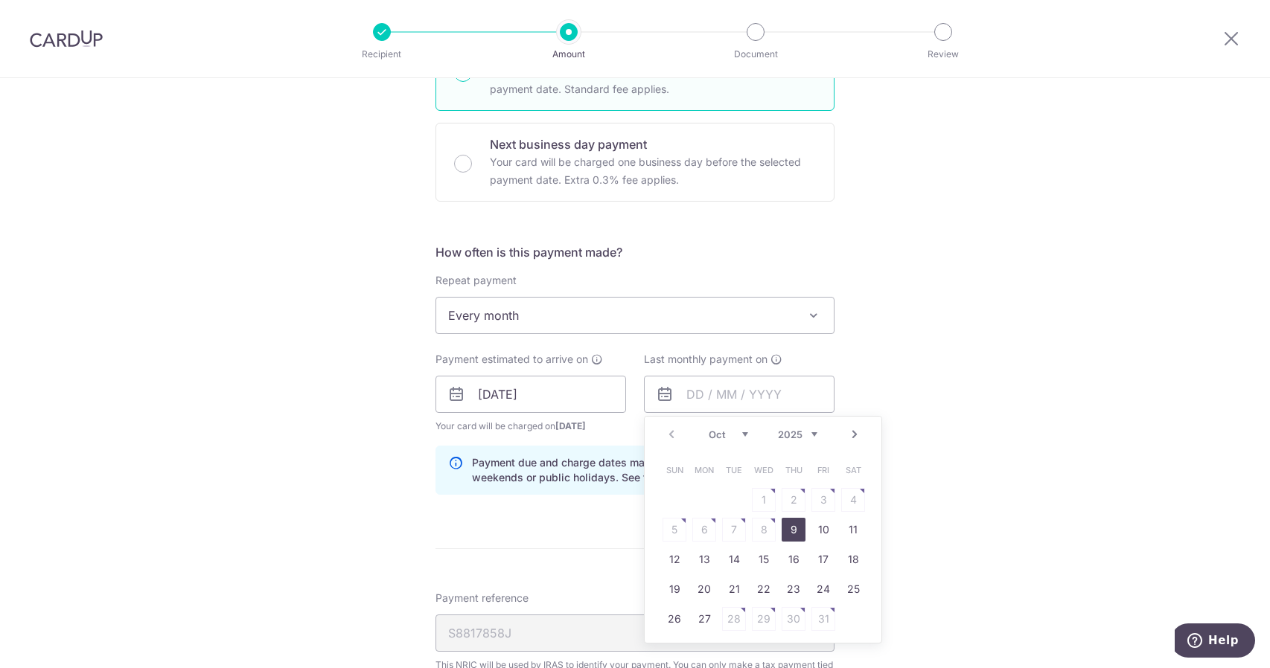
click at [855, 434] on link "Next" at bounding box center [854, 435] width 18 height 18
click at [758, 587] on link "25" at bounding box center [764, 590] width 24 height 24
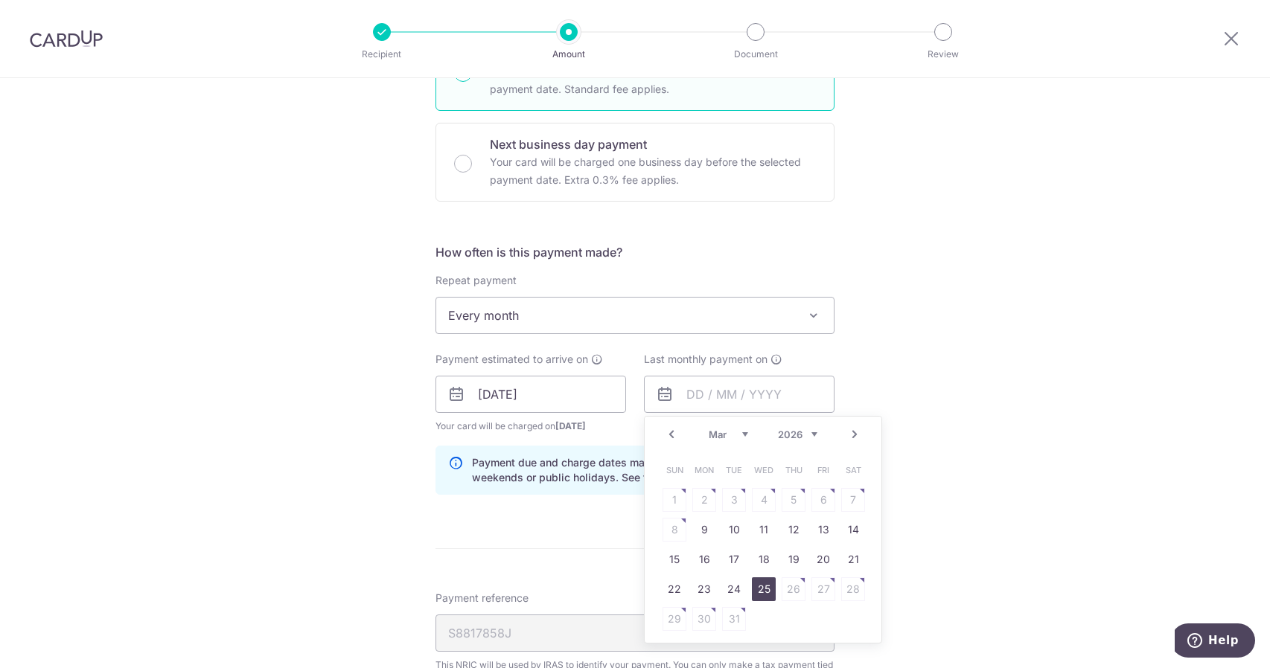
type input "[DATE]"
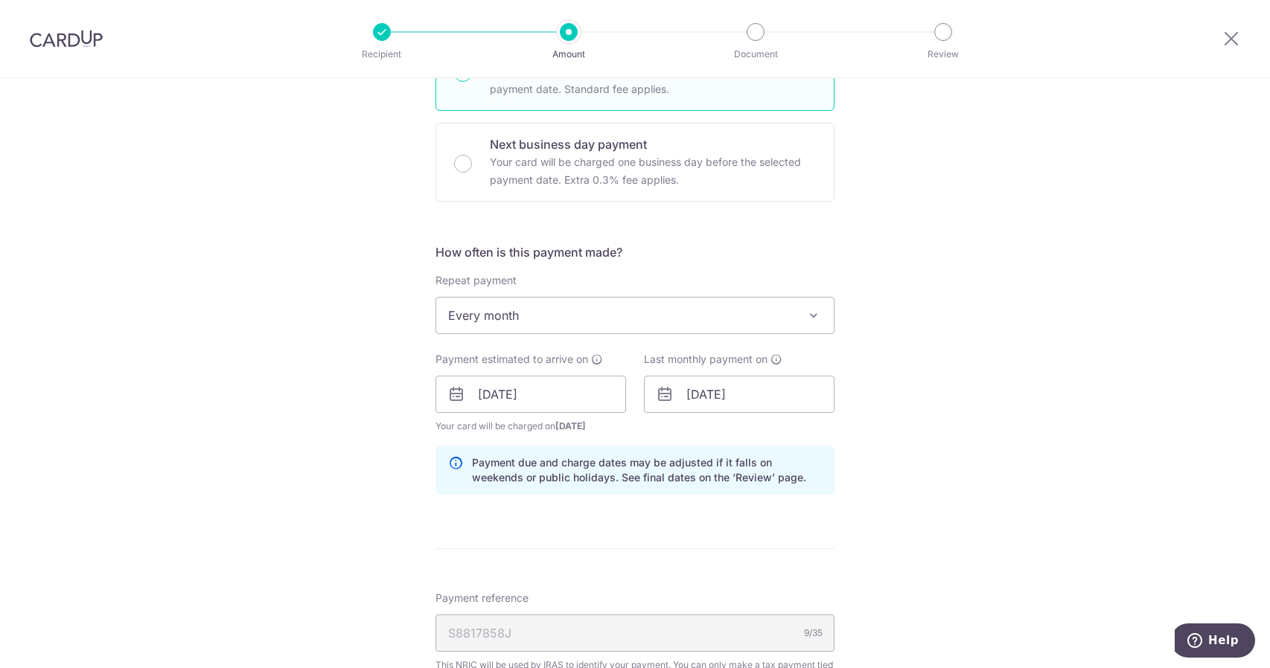
click at [1050, 503] on div "Tell us more about your payment Enter one-time or monthly payment amount SGD 2,…" at bounding box center [635, 387] width 1270 height 1510
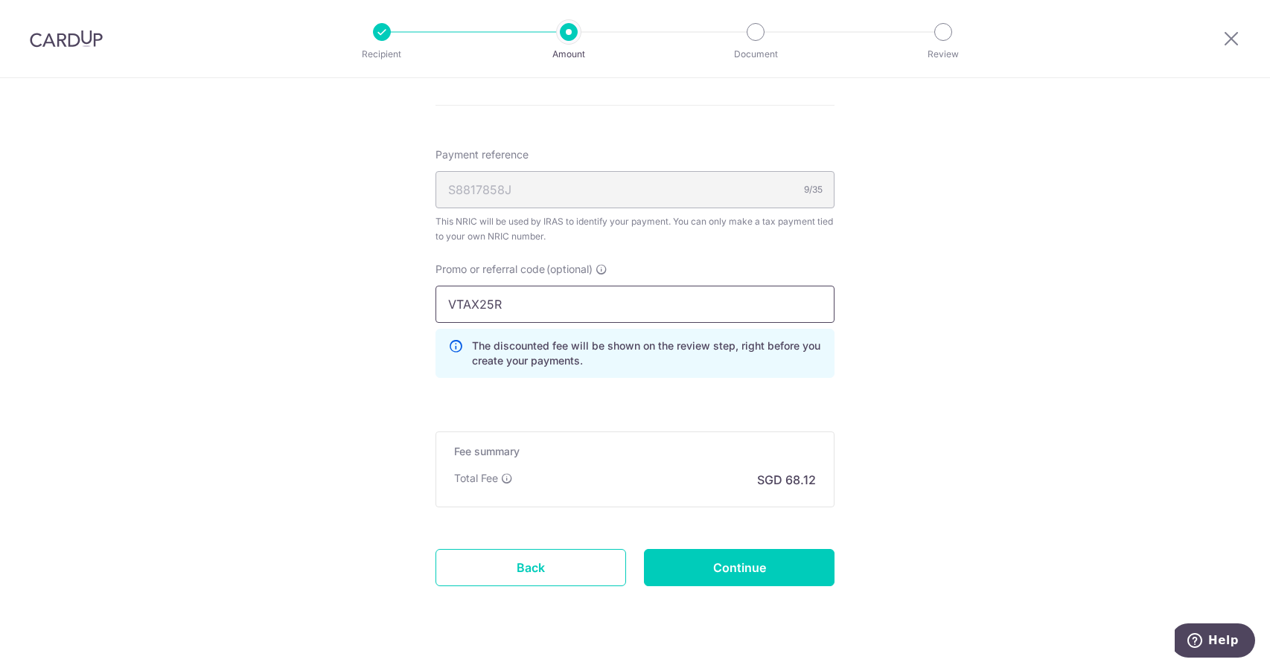
scroll to position [893, 0]
click at [760, 560] on input "Continue" at bounding box center [739, 564] width 191 height 37
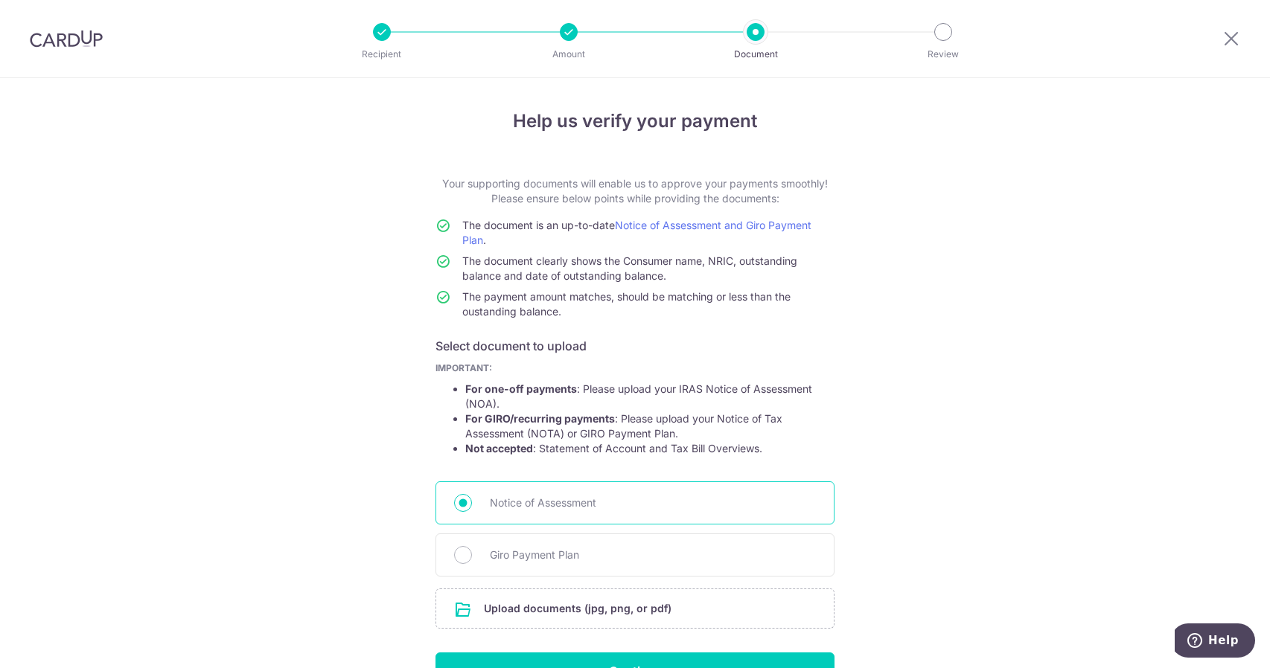
scroll to position [74, 0]
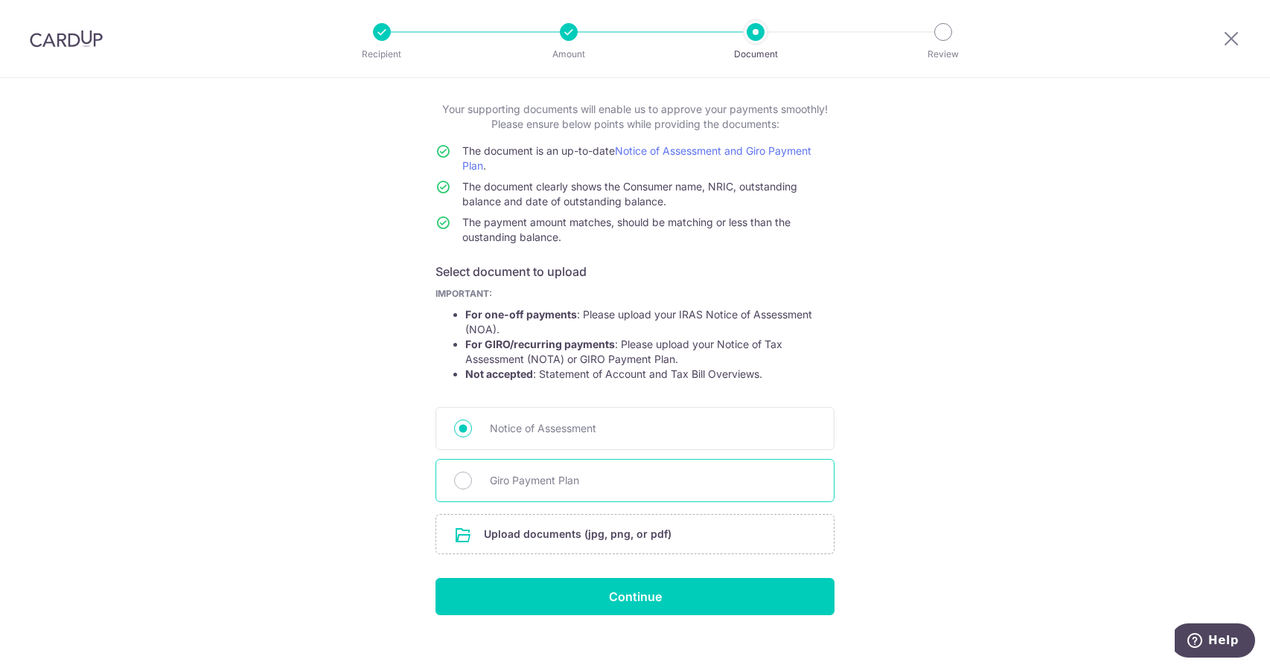
click at [698, 486] on span "Giro Payment Plan" at bounding box center [653, 481] width 326 height 18
click at [472, 486] on input "Giro Payment Plan" at bounding box center [463, 481] width 18 height 18
radio input "true"
click at [616, 534] on input "file" at bounding box center [634, 534] width 397 height 39
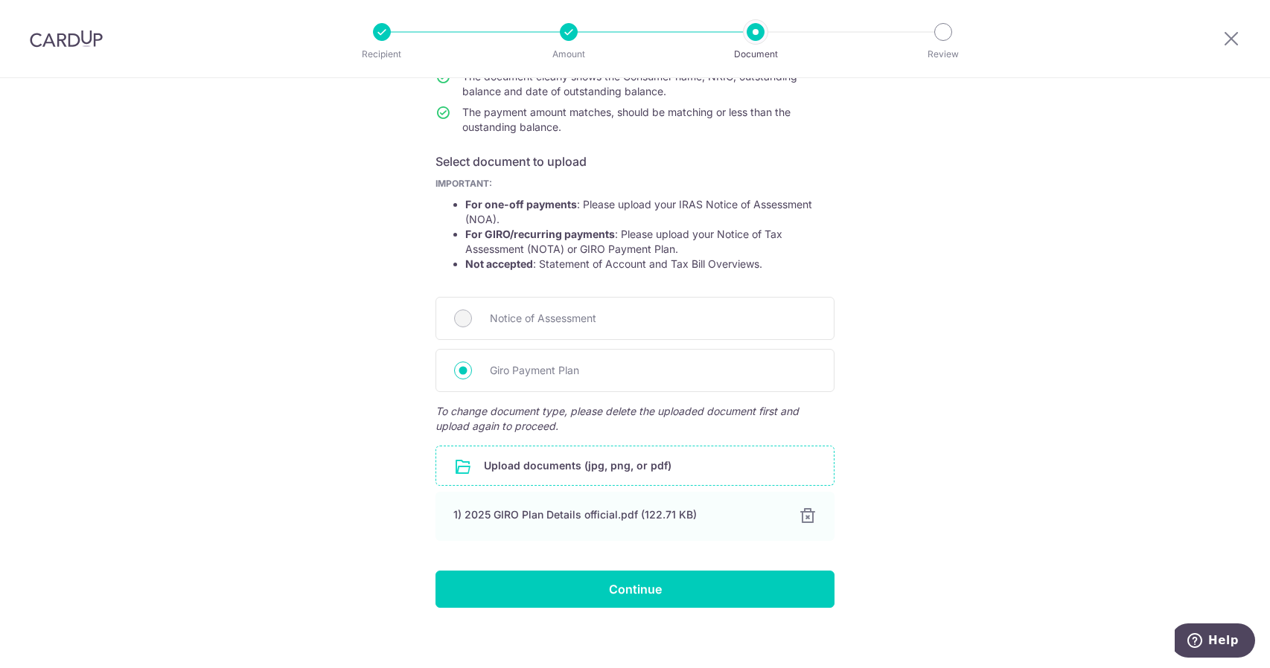
scroll to position [192, 0]
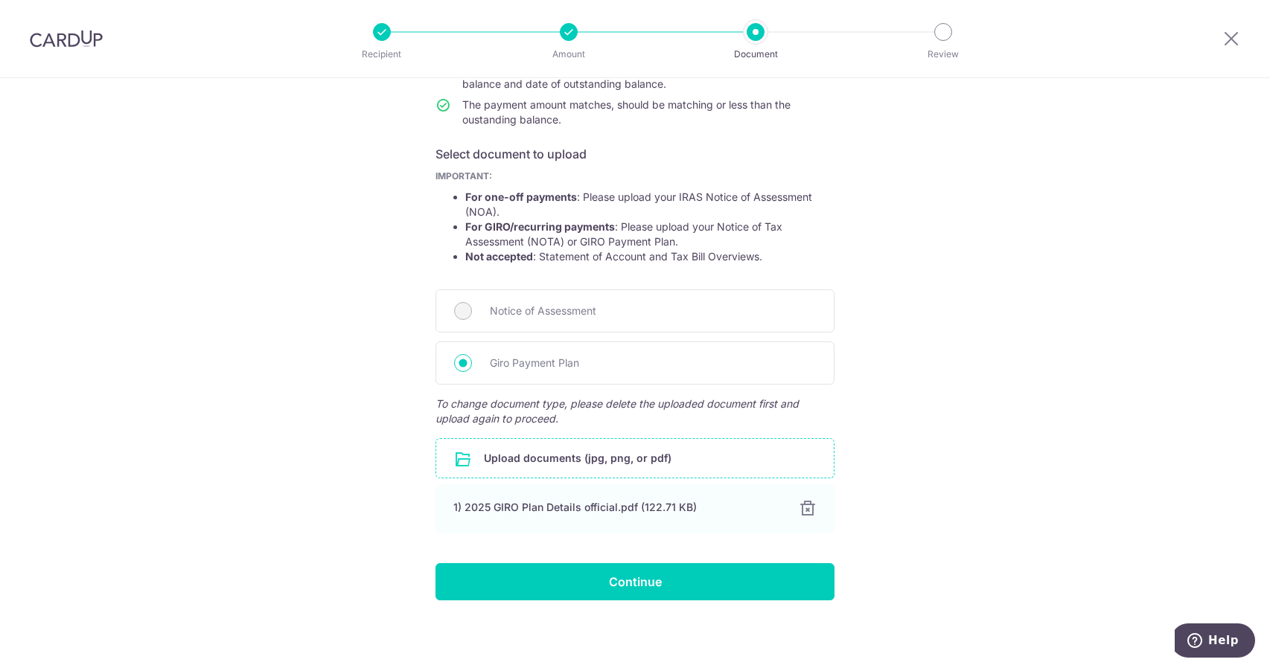
click at [627, 458] on input "file" at bounding box center [634, 458] width 397 height 39
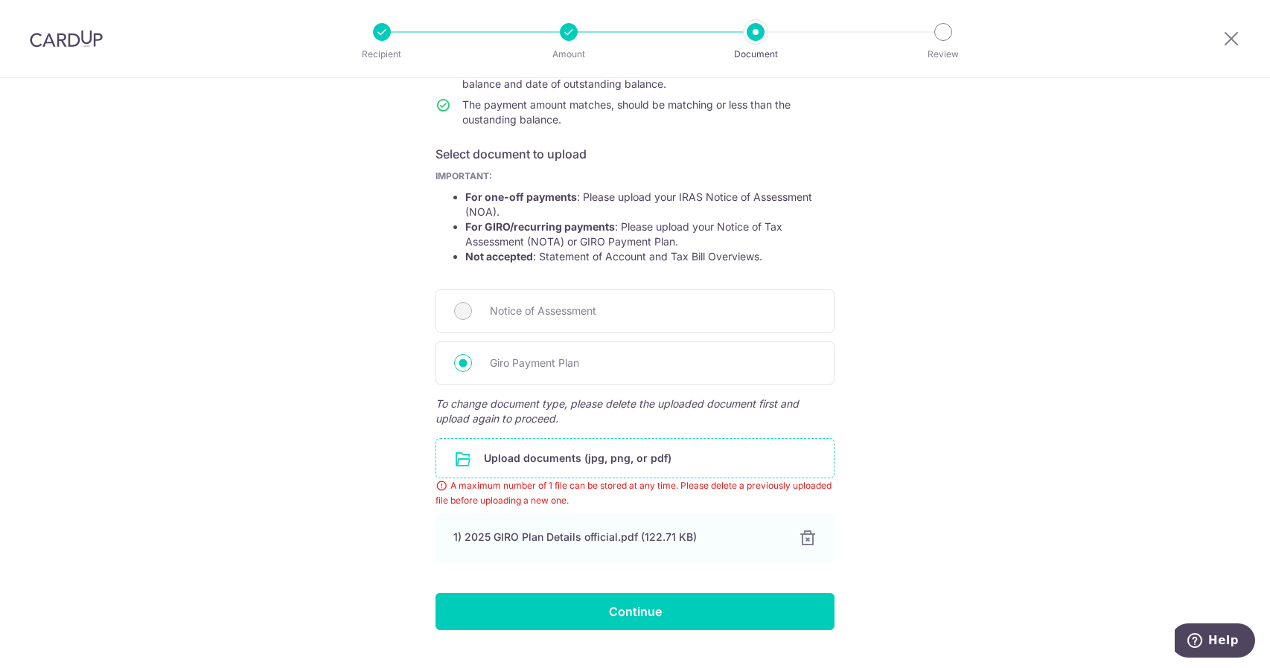
click at [1002, 517] on div "Help us verify your payment Your supporting documents will enable us to approve…" at bounding box center [635, 293] width 1270 height 814
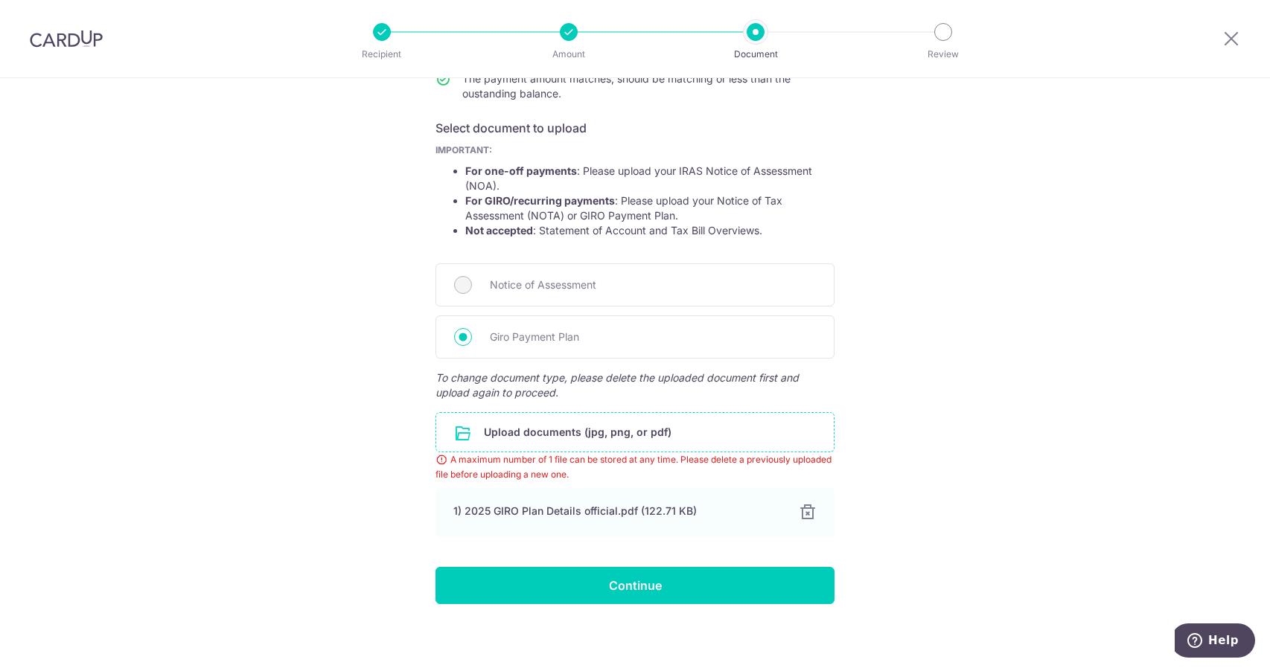
scroll to position [222, 0]
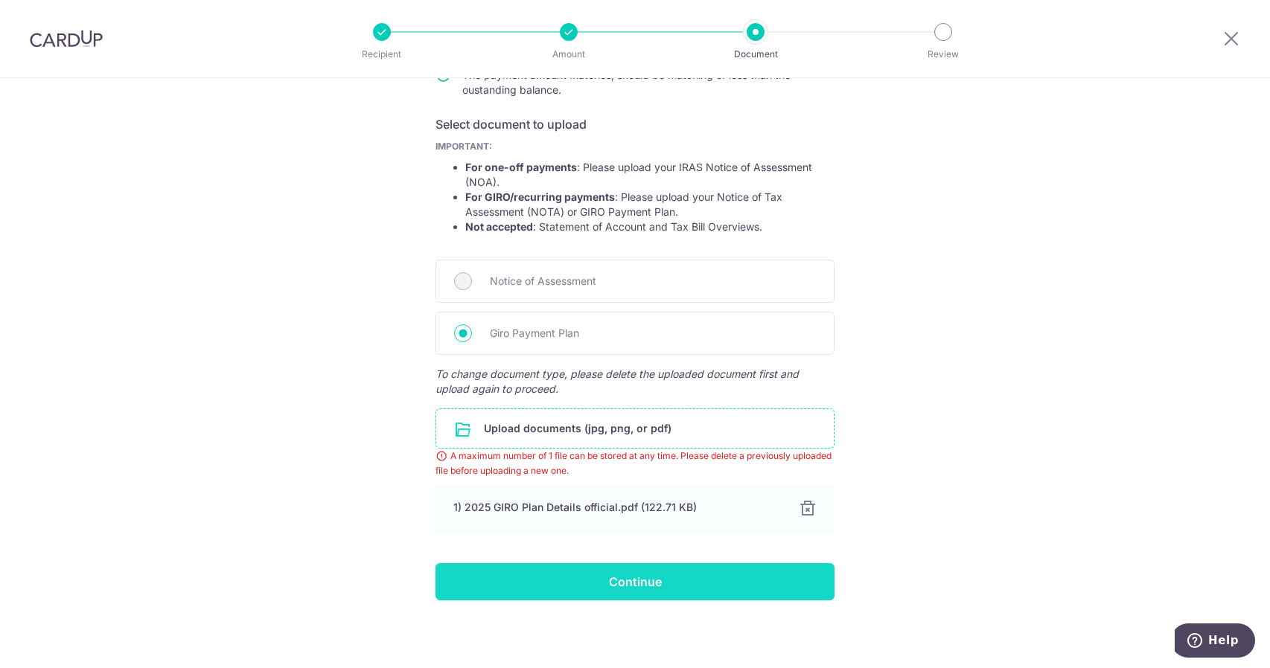
click at [632, 575] on input "Continue" at bounding box center [634, 581] width 399 height 37
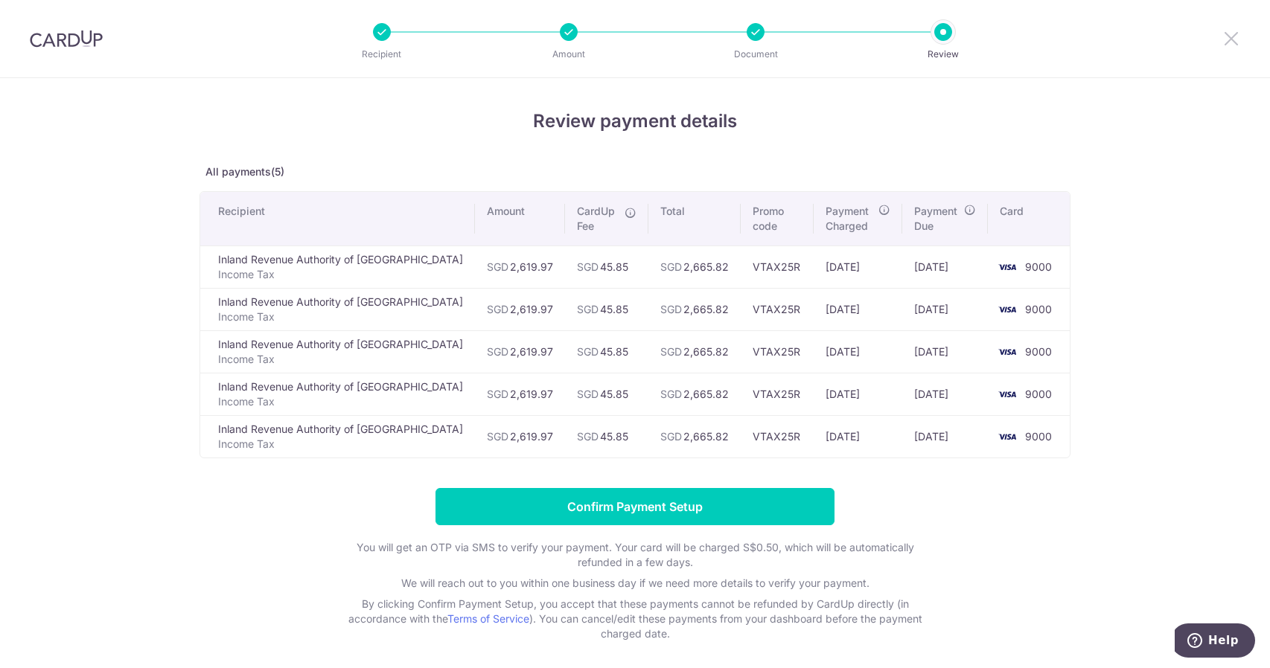
drag, startPoint x: 1235, startPoint y: 39, endPoint x: 701, endPoint y: 78, distance: 535.8
click at [1235, 39] on icon at bounding box center [1231, 38] width 18 height 19
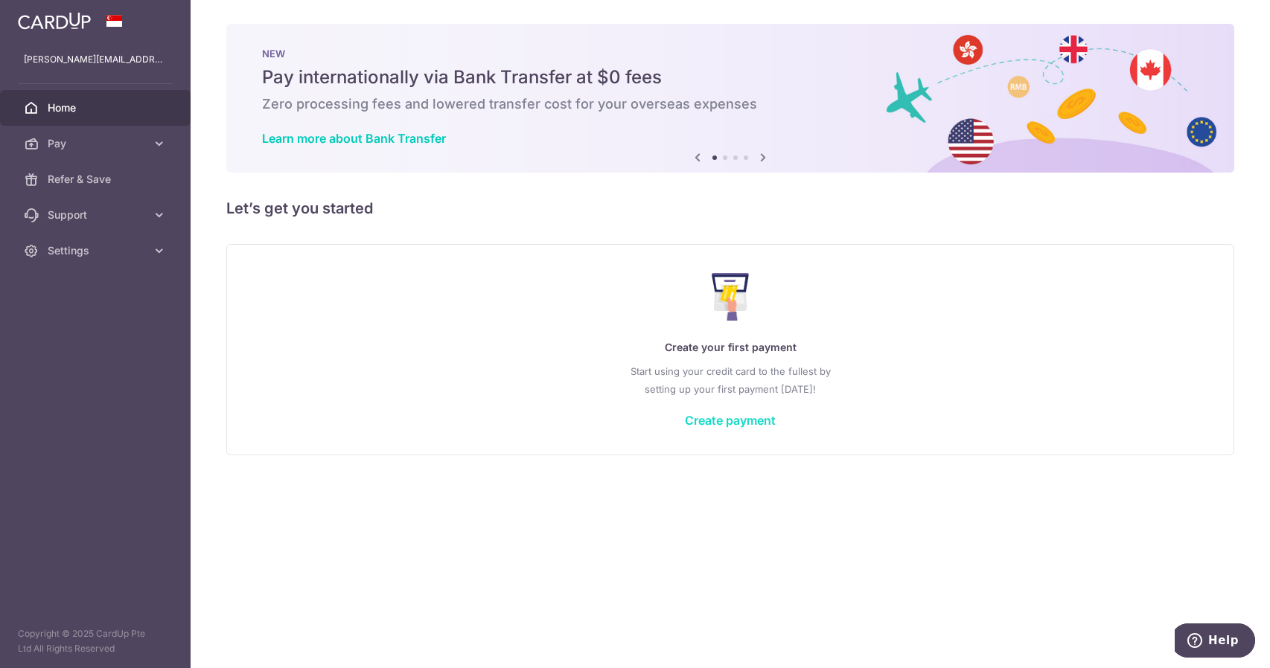
click at [738, 425] on link "Create payment" at bounding box center [730, 420] width 91 height 15
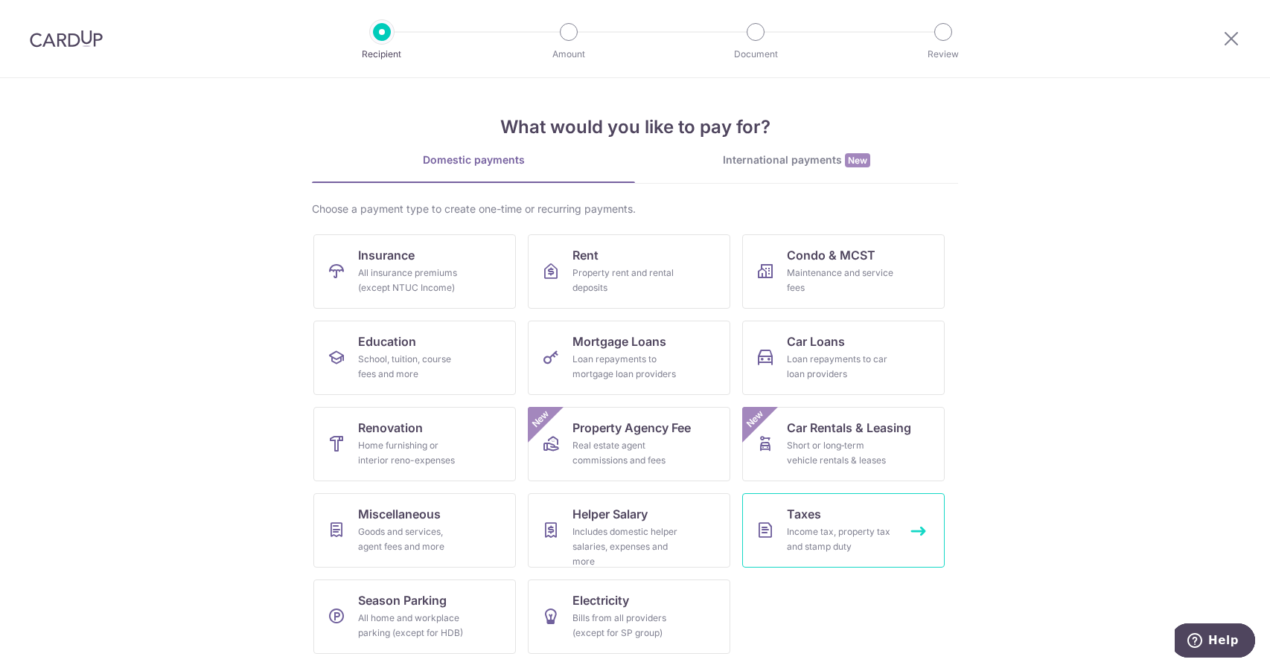
click at [827, 534] on div "Income tax, property tax and stamp duty" at bounding box center [840, 540] width 107 height 30
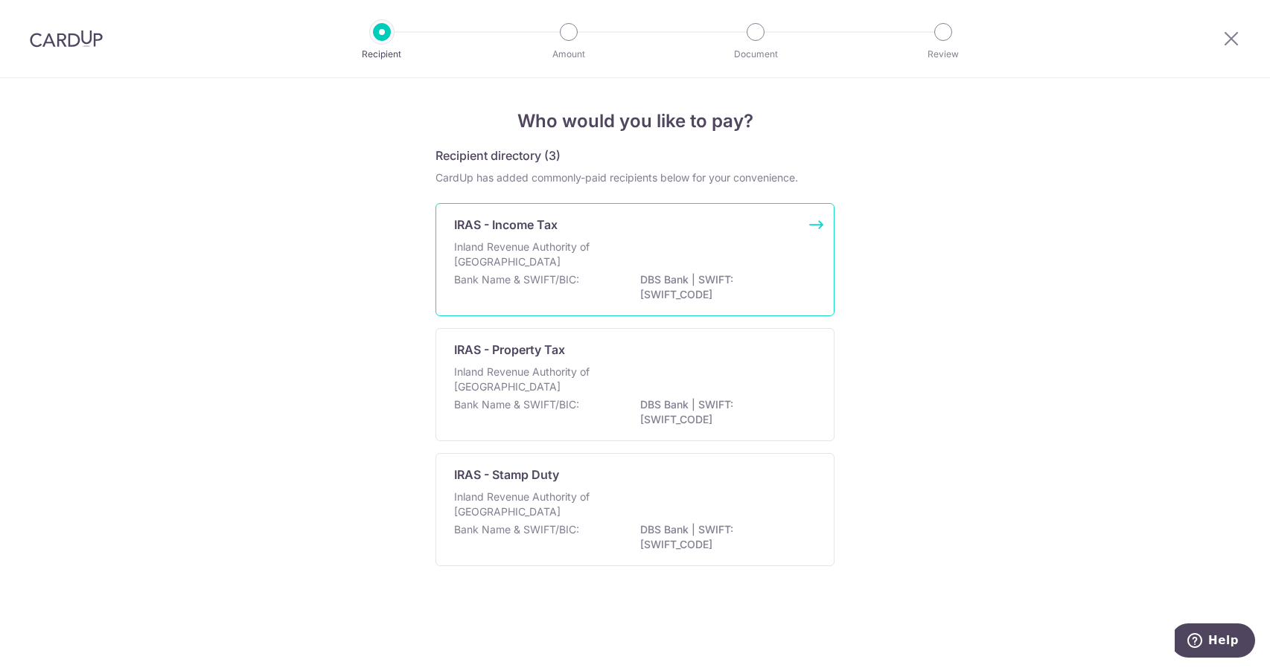
click at [639, 267] on div "Inland Revenue Authority of [GEOGRAPHIC_DATA]" at bounding box center [635, 256] width 362 height 33
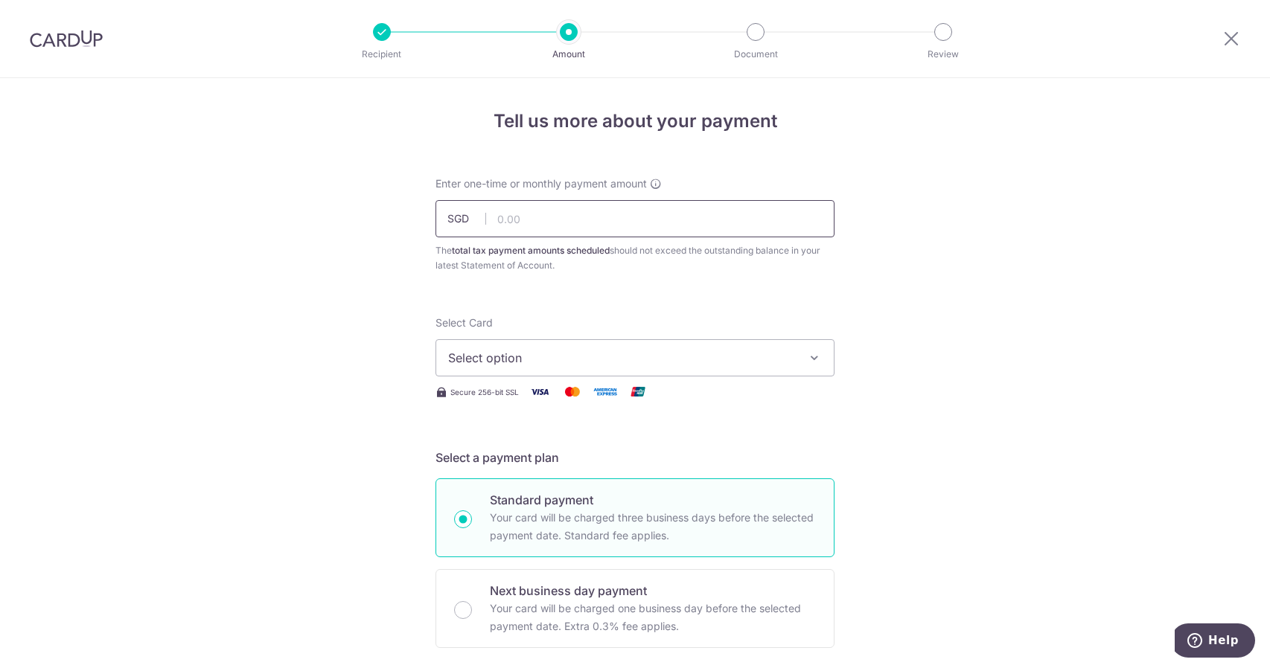
click at [537, 214] on input "text" at bounding box center [634, 218] width 399 height 37
type input "2,619.97"
click at [541, 345] on button "Select option" at bounding box center [634, 357] width 399 height 37
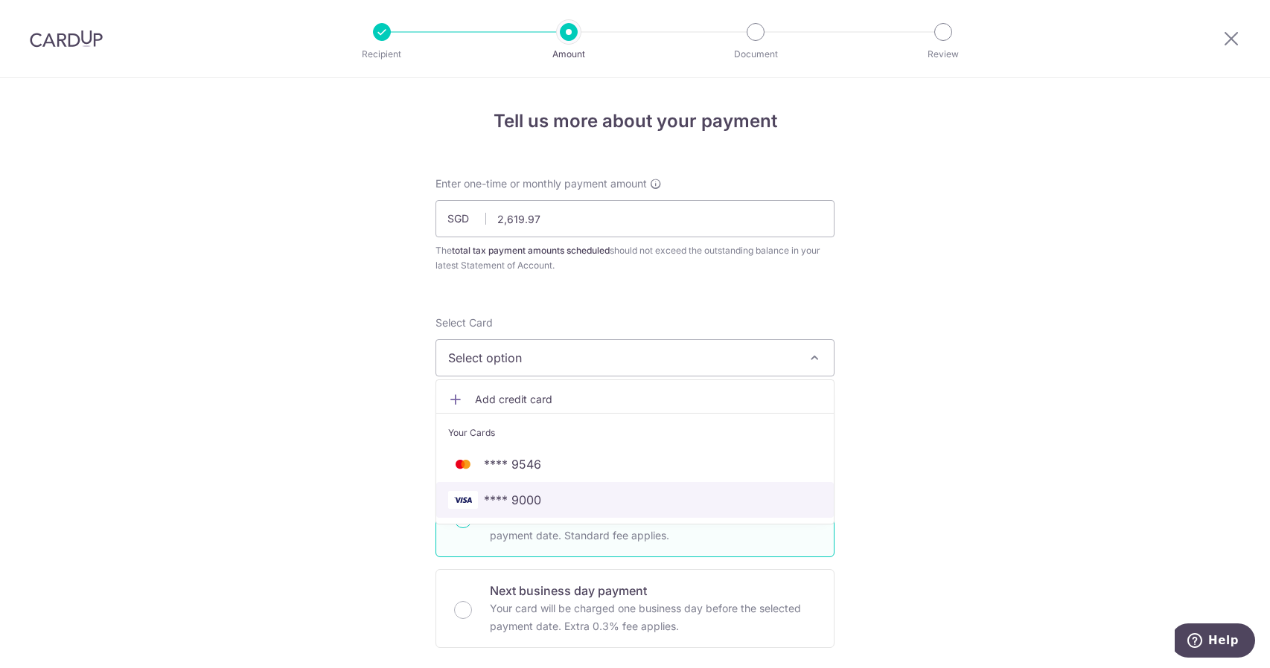
click at [566, 487] on link "**** 9000" at bounding box center [634, 500] width 397 height 36
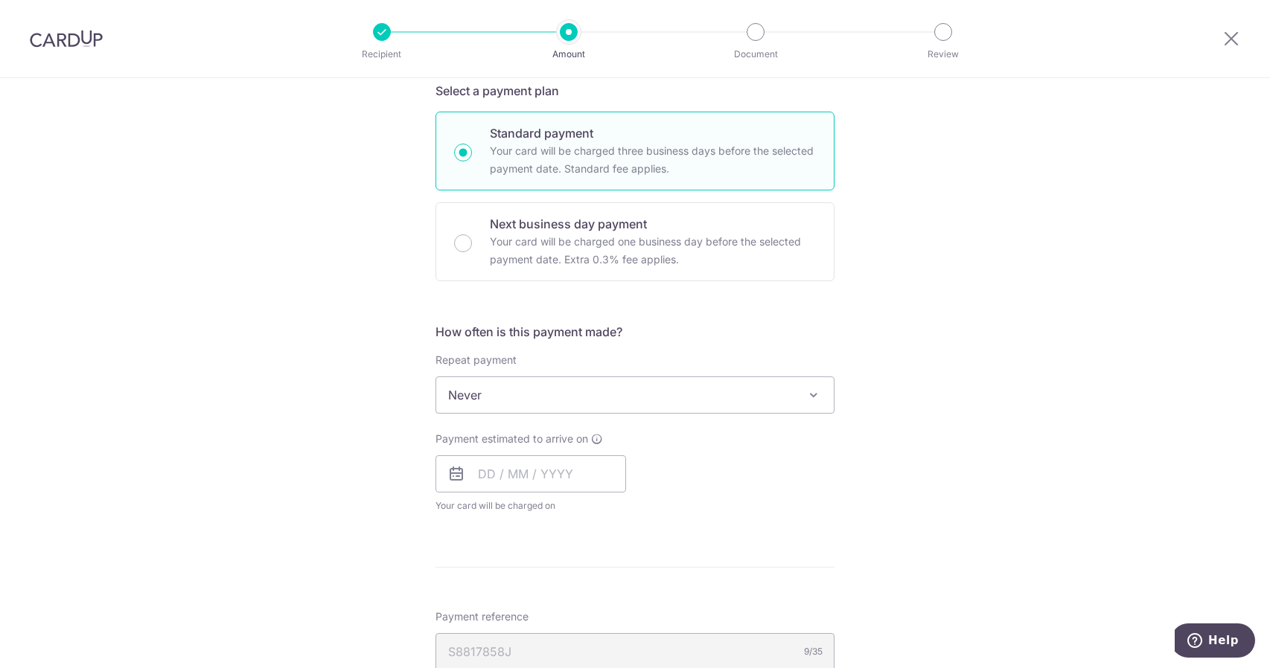
scroll to position [372, 0]
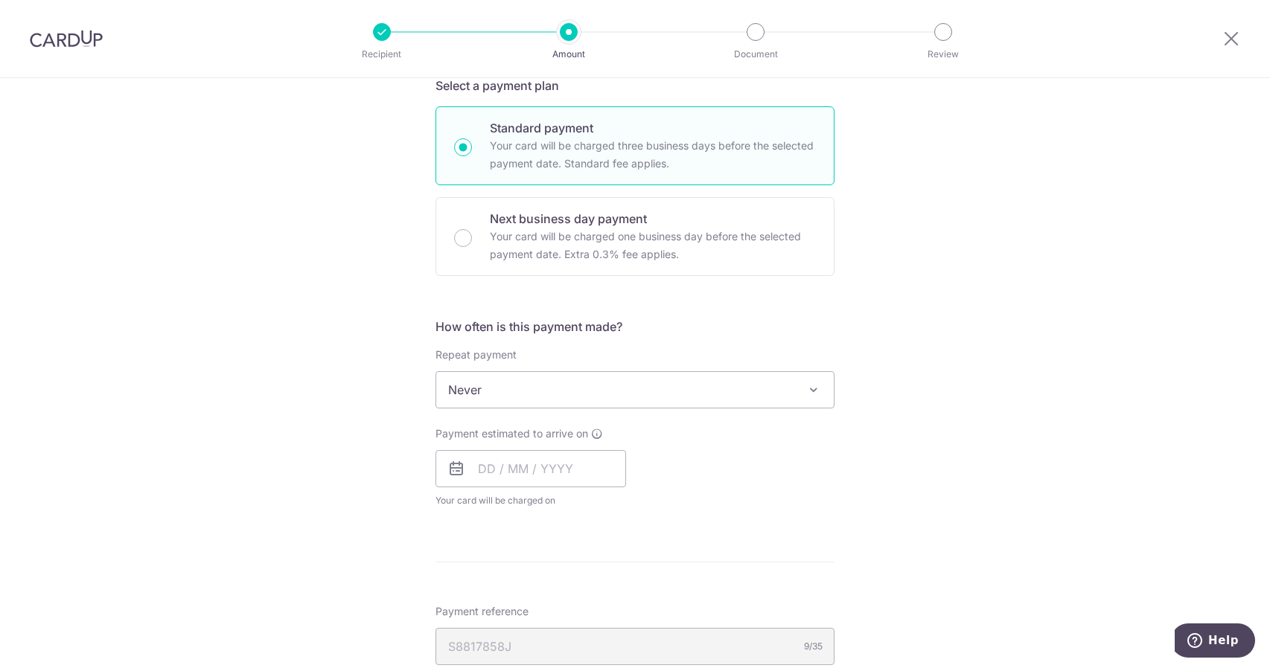
click at [530, 383] on span "Never" at bounding box center [634, 390] width 397 height 36
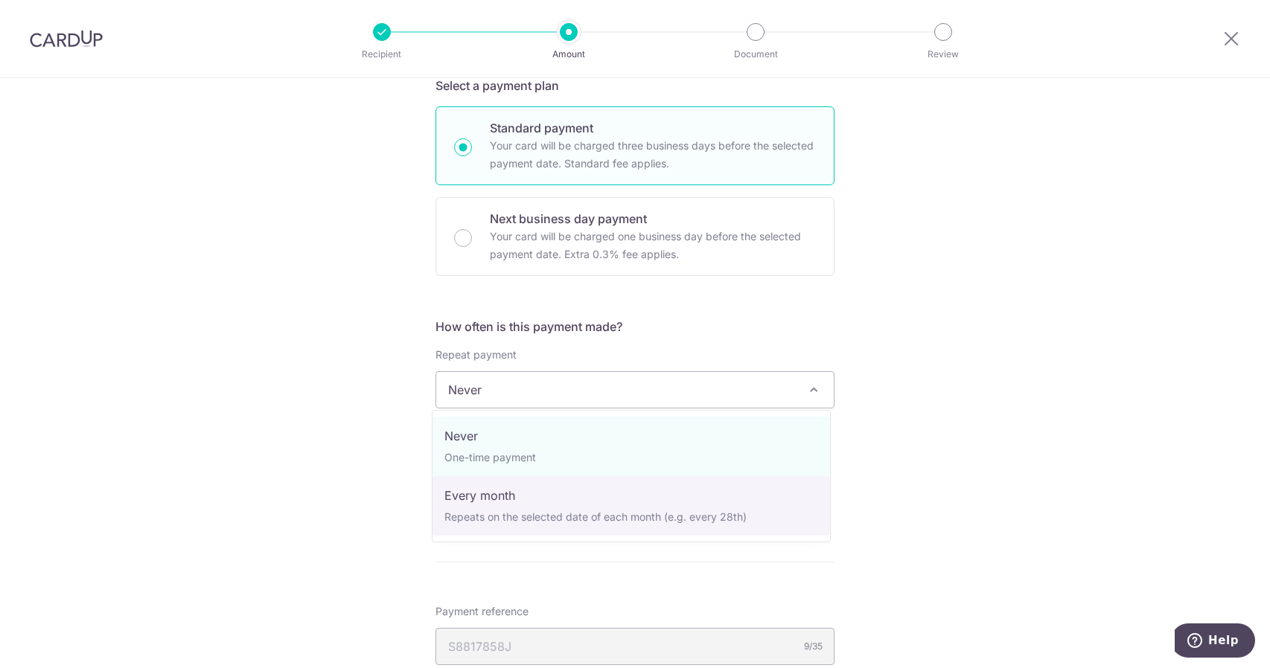
select select "3"
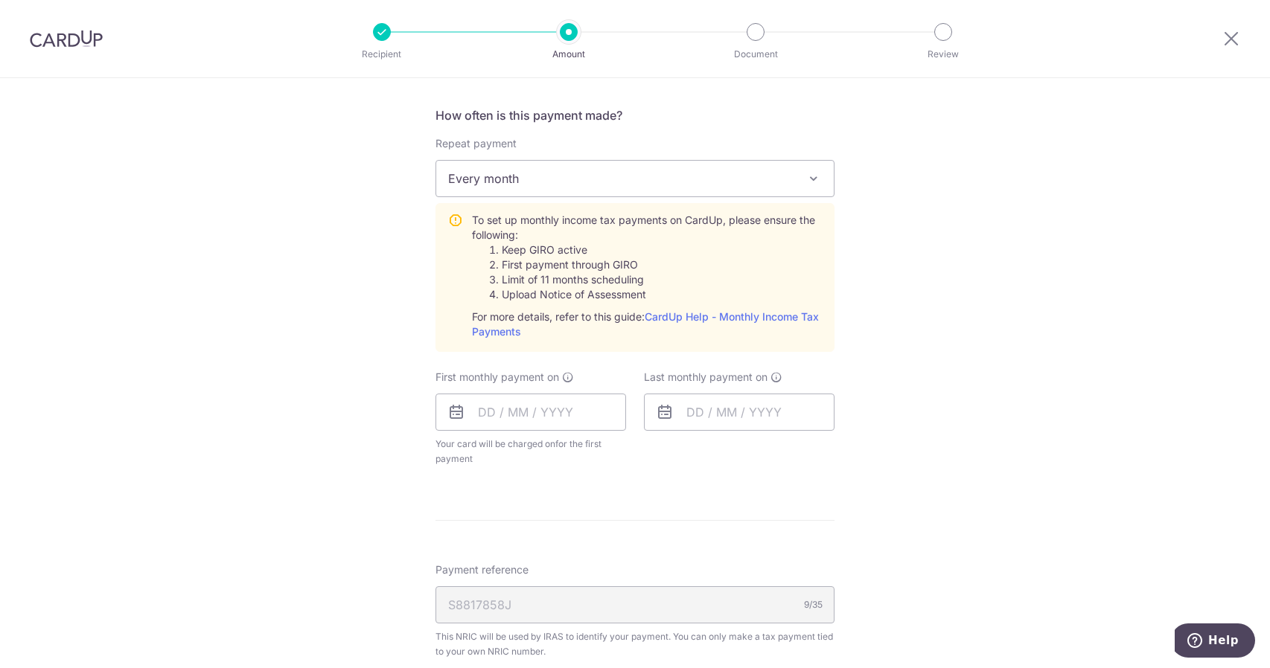
scroll to position [595, 0]
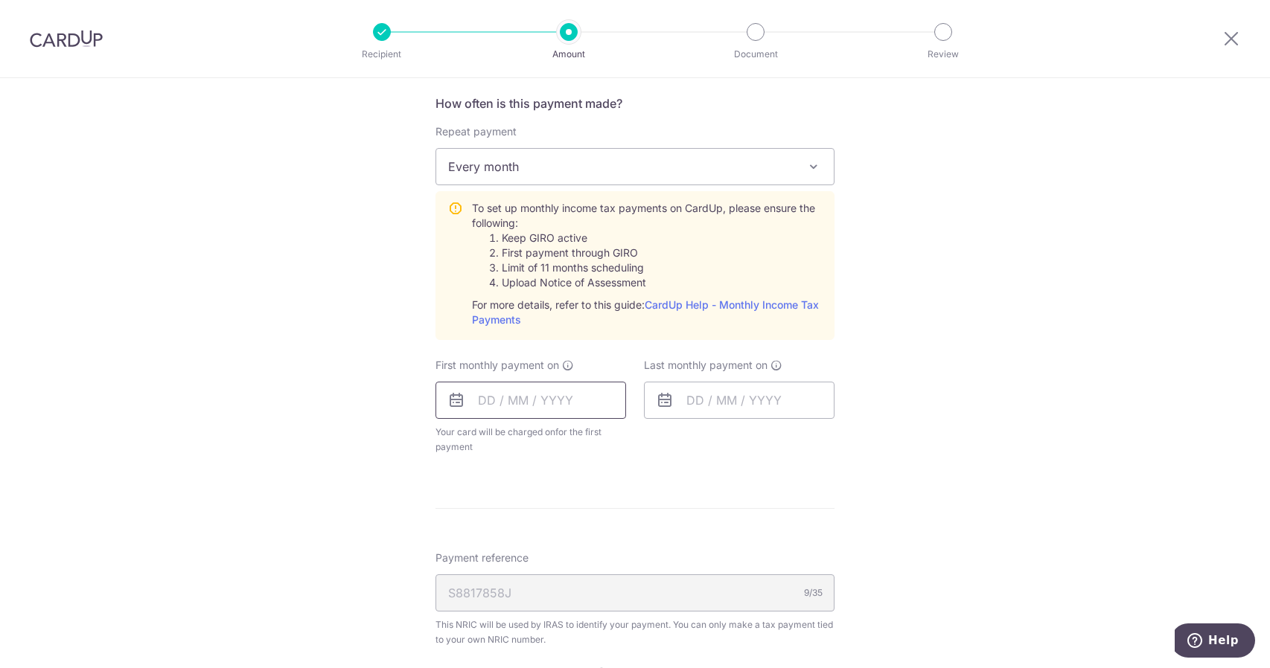
click at [511, 412] on input "text" at bounding box center [530, 400] width 191 height 37
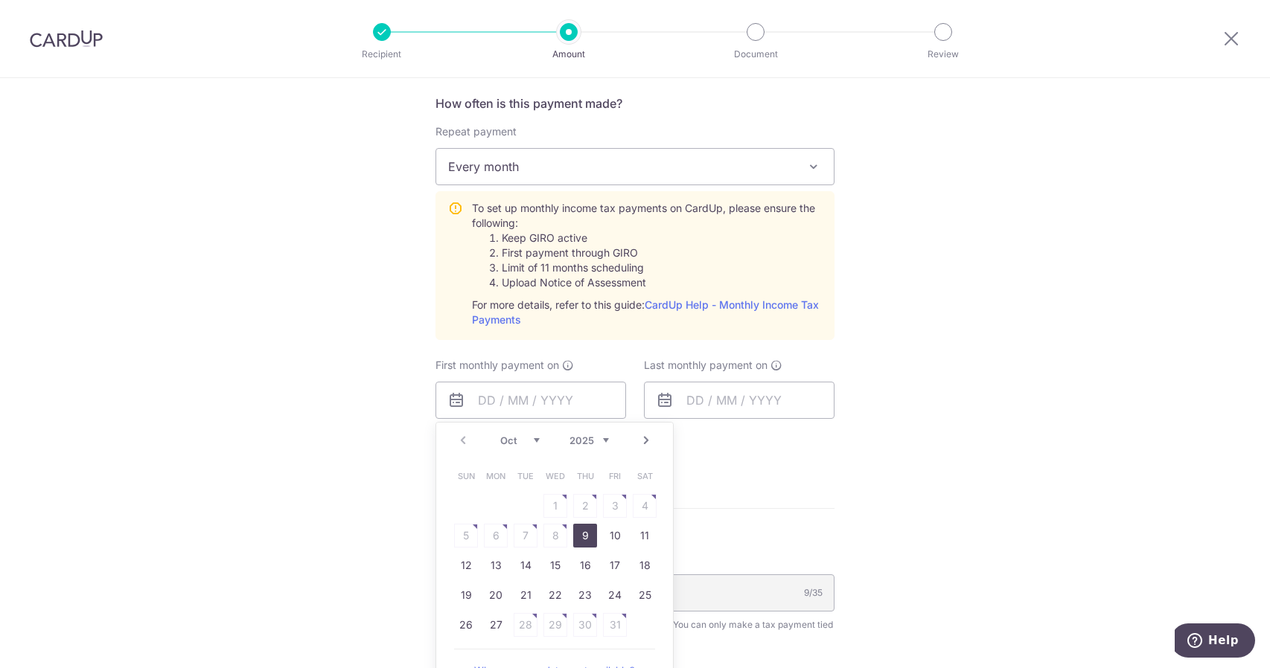
click at [586, 528] on link "9" at bounding box center [585, 536] width 24 height 24
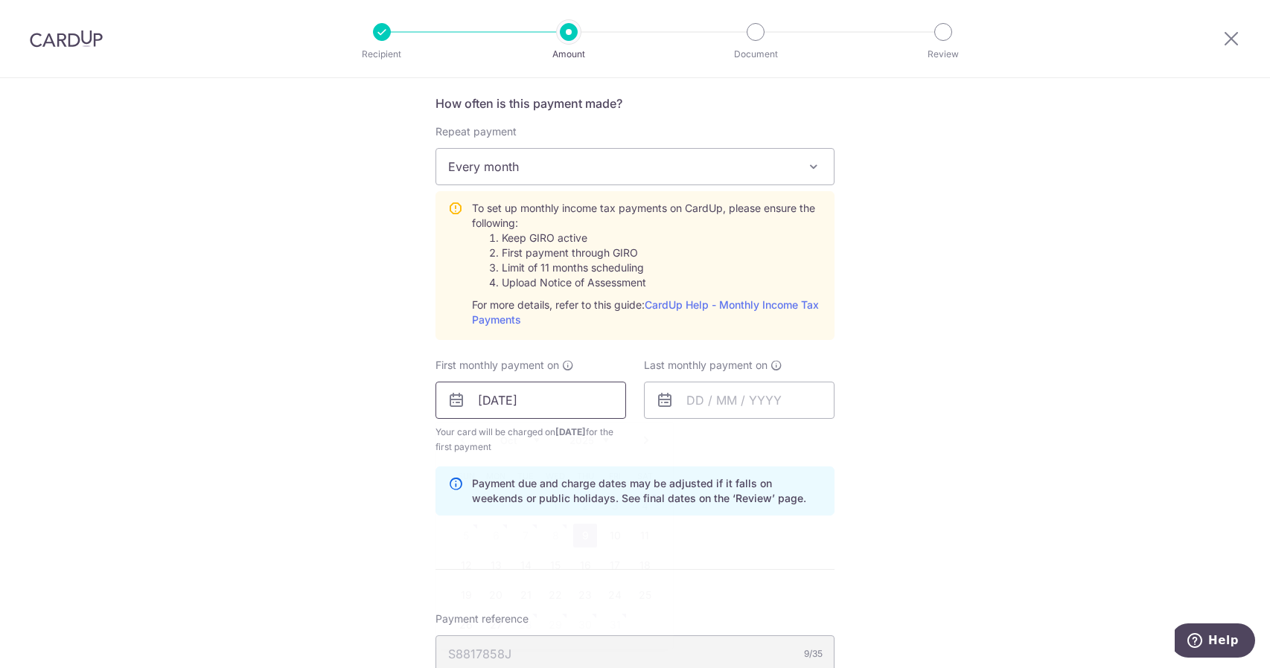
click at [551, 401] on input "09/10/2025" at bounding box center [530, 400] width 191 height 37
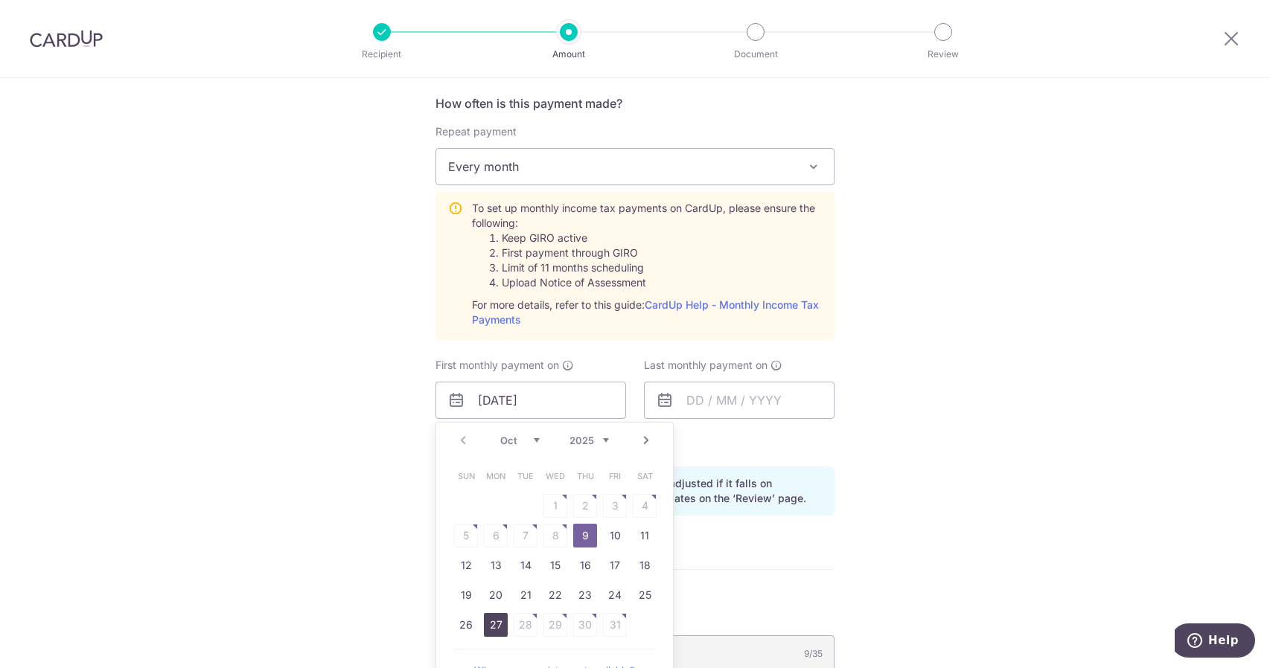
click at [498, 620] on link "27" at bounding box center [496, 625] width 24 height 24
type input "27/10/2025"
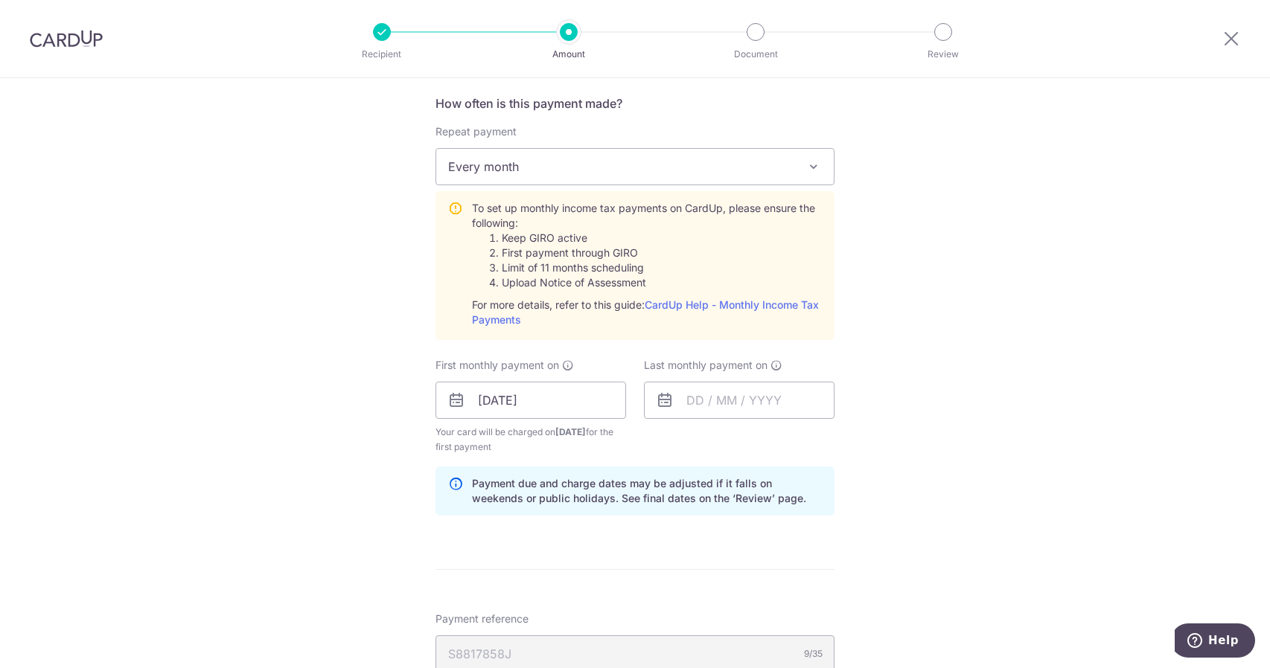
click at [909, 476] on div "Tell us more about your payment Enter one-time or monthly payment amount SGD 2,…" at bounding box center [635, 289] width 1270 height 1613
click at [689, 402] on input "text" at bounding box center [739, 400] width 191 height 37
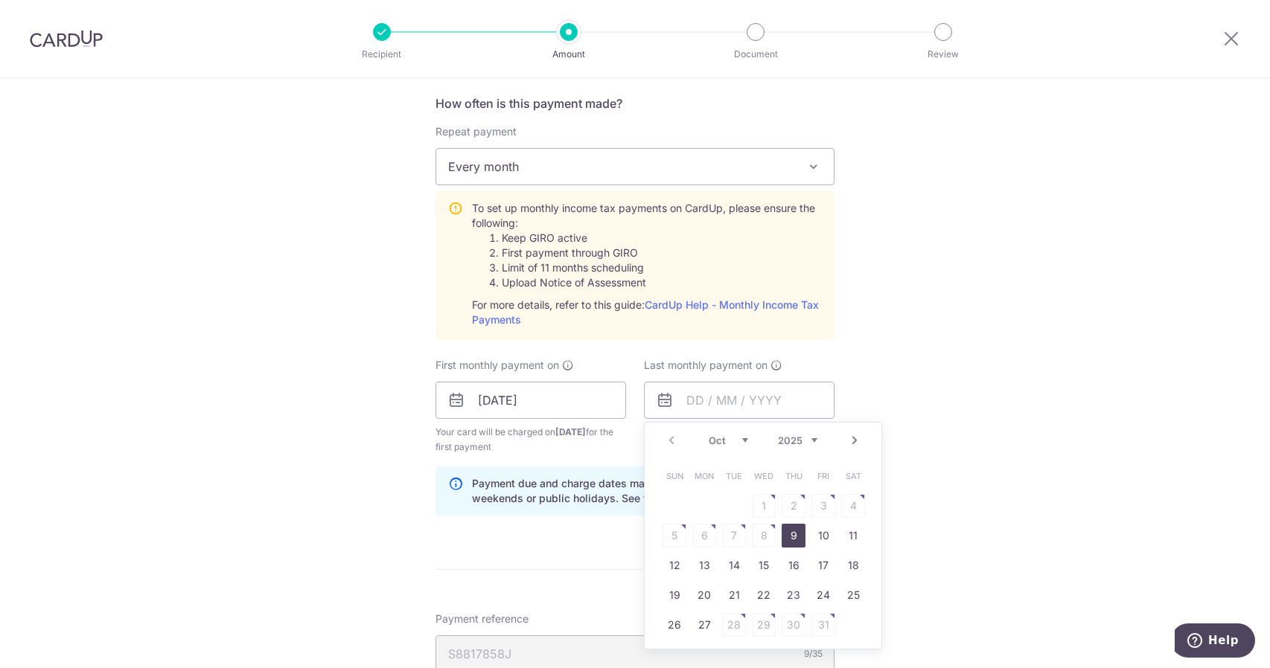
click at [853, 434] on link "Next" at bounding box center [854, 441] width 18 height 18
click at [762, 590] on link "25" at bounding box center [764, 595] width 24 height 24
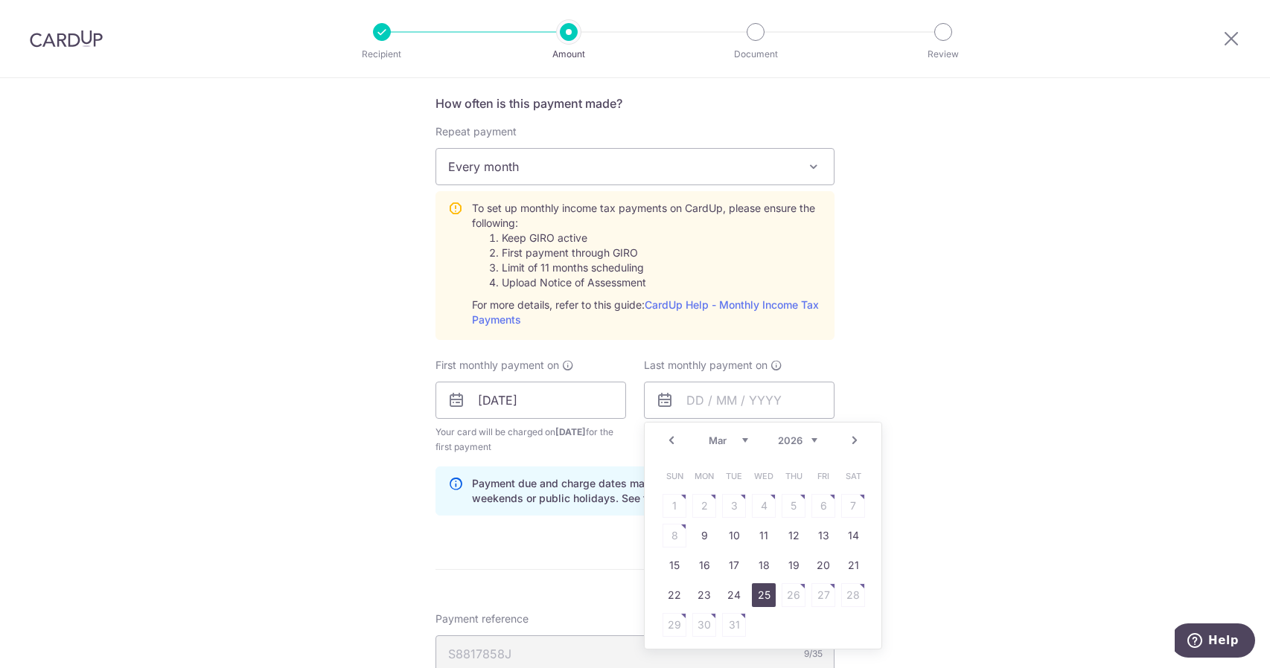
type input "25/03/2026"
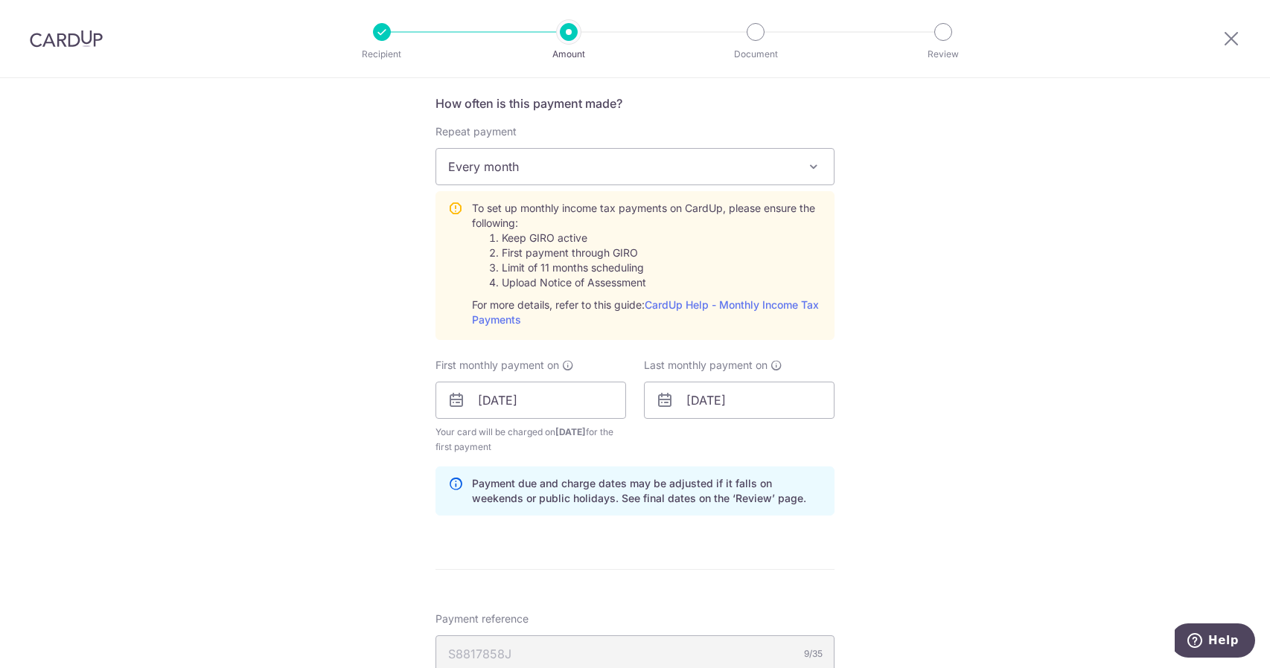
click at [1034, 473] on div "Tell us more about your payment Enter one-time or monthly payment amount SGD 2,…" at bounding box center [635, 289] width 1270 height 1613
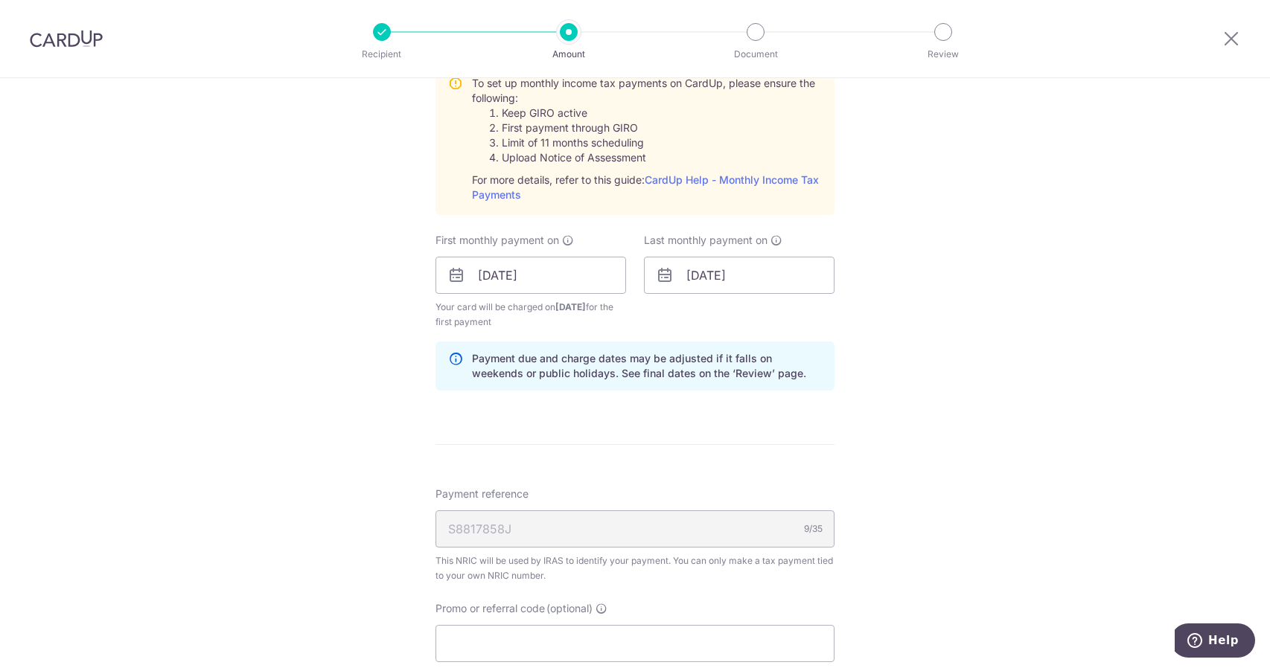
scroll to position [819, 0]
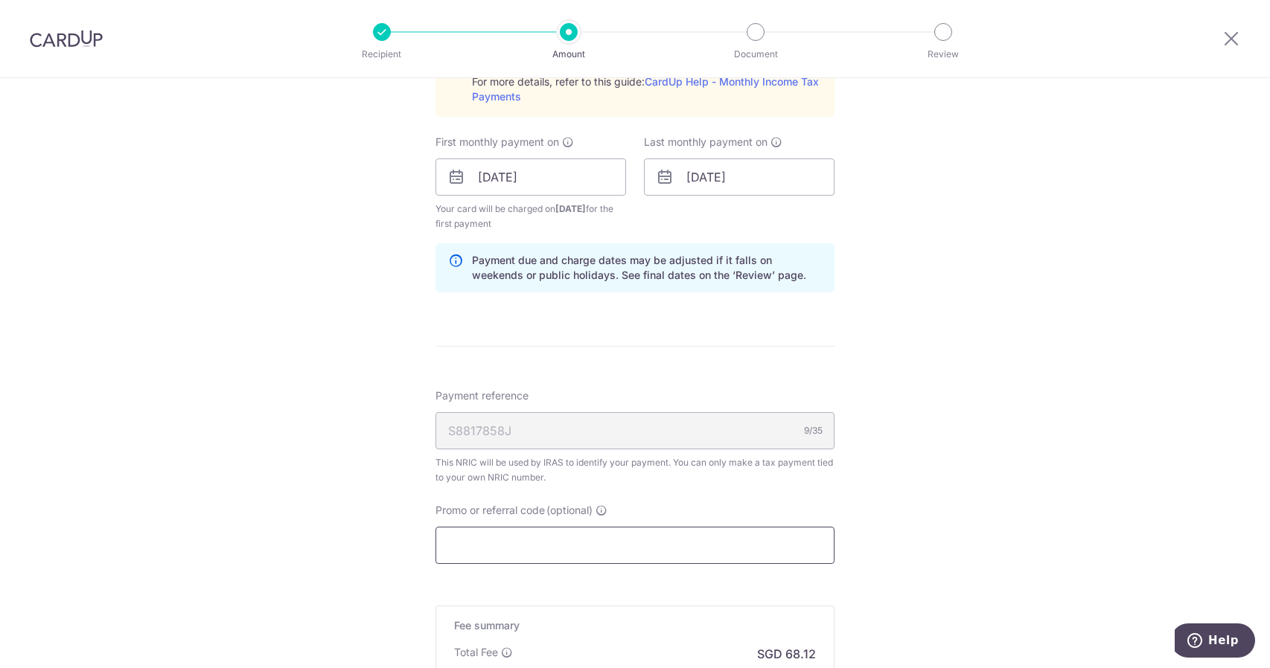
click at [540, 534] on input "Promo or referral code (optional)" at bounding box center [634, 545] width 399 height 37
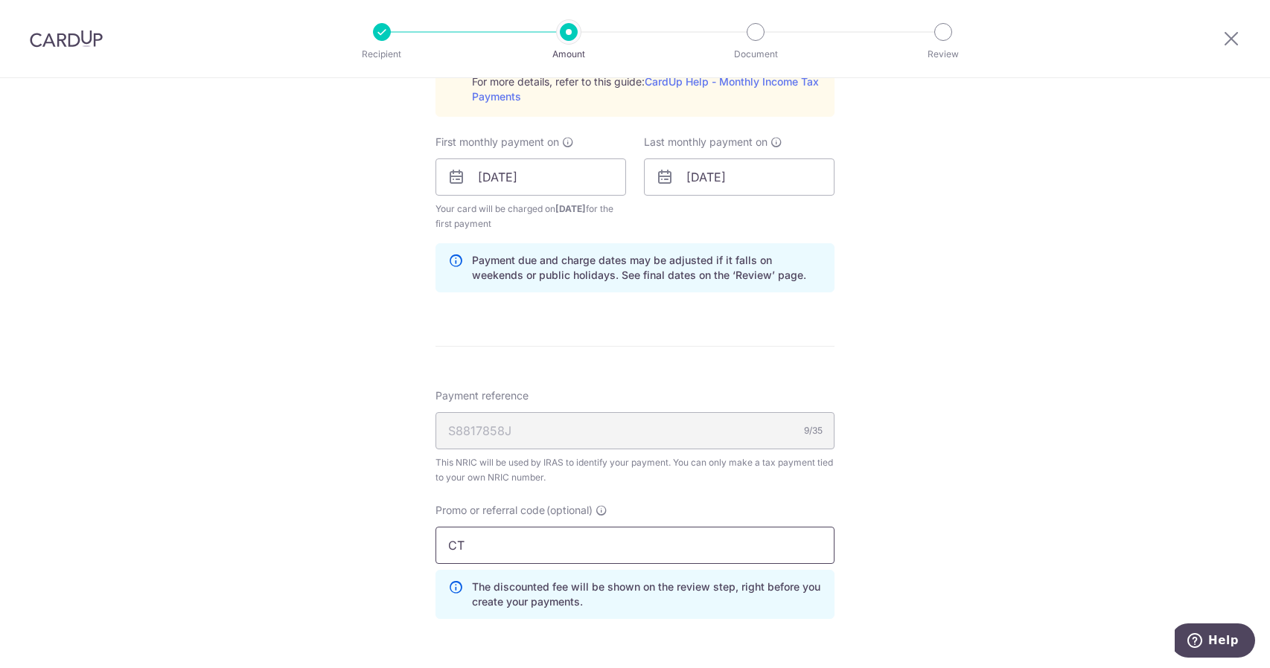
type input "C"
type input "VTAX25R"
click at [931, 435] on div "Tell us more about your payment Enter one-time or monthly payment amount SGD 2,…" at bounding box center [635, 99] width 1270 height 1680
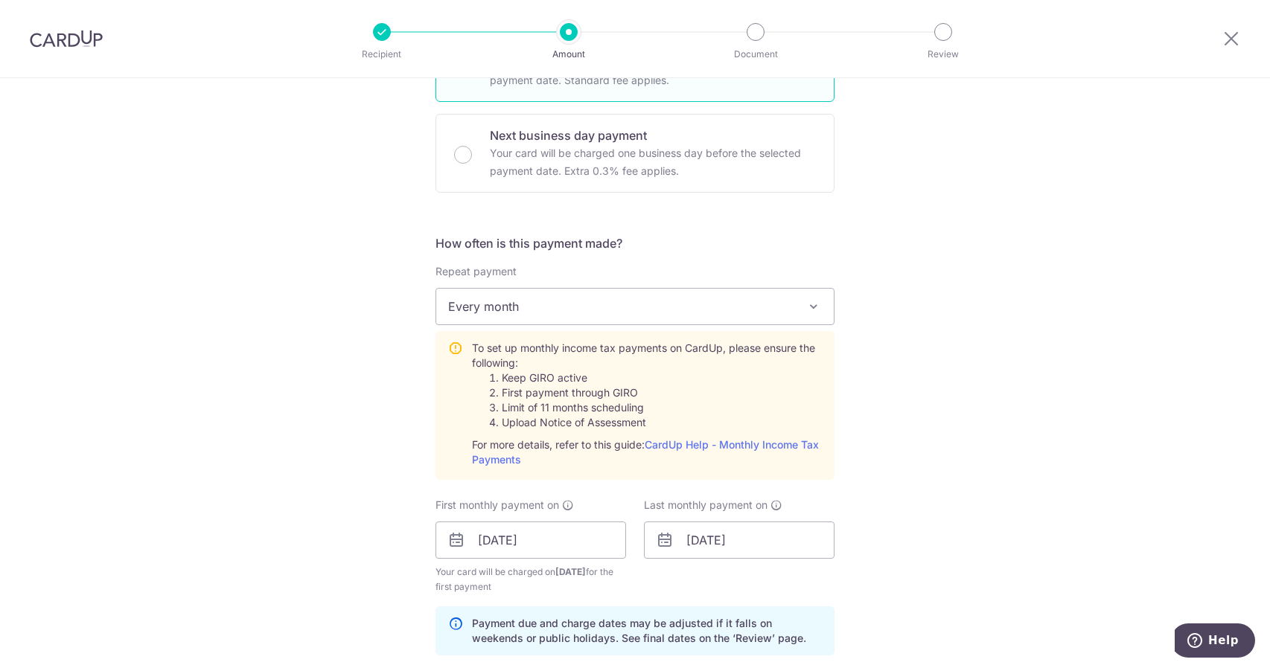
scroll to position [447, 0]
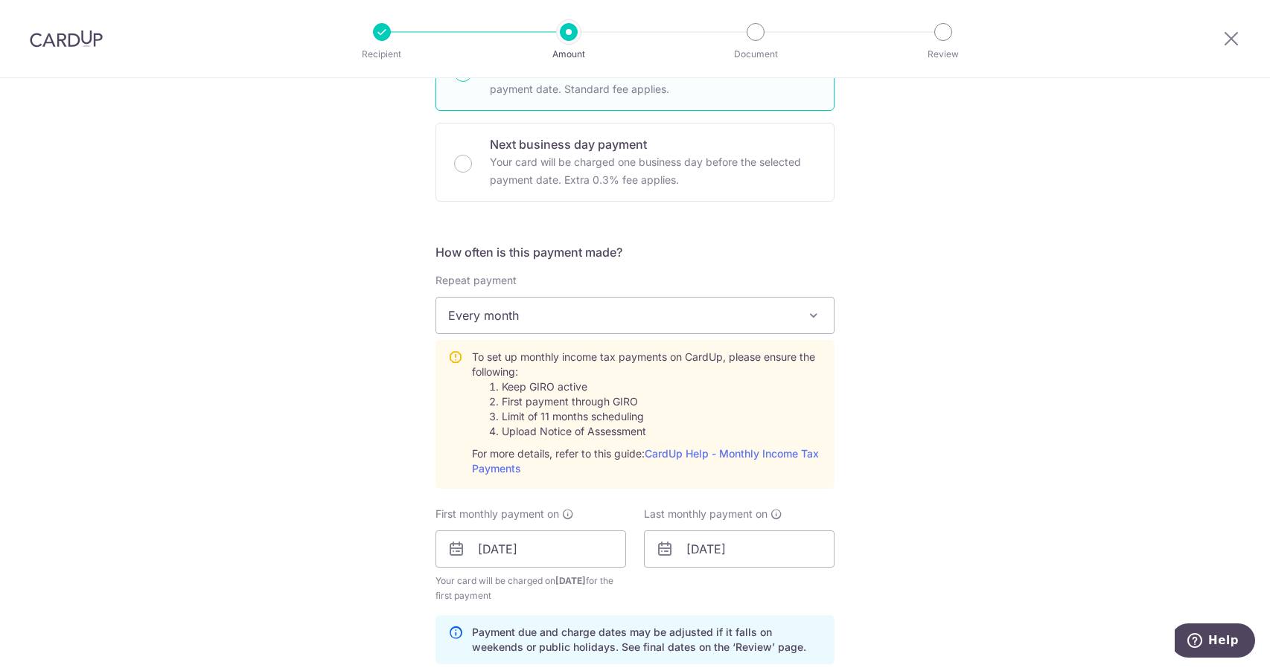
click at [822, 321] on span "Every month" at bounding box center [634, 316] width 397 height 36
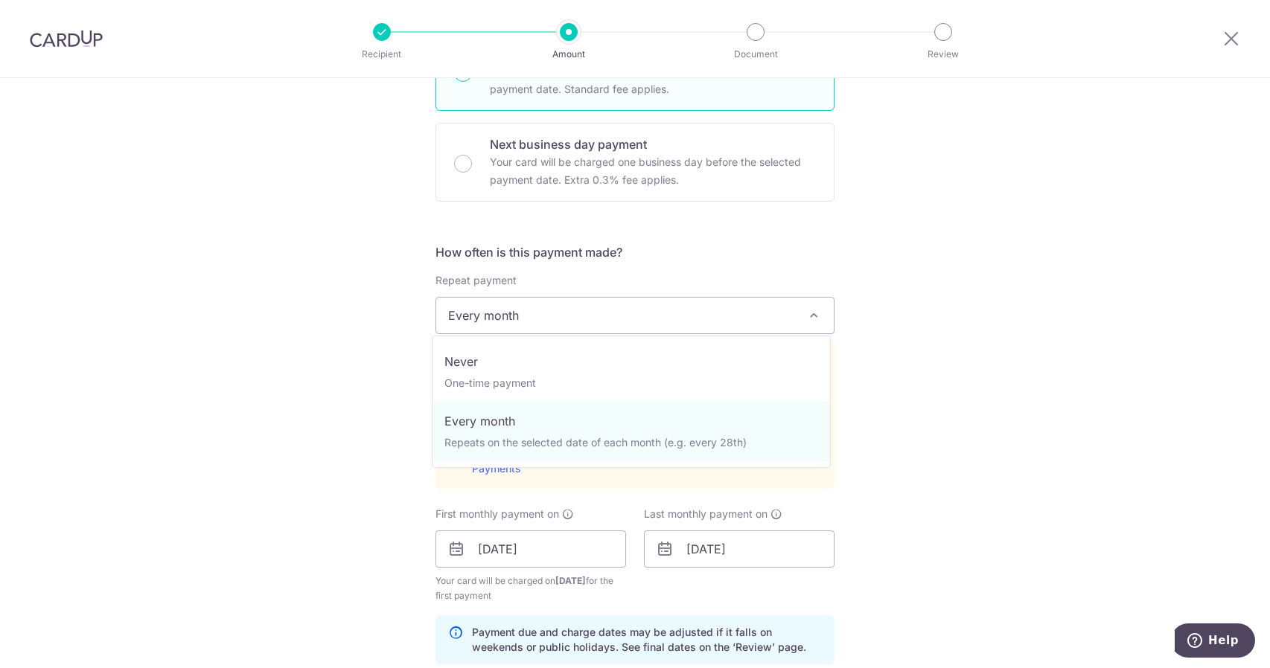
click at [822, 321] on span "Every month" at bounding box center [634, 316] width 397 height 36
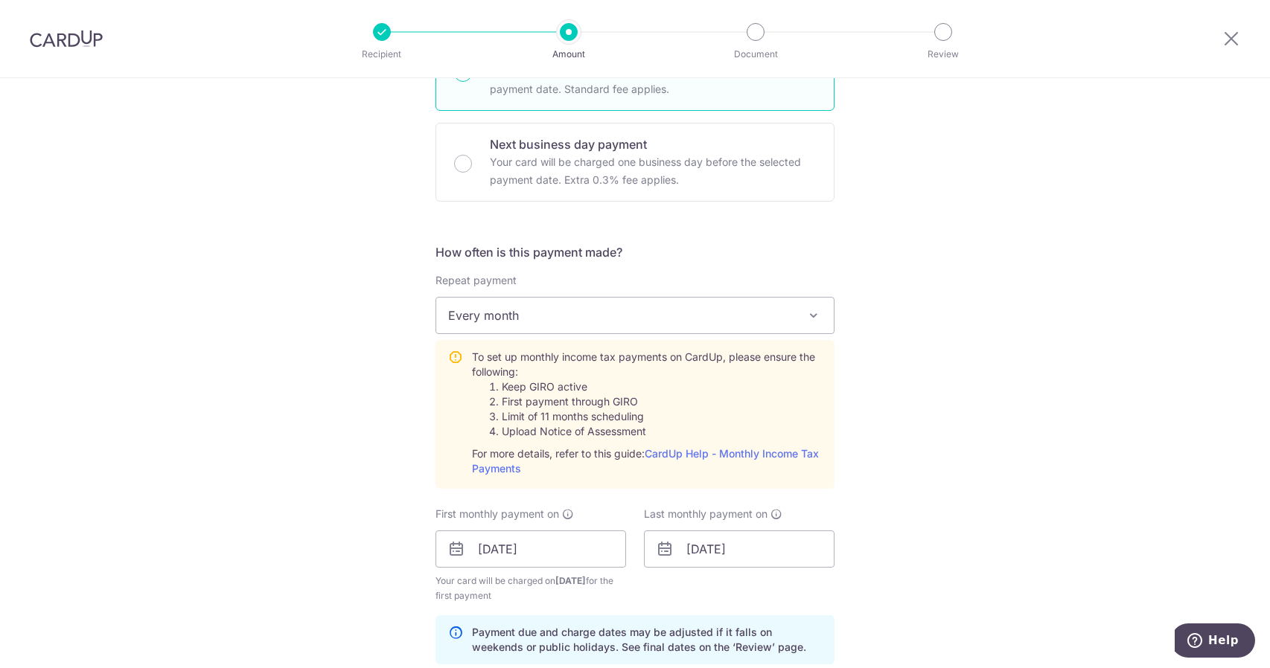
click at [1008, 355] on div "Tell us more about your payment Enter one-time or monthly payment amount SGD 2,…" at bounding box center [635, 472] width 1270 height 1680
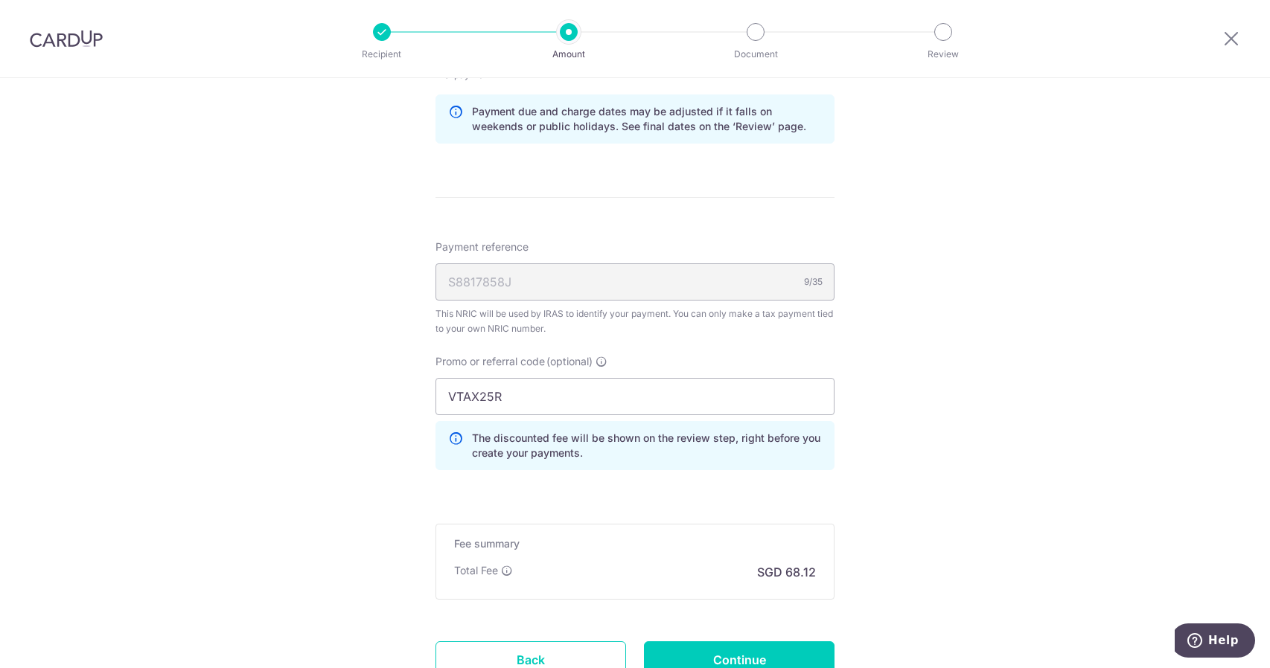
scroll to position [1085, 0]
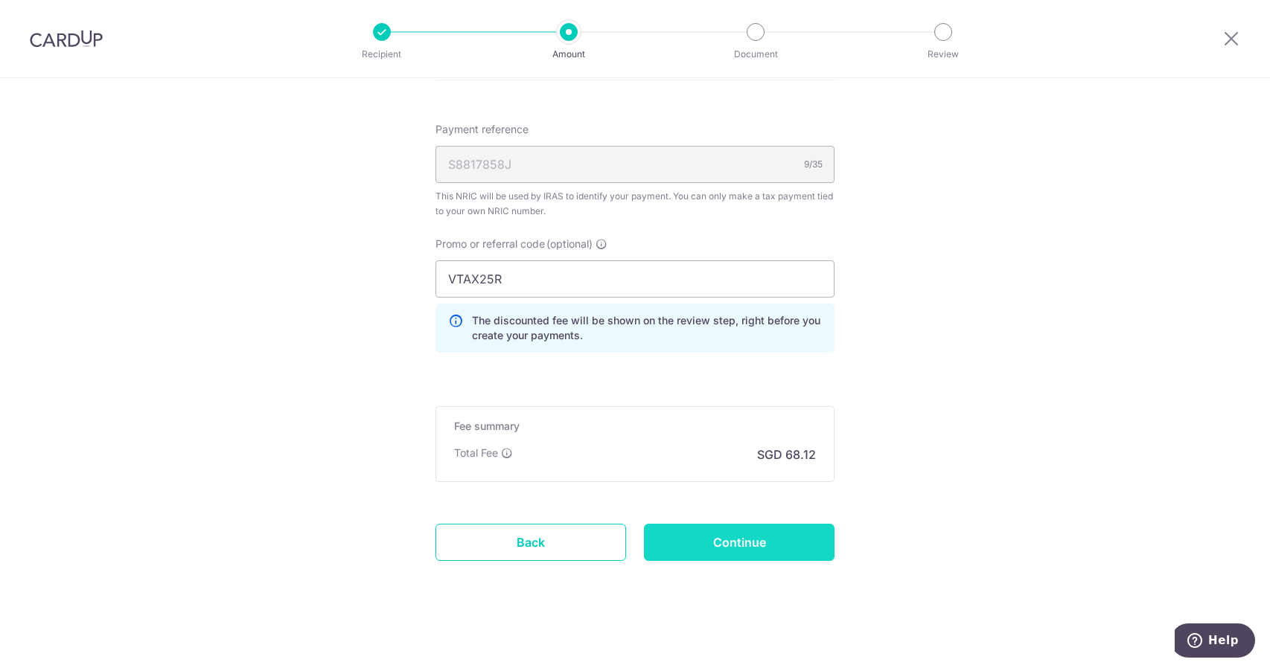
click at [787, 544] on input "Continue" at bounding box center [739, 542] width 191 height 37
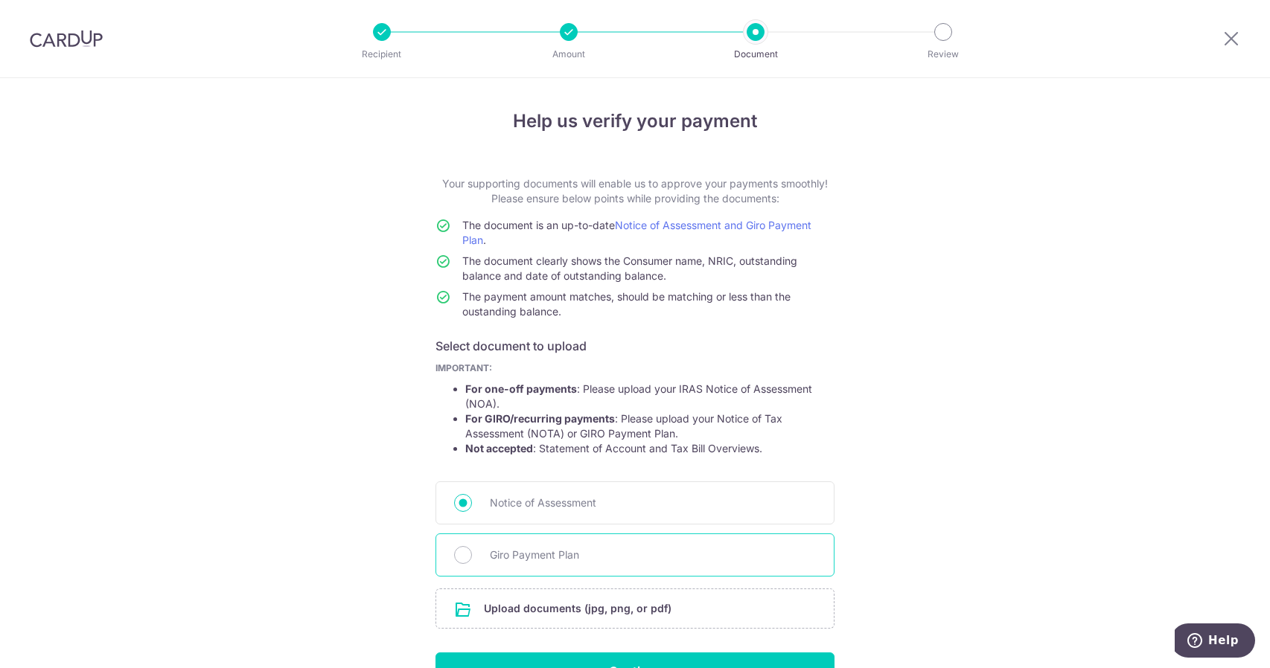
scroll to position [89, 0]
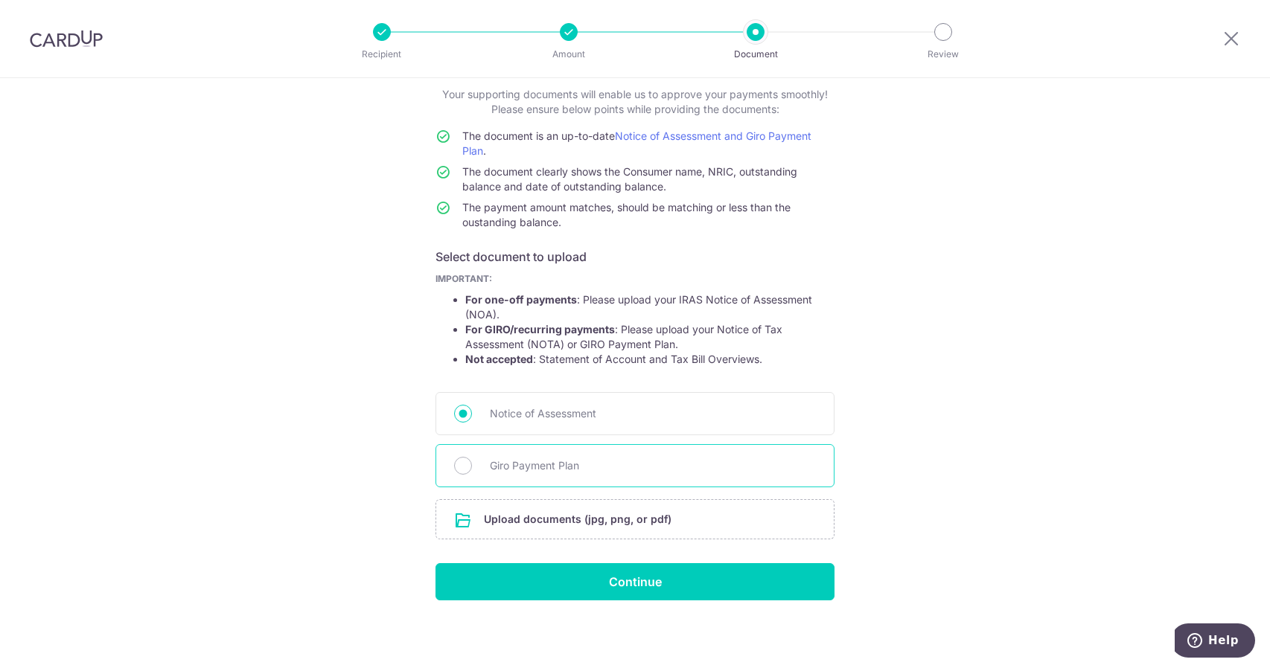
click at [576, 466] on span "Giro Payment Plan" at bounding box center [653, 466] width 326 height 18
click at [472, 466] on input "Giro Payment Plan" at bounding box center [463, 466] width 18 height 18
radio input "true"
click at [557, 517] on input "file" at bounding box center [634, 519] width 397 height 39
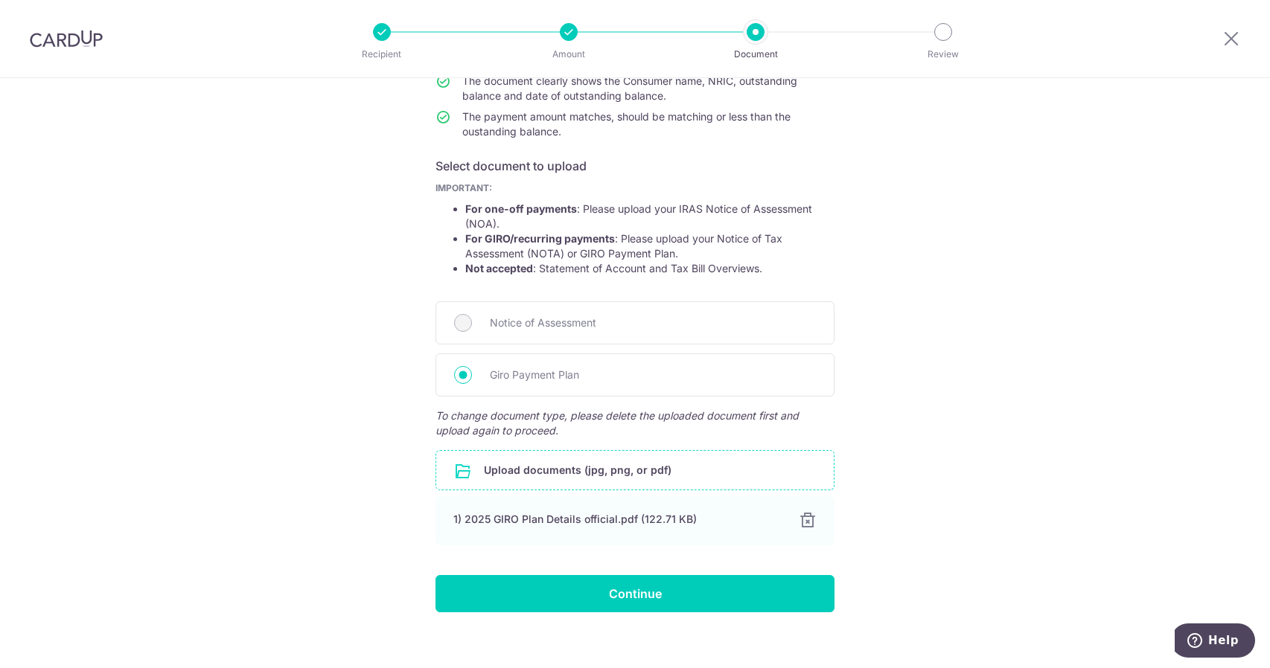
scroll to position [192, 0]
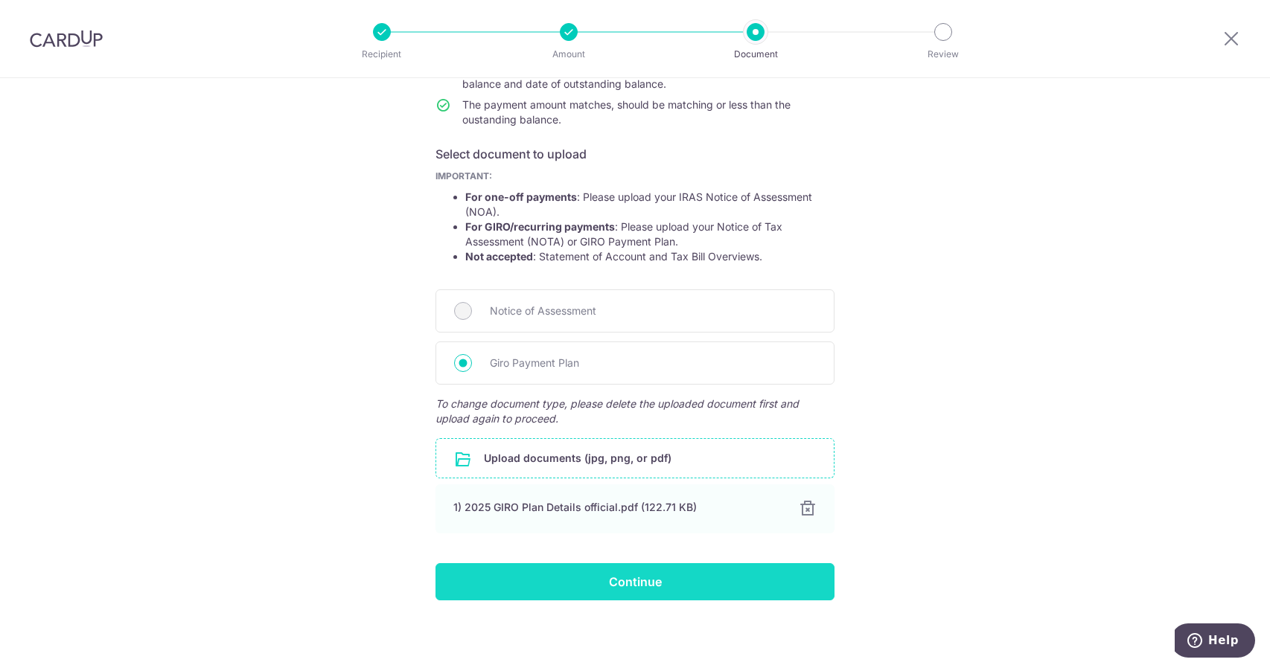
click at [685, 595] on input "Continue" at bounding box center [634, 581] width 399 height 37
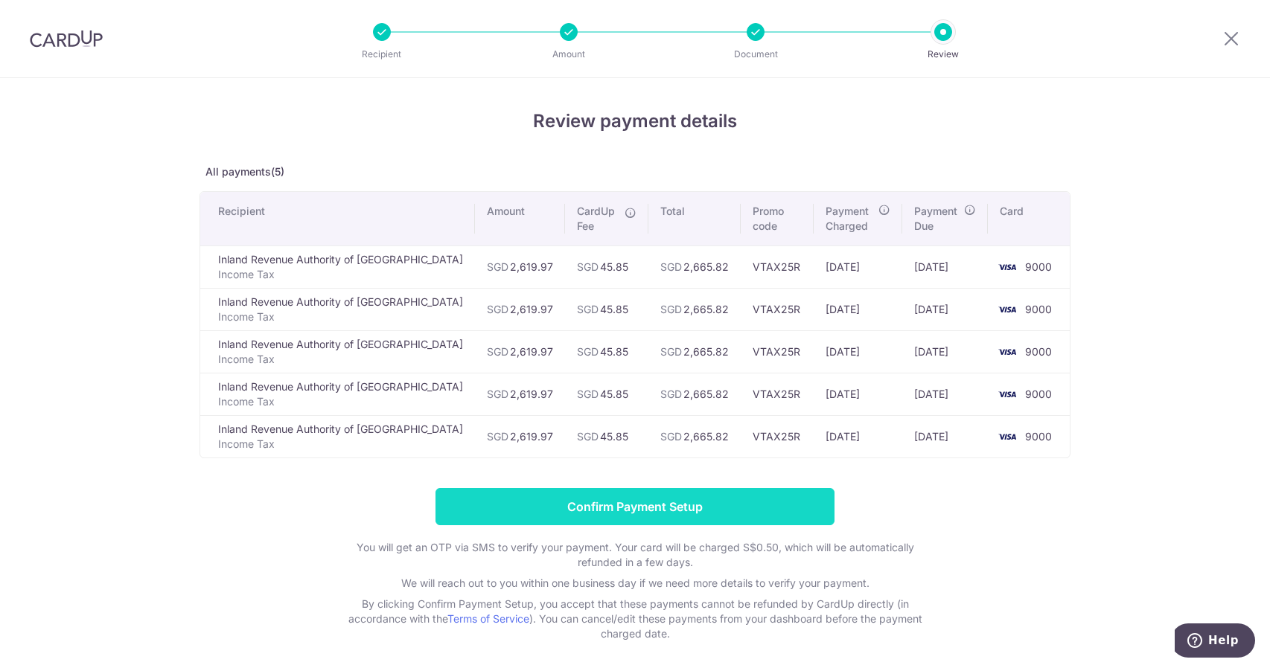
click at [625, 499] on input "Confirm Payment Setup" at bounding box center [634, 506] width 399 height 37
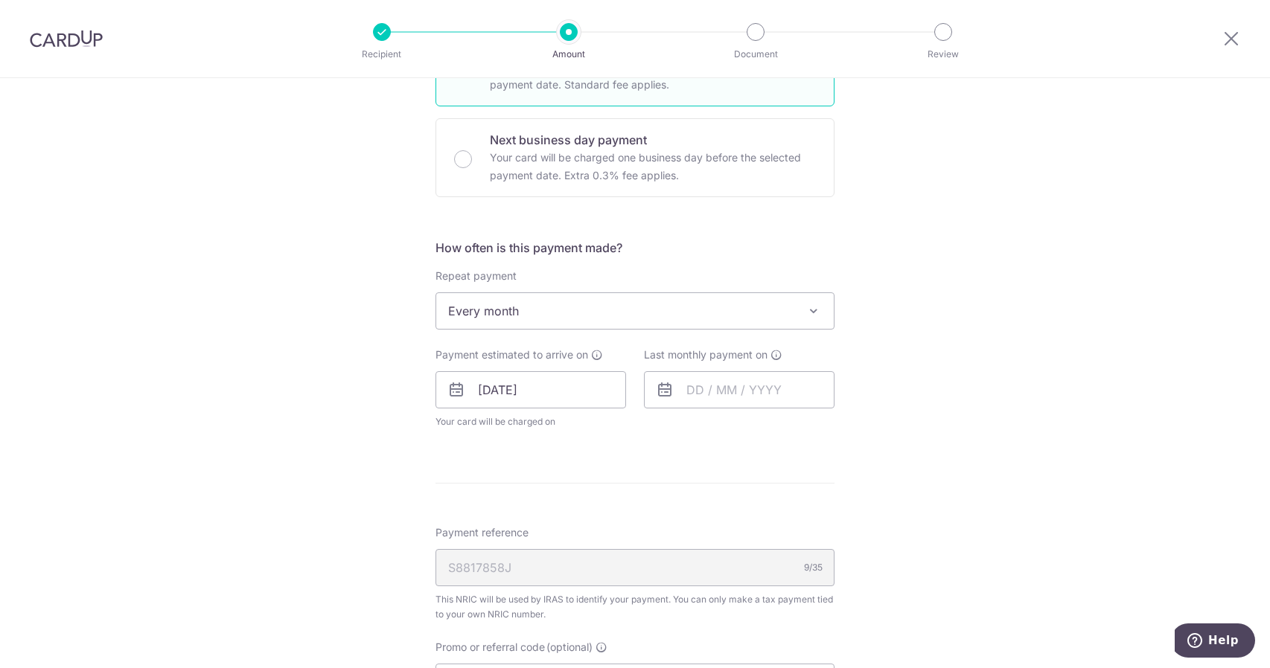
scroll to position [610, 0]
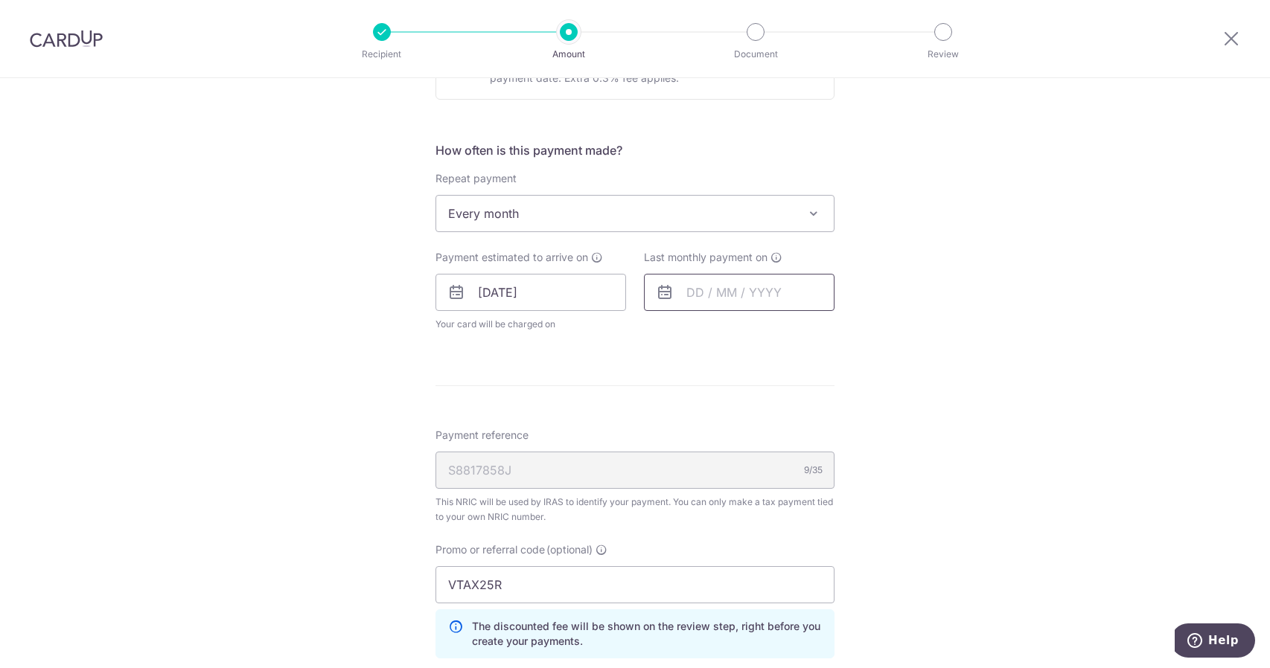
click at [728, 295] on input "text" at bounding box center [739, 292] width 191 height 37
click at [853, 332] on link "Next" at bounding box center [854, 333] width 18 height 18
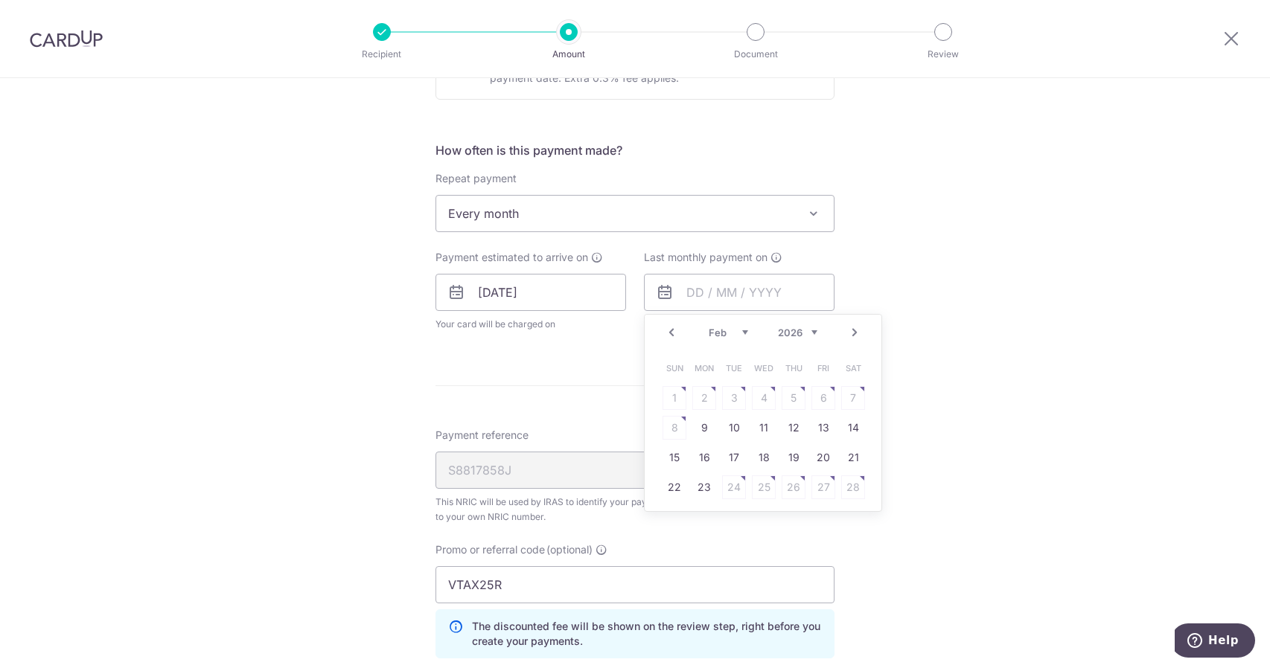
click at [852, 333] on link "Next" at bounding box center [854, 333] width 18 height 18
click at [764, 480] on link "25" at bounding box center [764, 488] width 24 height 24
type input "25/03/2026"
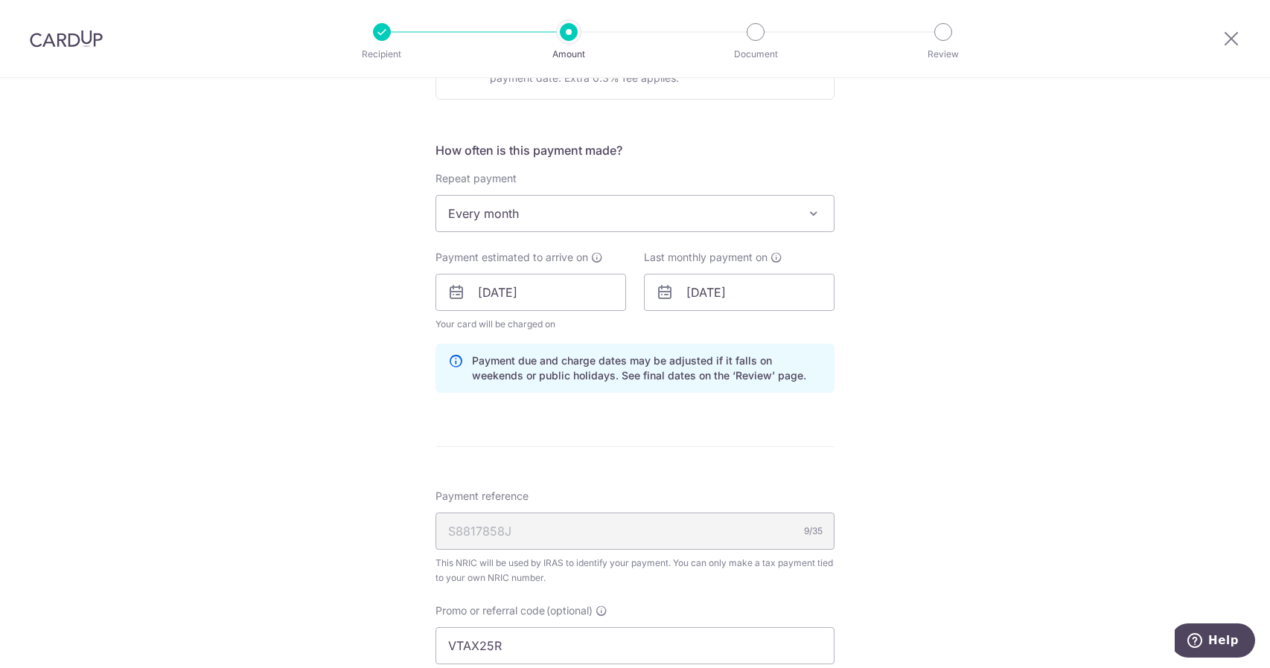
click at [1011, 434] on div "Tell us more about your payment Enter one-time or monthly payment amount SGD 2,…" at bounding box center [635, 254] width 1270 height 1571
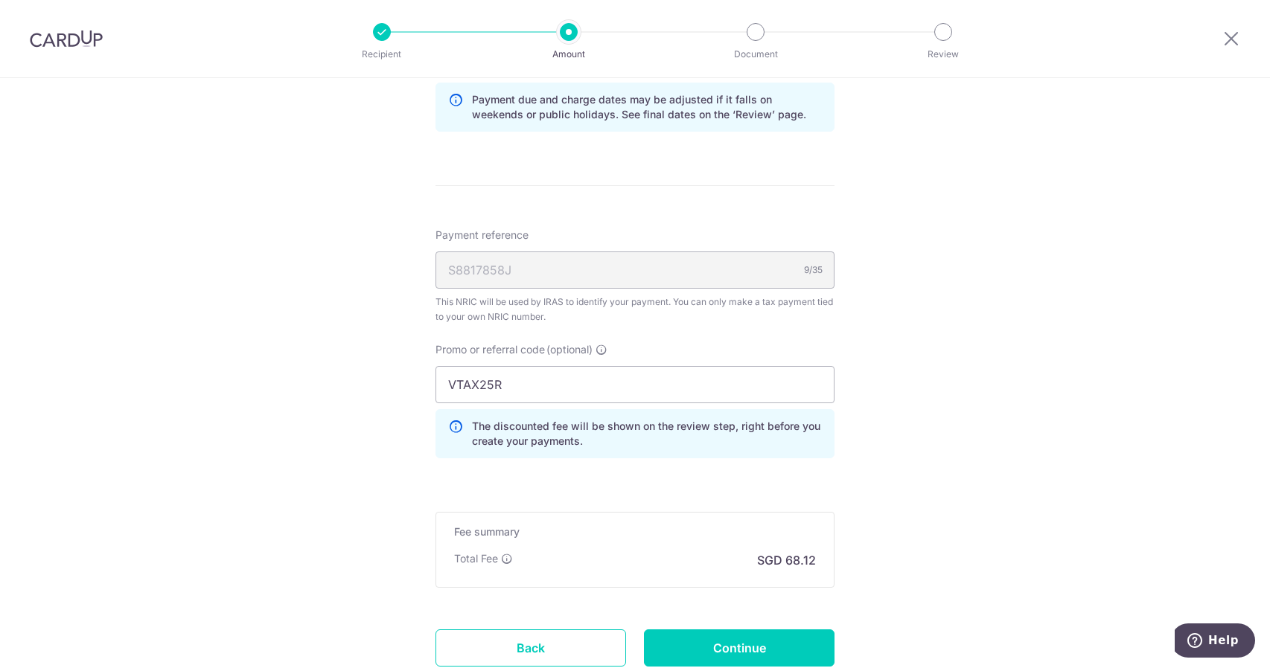
scroll to position [976, 0]
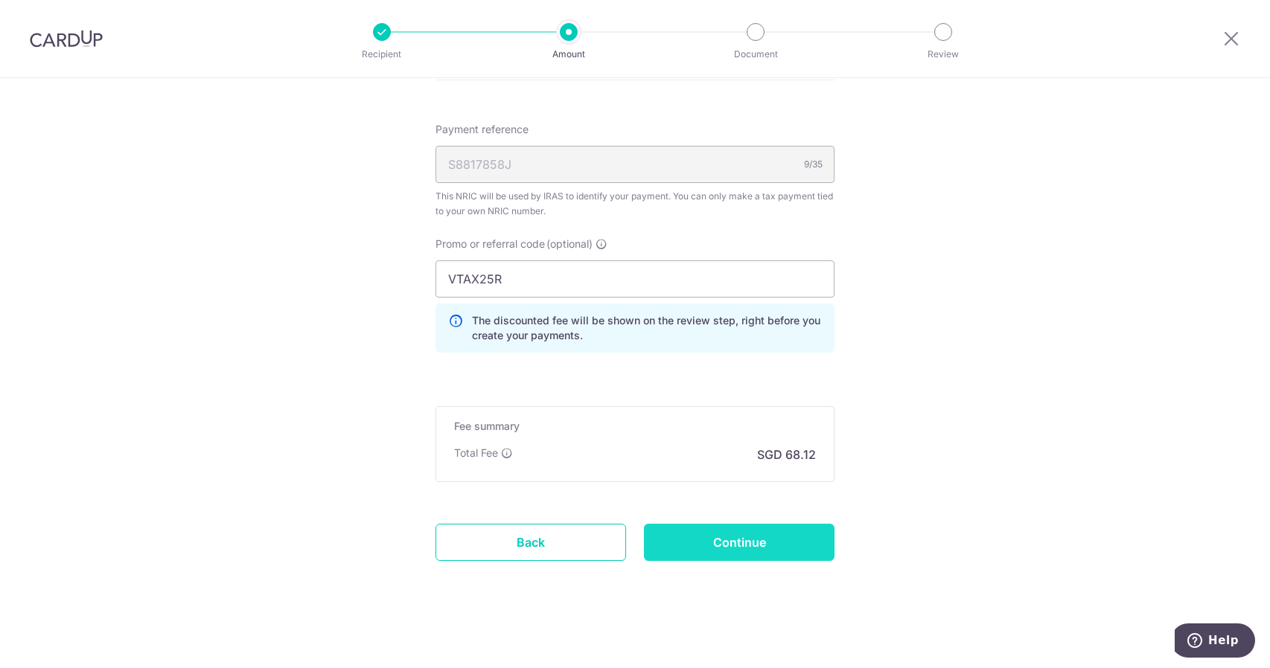
click at [784, 549] on input "Continue" at bounding box center [739, 542] width 191 height 37
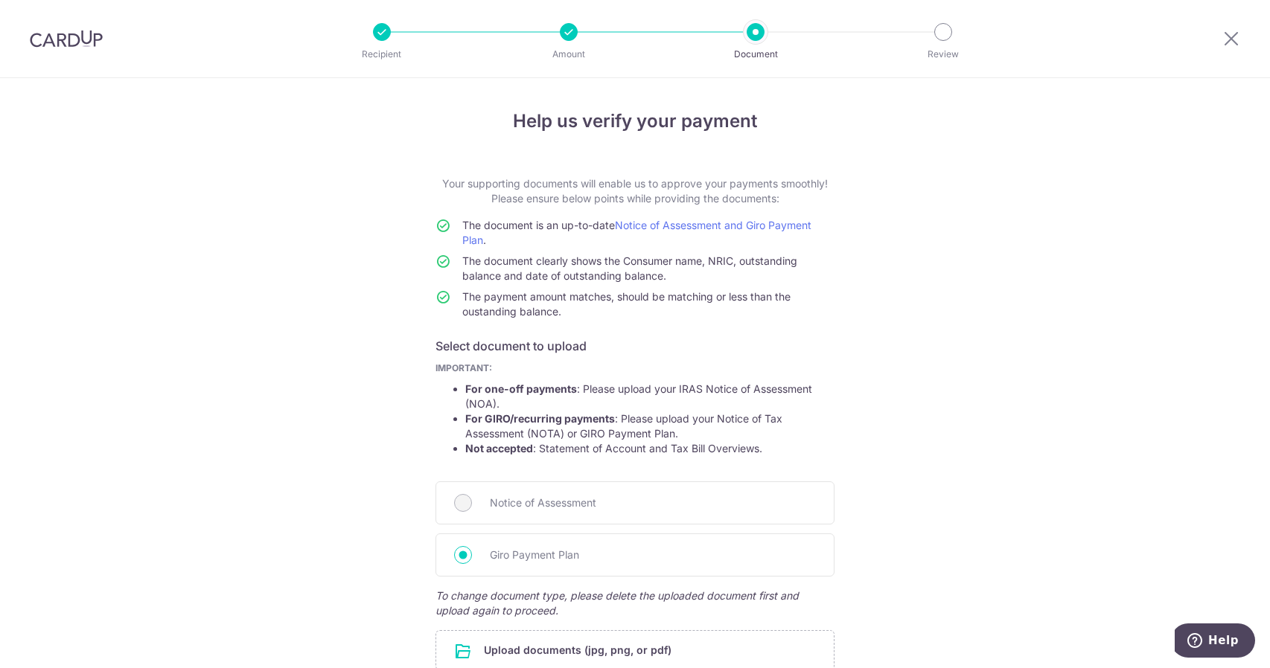
scroll to position [200, 0]
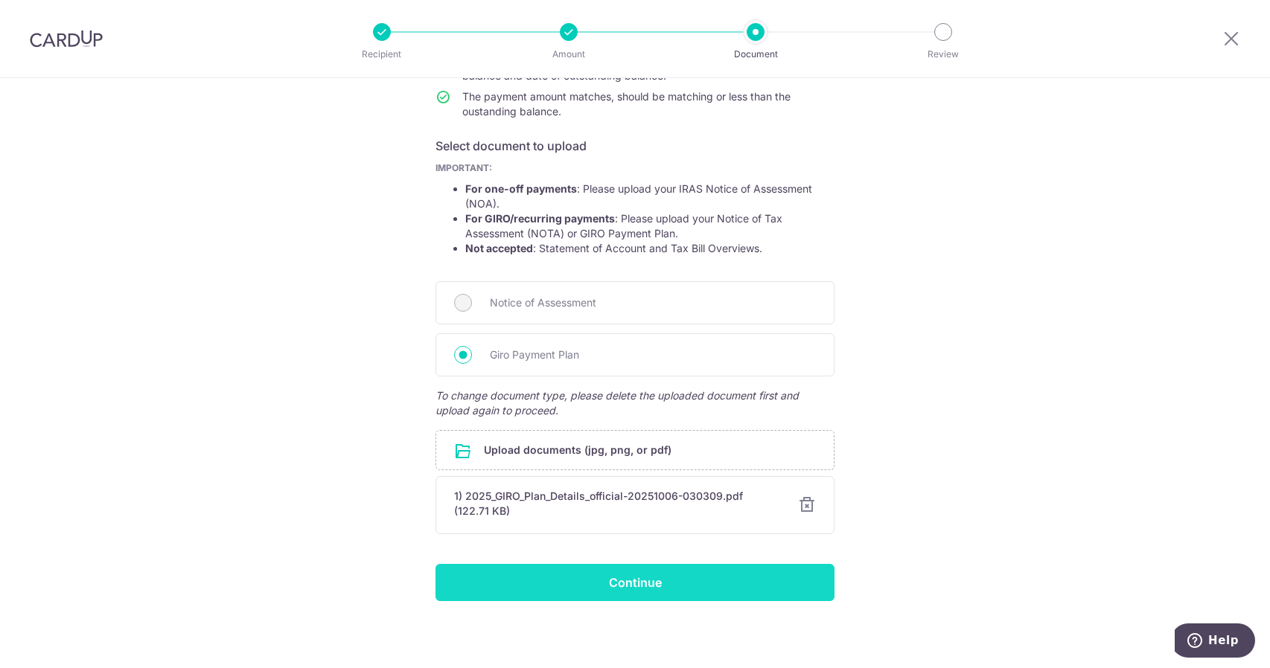
click at [716, 572] on input "Continue" at bounding box center [634, 582] width 399 height 37
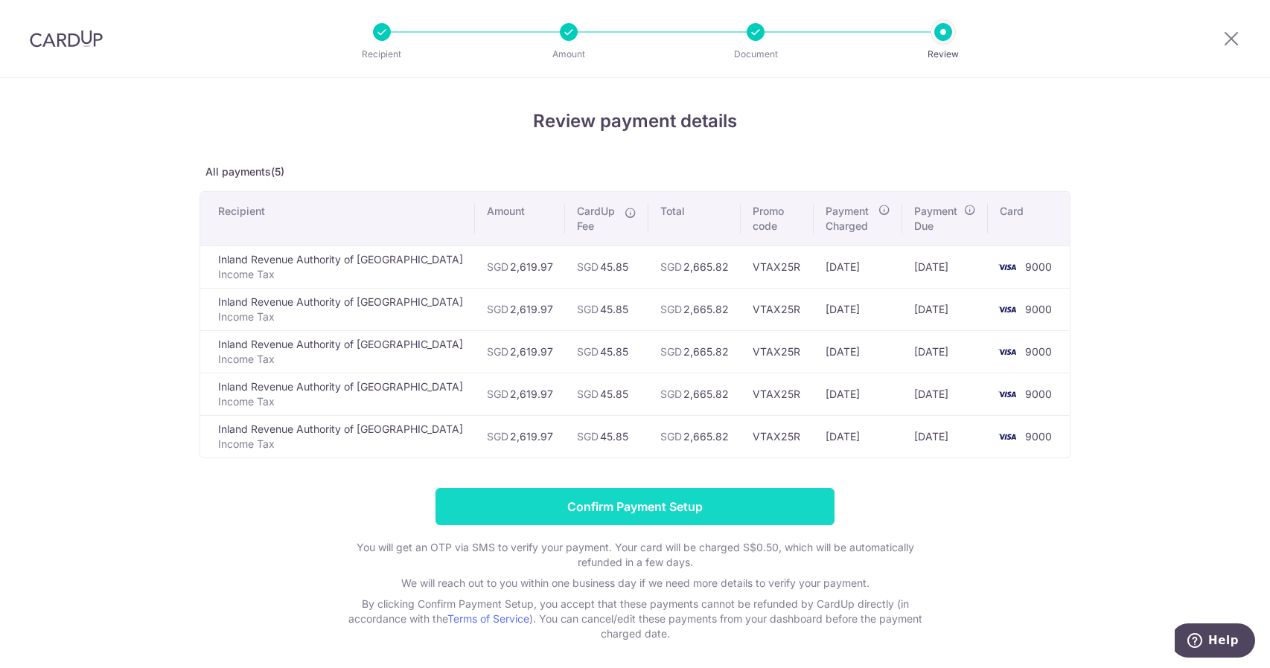
click at [641, 501] on input "Confirm Payment Setup" at bounding box center [634, 506] width 399 height 37
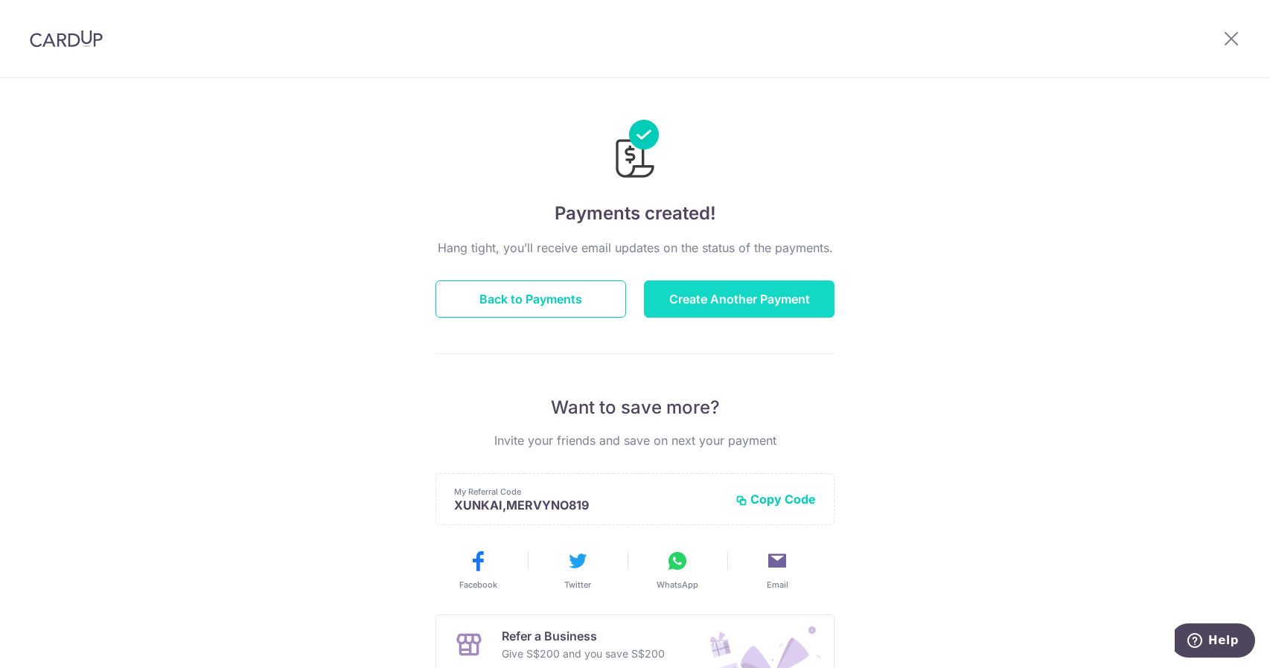
click at [779, 289] on button "Create Another Payment" at bounding box center [739, 299] width 191 height 37
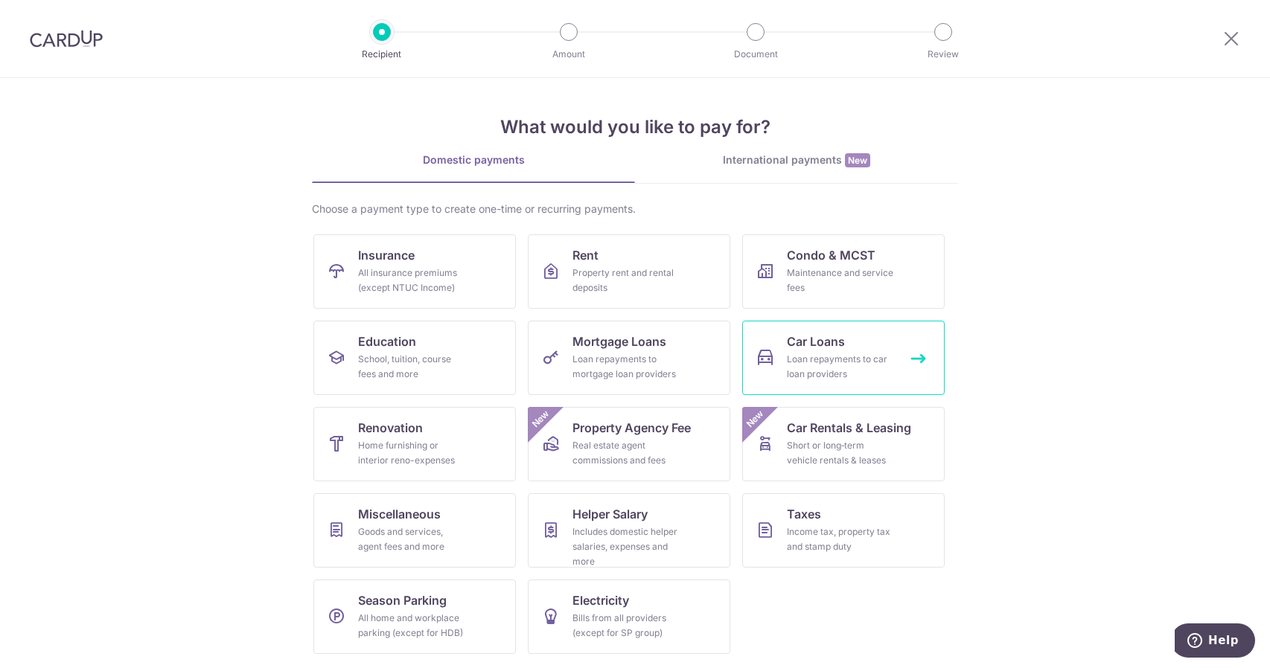
click at [851, 353] on div "Loan repayments to car loan providers" at bounding box center [840, 367] width 107 height 30
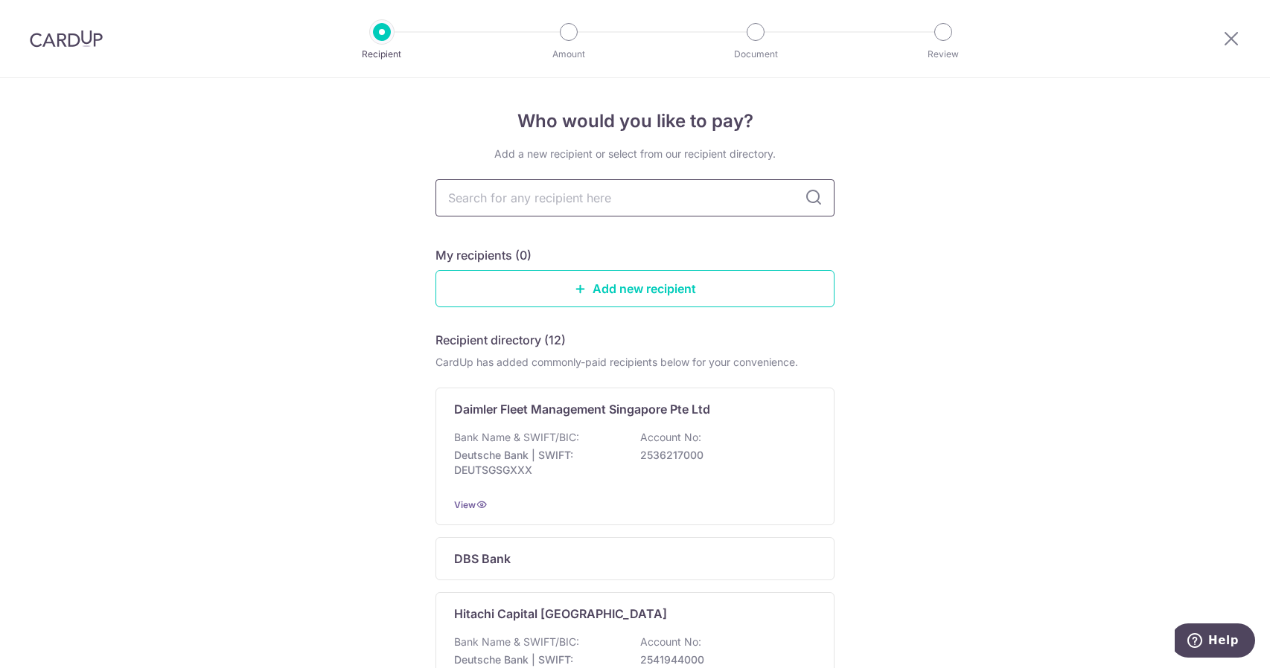
click at [538, 194] on input "text" at bounding box center [634, 197] width 399 height 37
type input "tok"
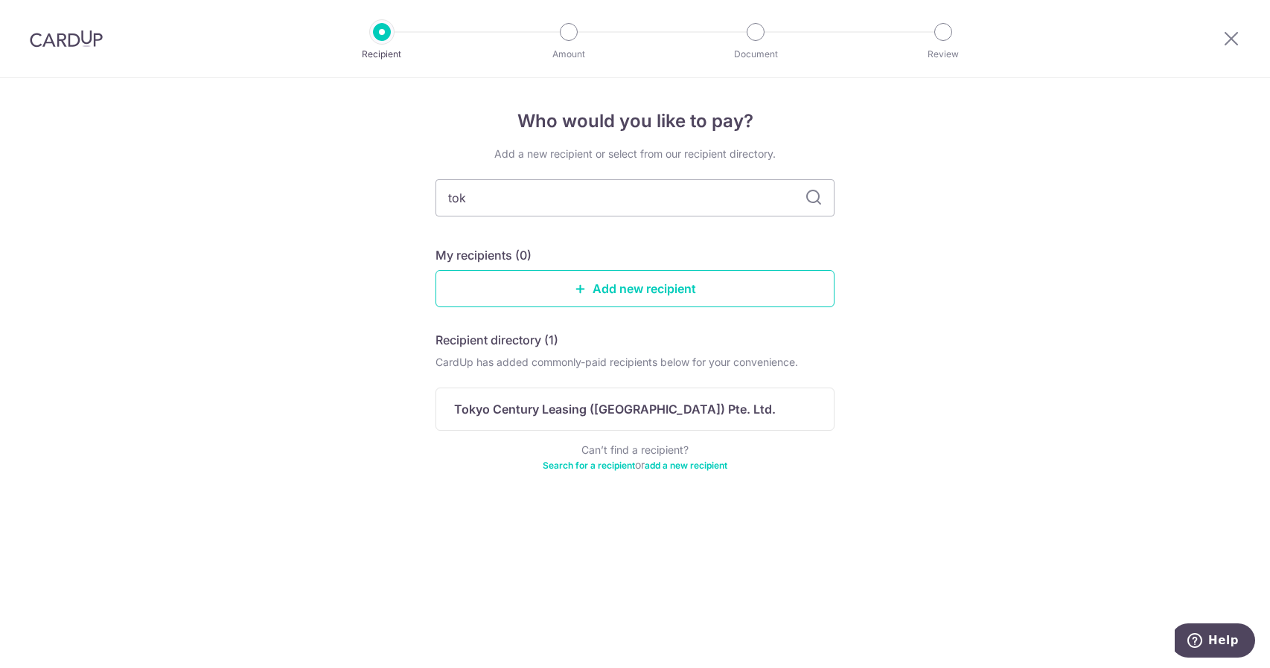
type input "toky"
click at [816, 200] on icon at bounding box center [814, 198] width 18 height 18
click at [554, 200] on input "toky" at bounding box center [634, 197] width 399 height 37
type input "tokyo century"
click at [951, 255] on div "Who would you like to pay? Add a new recipient or select from our recipient dir…" at bounding box center [635, 373] width 1270 height 590
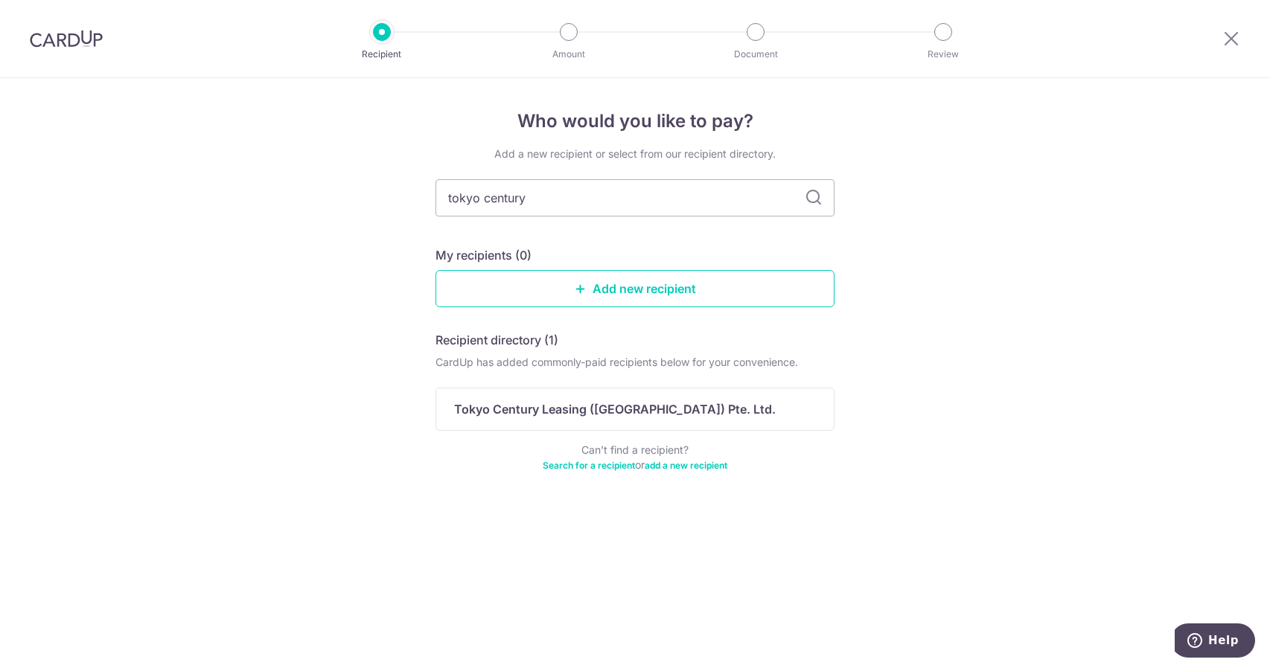
click at [819, 199] on icon at bounding box center [814, 198] width 18 height 18
click at [813, 197] on icon at bounding box center [814, 198] width 18 height 18
click at [678, 196] on input "tokyo century" at bounding box center [634, 197] width 399 height 37
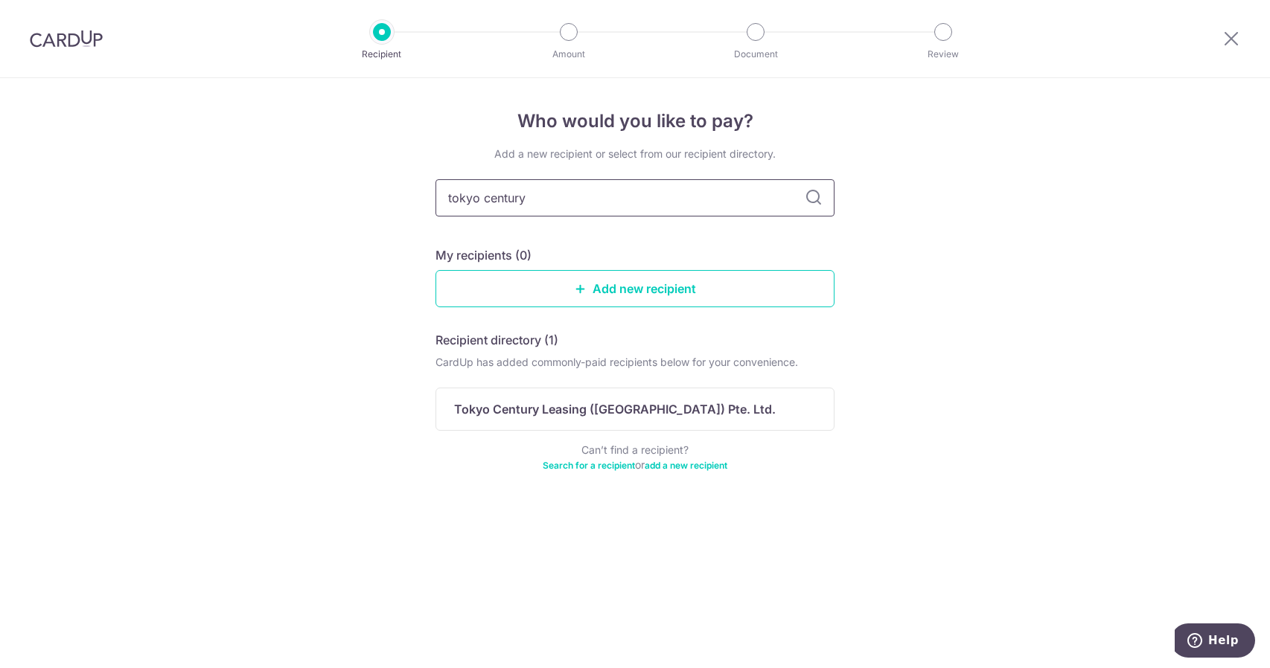
click at [678, 196] on input "tokyo century" at bounding box center [634, 197] width 399 height 37
type input "ocbc"
click at [668, 197] on input "ocbc" at bounding box center [634, 197] width 399 height 37
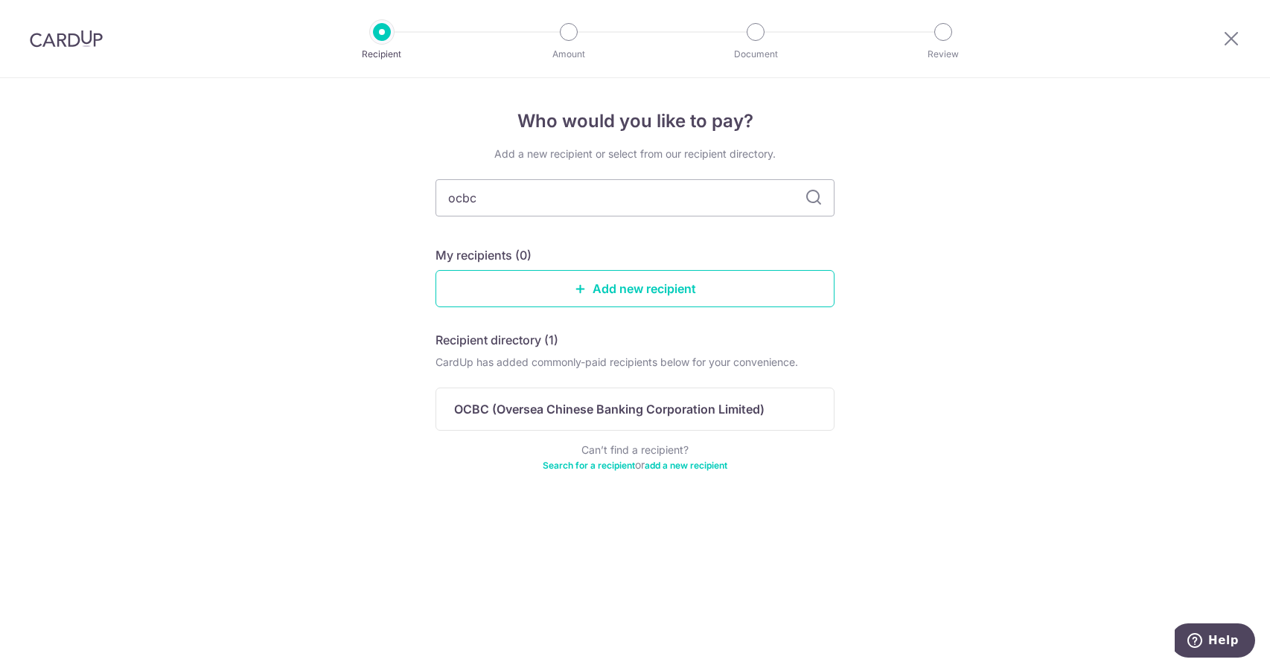
click at [668, 197] on input "ocbc" at bounding box center [634, 197] width 399 height 37
click at [1000, 240] on div "Who would you like to pay? Add a new recipient or select from our recipient dir…" at bounding box center [635, 373] width 1270 height 590
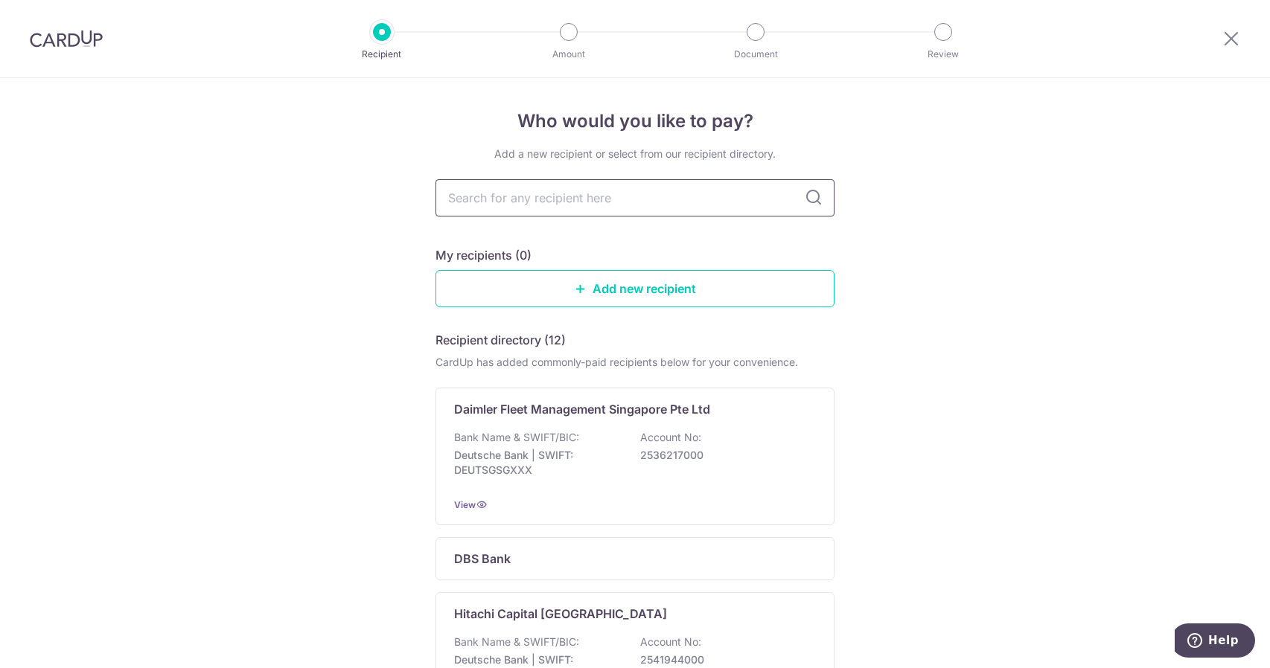
click at [484, 189] on input "text" at bounding box center [634, 197] width 399 height 37
type input "tokyo"
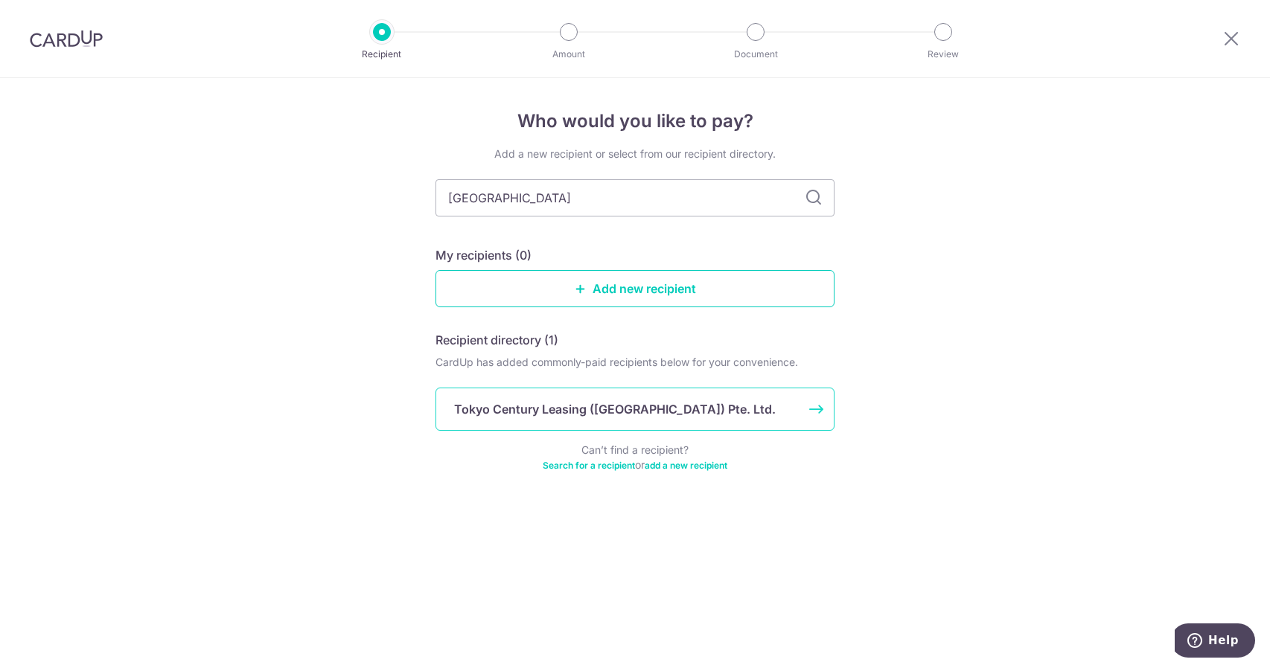
click at [552, 410] on p "Tokyo Century Leasing ([GEOGRAPHIC_DATA]) Pte. Ltd." at bounding box center [615, 409] width 322 height 18
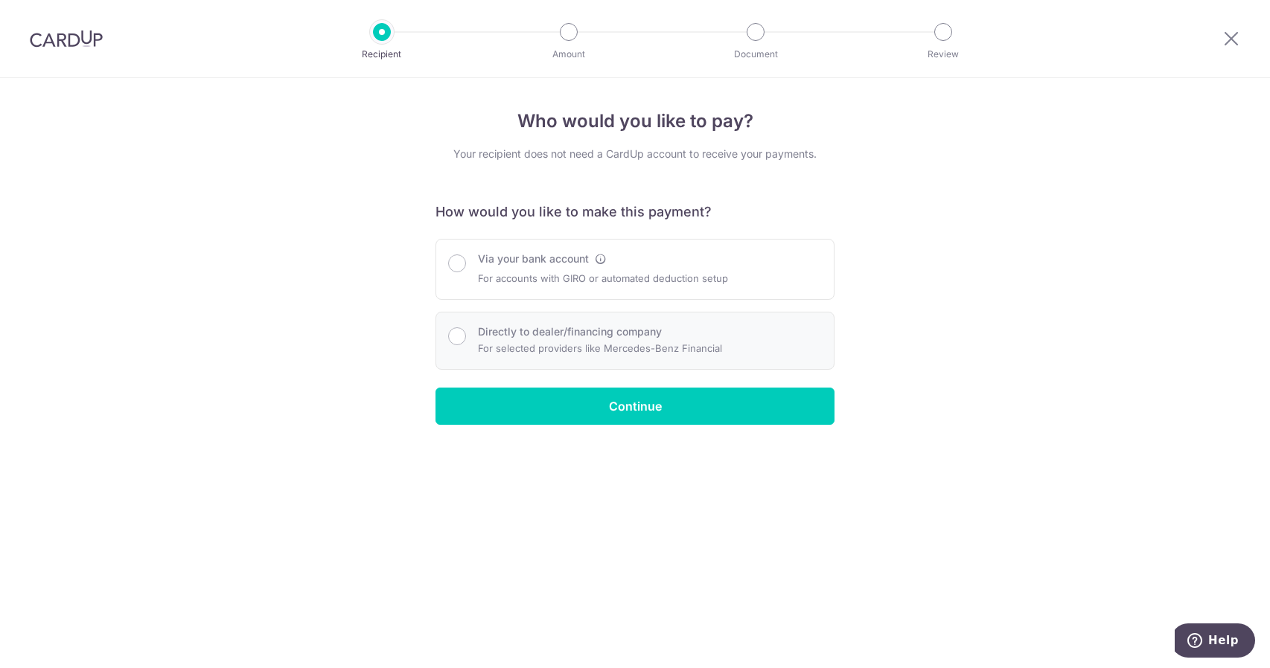
click at [597, 336] on label "Directly to dealer/financing company" at bounding box center [570, 331] width 184 height 15
click at [466, 336] on input "Directly to dealer/financing company" at bounding box center [457, 336] width 18 height 18
radio input "true"
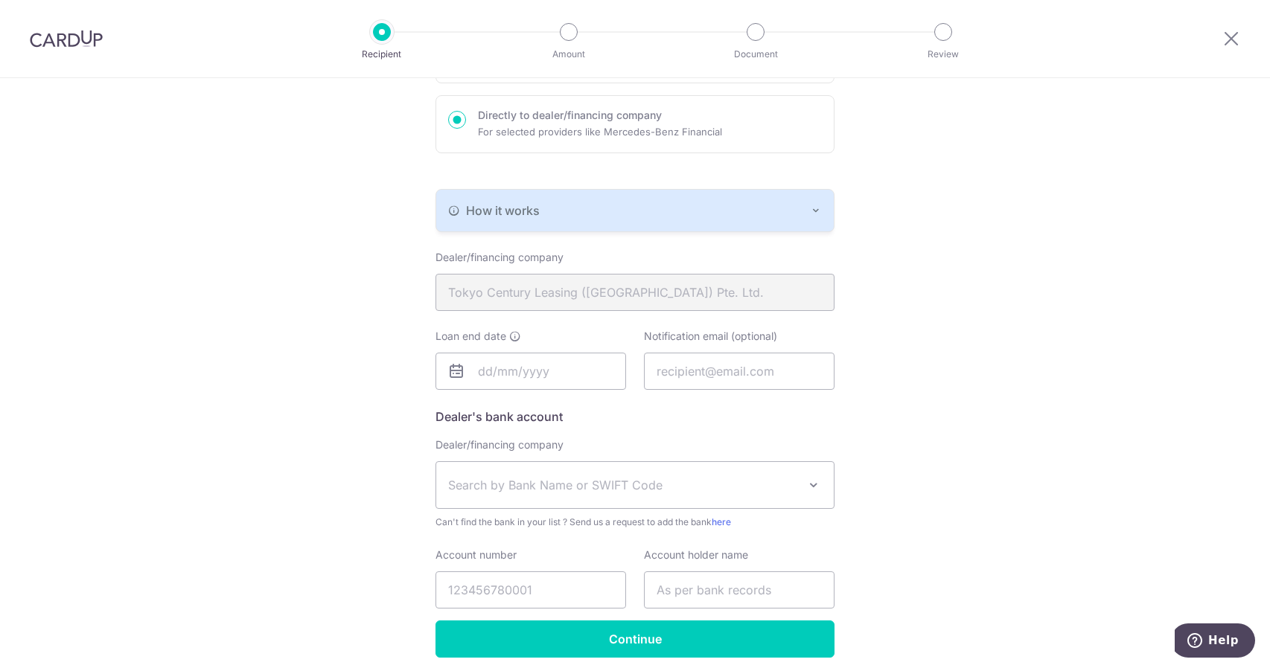
scroll to position [223, 0]
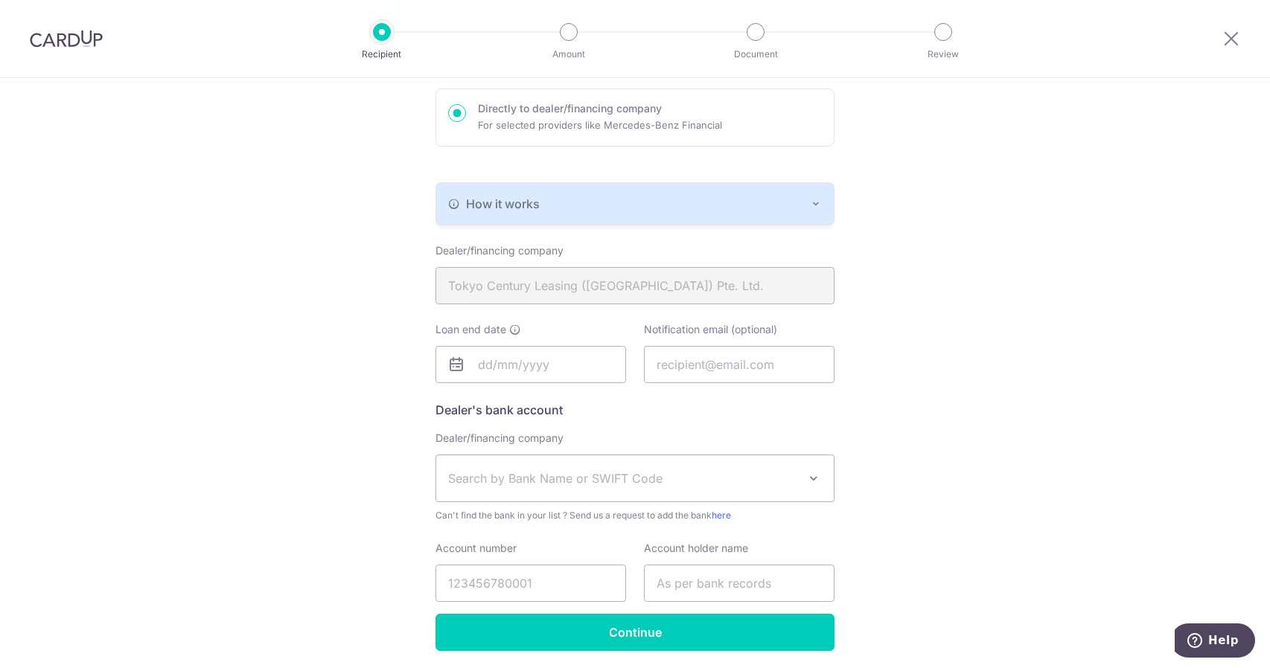
click at [816, 198] on icon "button" at bounding box center [816, 204] width 12 height 12
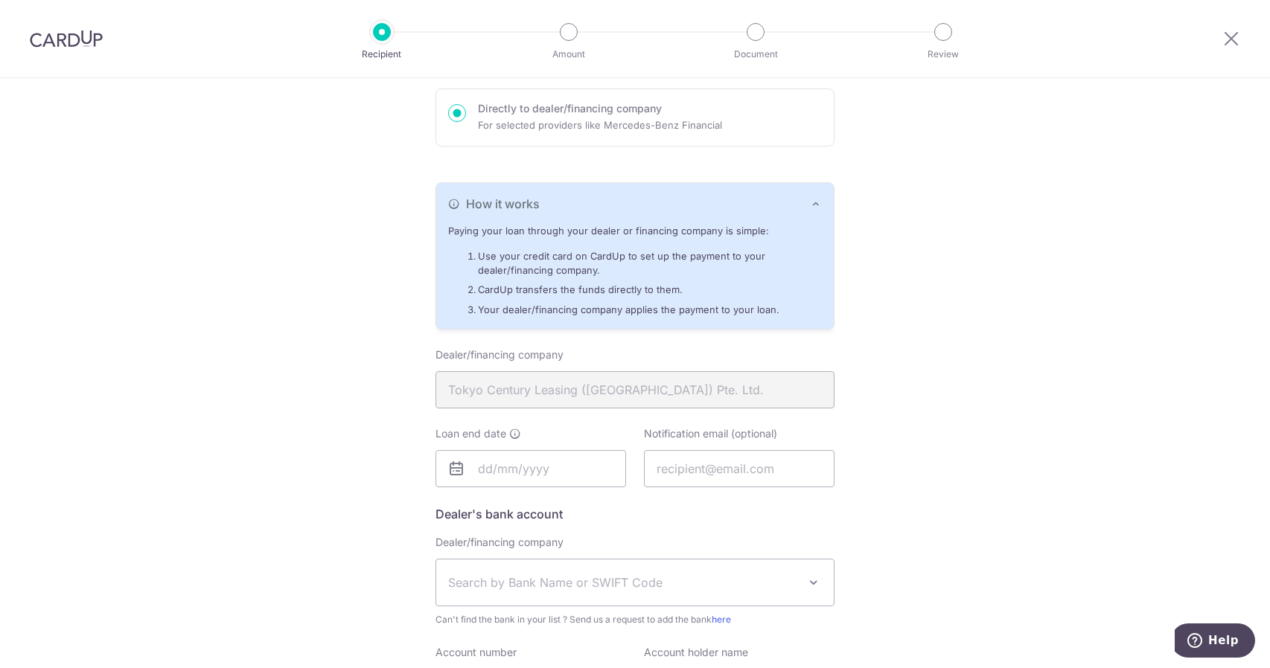
click at [959, 194] on div "Who would you like to pay? Your recipient does not need a CardUp account to rec…" at bounding box center [635, 340] width 1270 height 971
click at [514, 468] on input "text" at bounding box center [530, 468] width 191 height 37
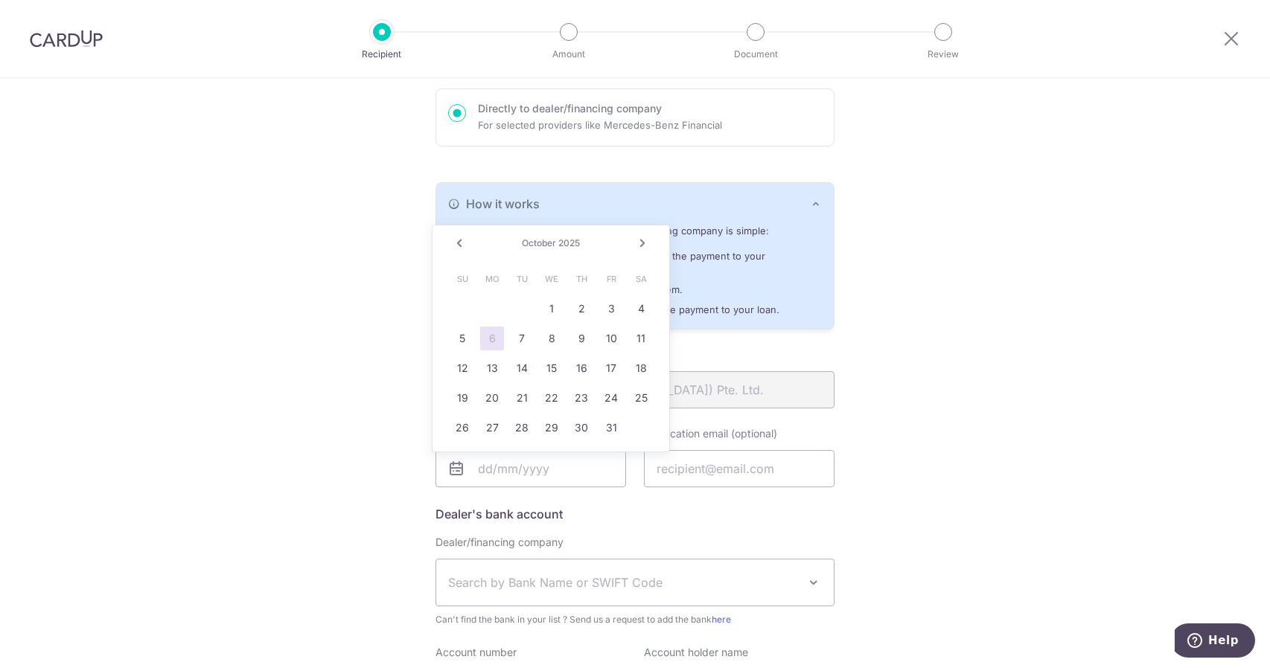
click at [639, 242] on link "Next" at bounding box center [642, 243] width 18 height 18
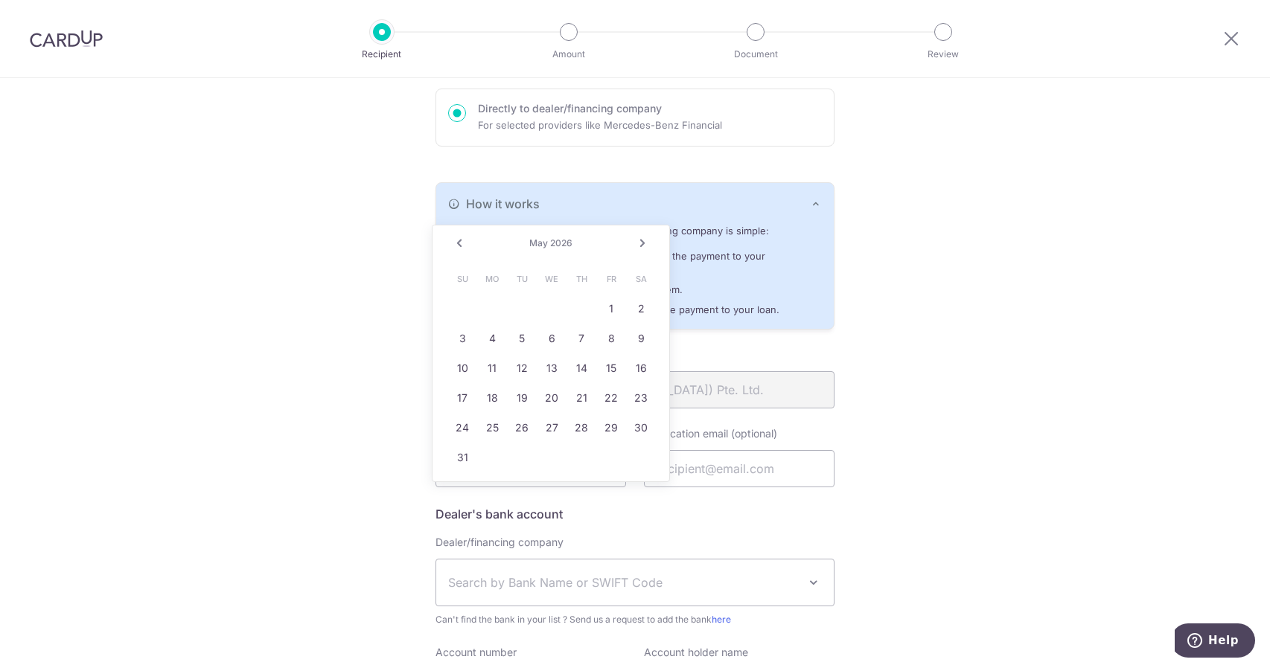
click at [639, 242] on link "Next" at bounding box center [642, 243] width 18 height 18
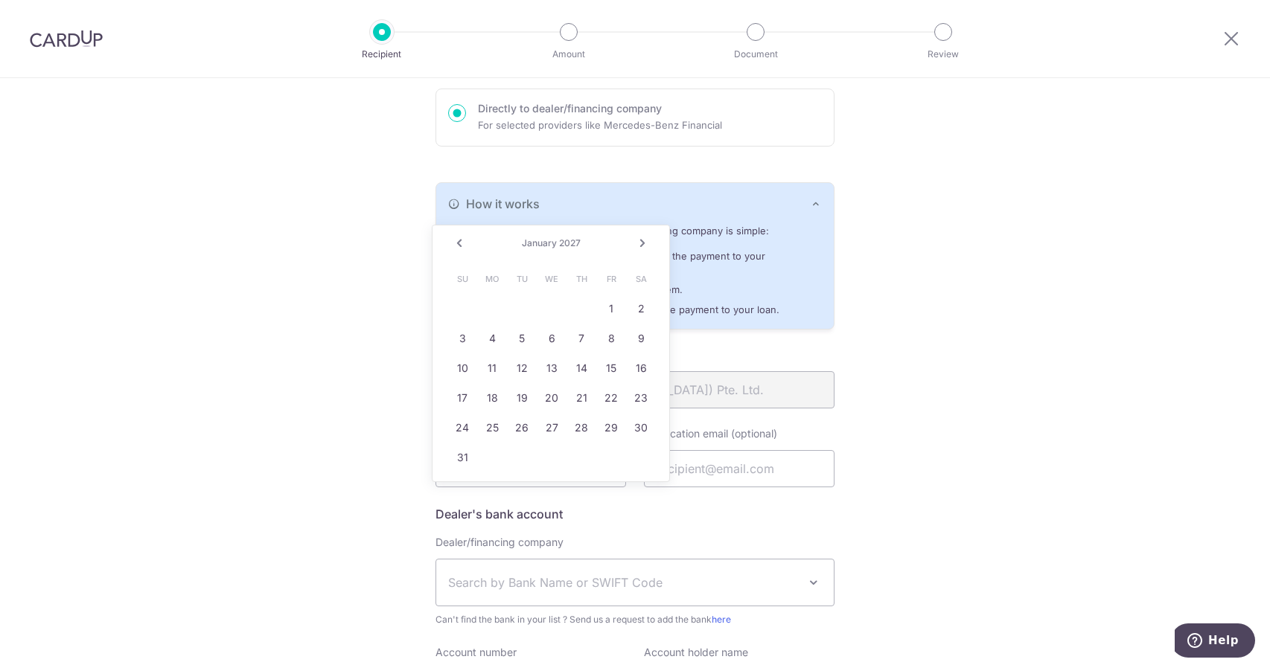
click at [639, 242] on link "Next" at bounding box center [642, 243] width 18 height 18
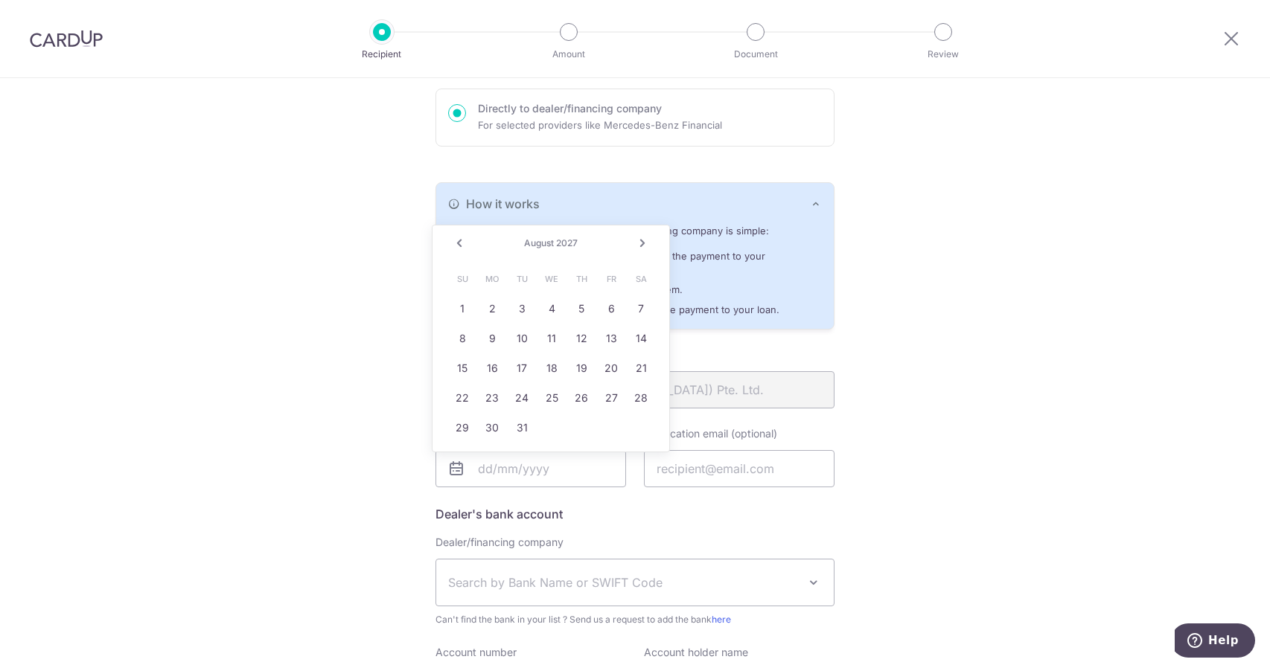
click at [639, 242] on link "Next" at bounding box center [642, 243] width 18 height 18
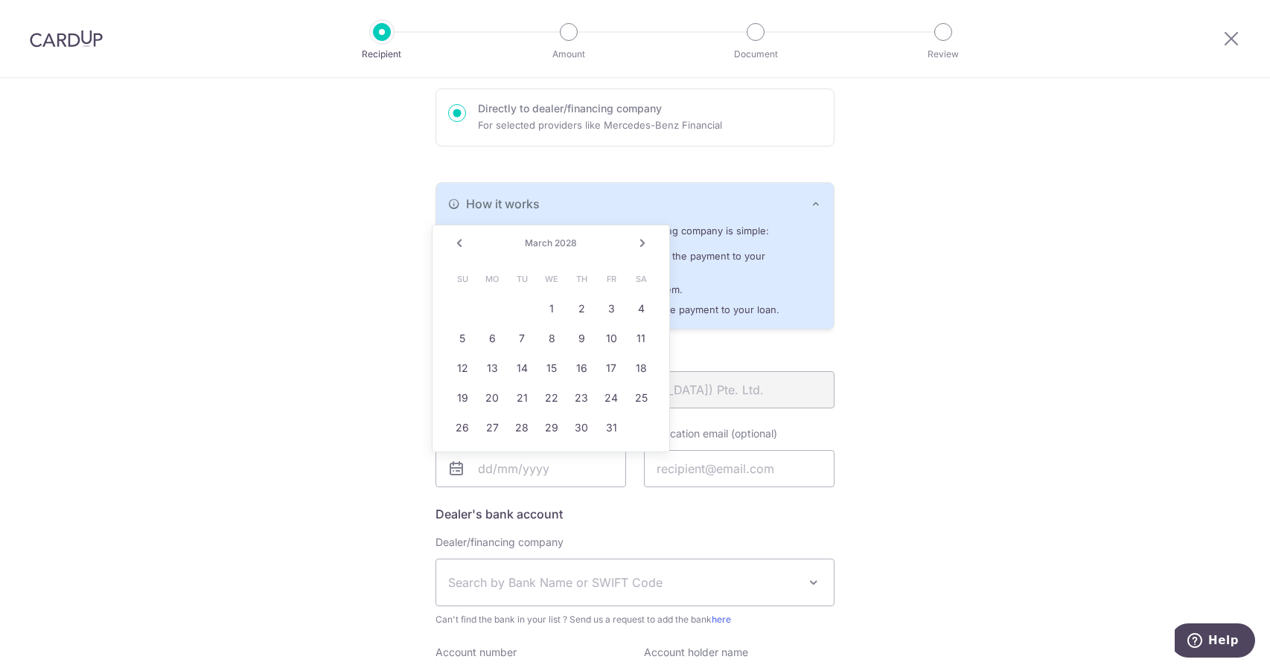
click at [639, 242] on link "Next" at bounding box center [642, 243] width 18 height 18
click at [549, 365] on link "12" at bounding box center [552, 368] width 24 height 24
type input "[DATE]"
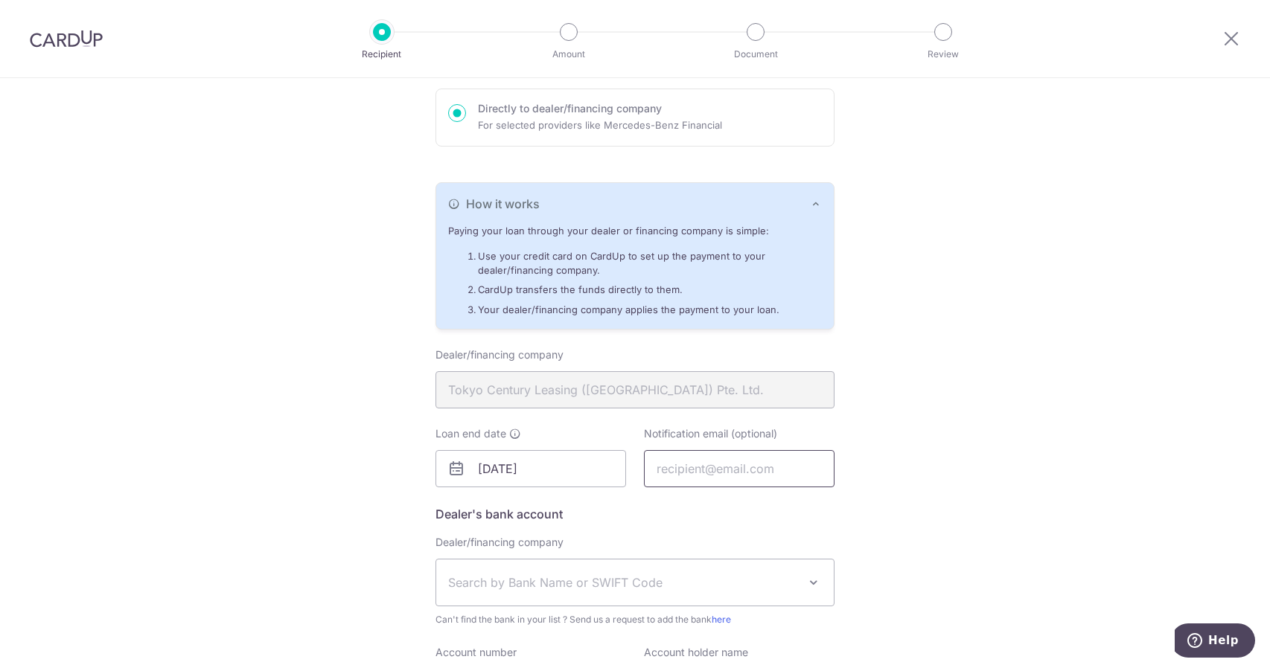
click at [685, 472] on input "text" at bounding box center [739, 468] width 191 height 37
type input "[EMAIL_ADDRESS][DOMAIN_NAME]"
click at [891, 457] on div "Who would you like to pay? Your recipient does not need a CardUp account to rec…" at bounding box center [635, 340] width 1270 height 971
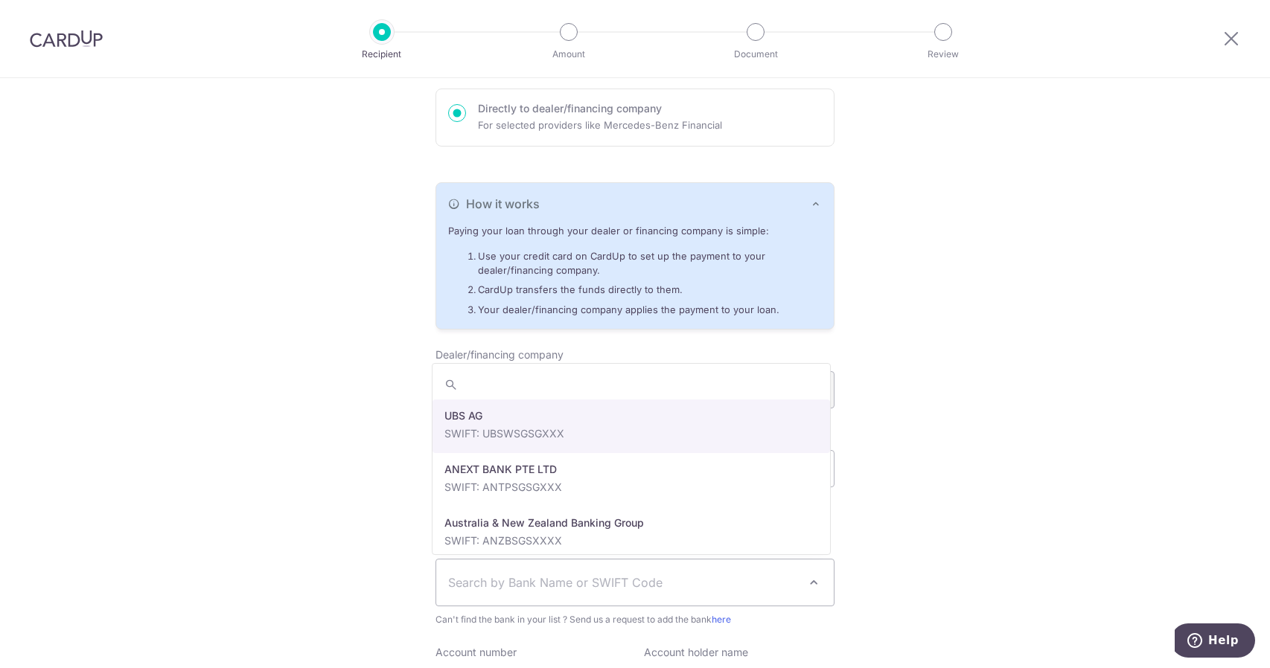
click at [496, 581] on span "Search by Bank Name or SWIFT Code" at bounding box center [623, 583] width 350 height 18
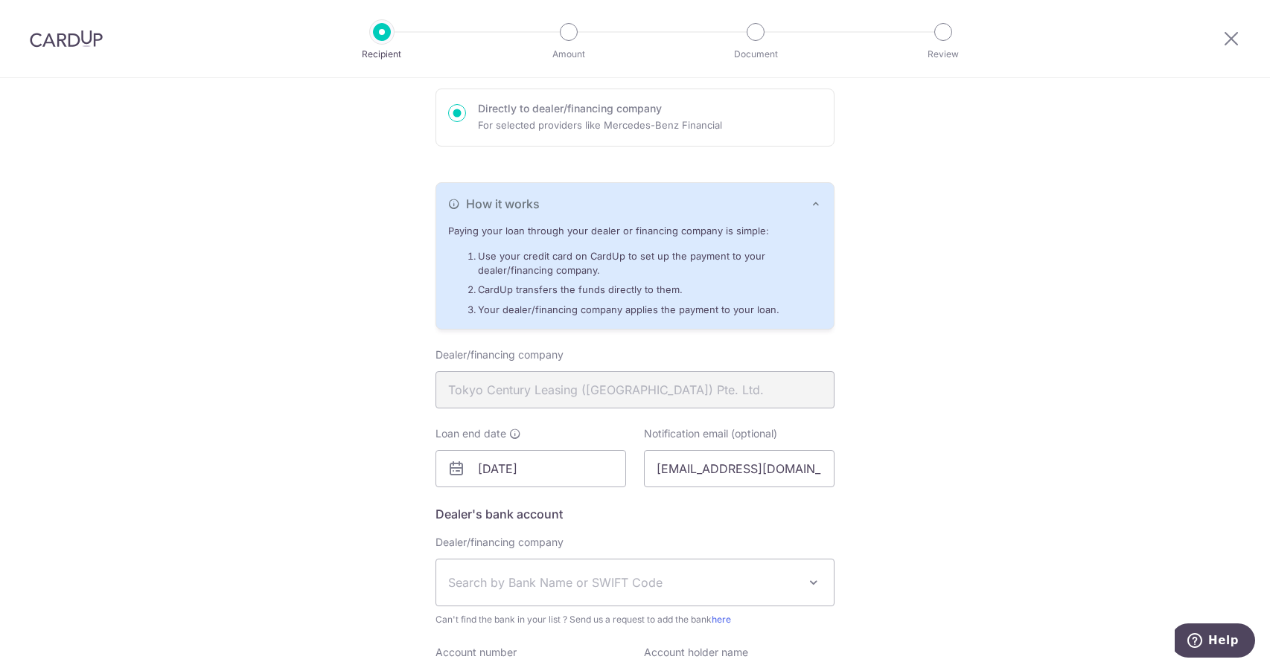
click at [500, 575] on span "Search by Bank Name or SWIFT Code" at bounding box center [623, 583] width 350 height 18
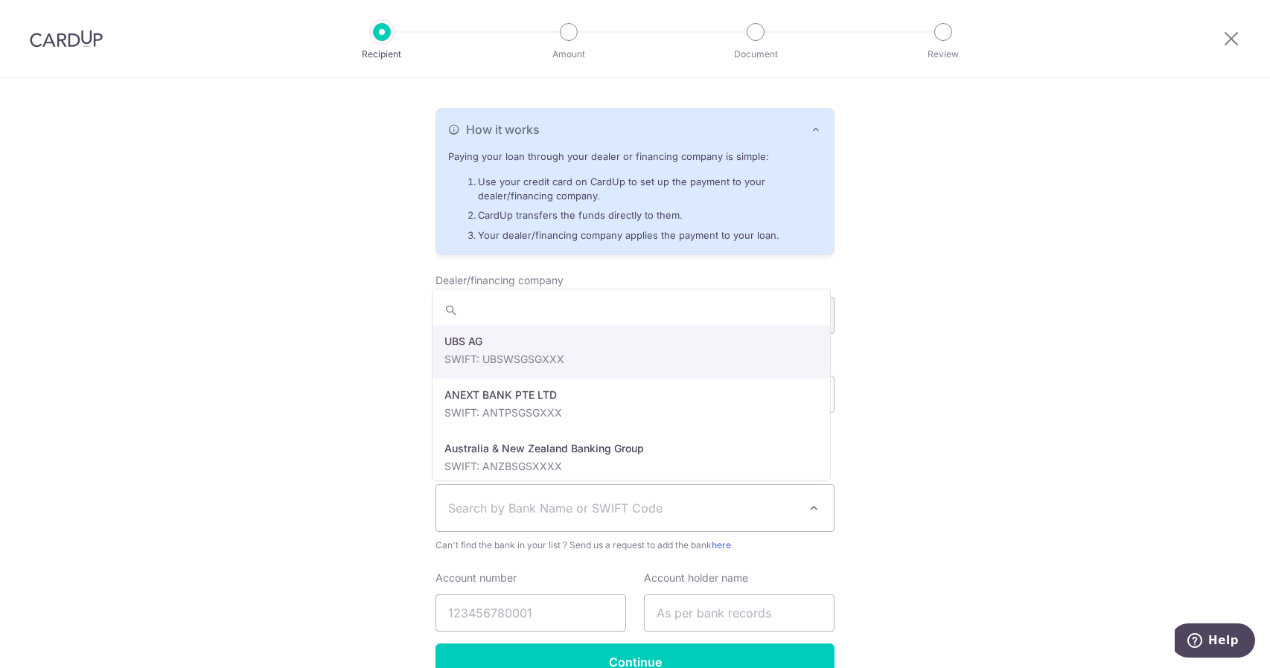
click at [704, 518] on span "Search by Bank Name or SWIFT Code" at bounding box center [634, 508] width 397 height 46
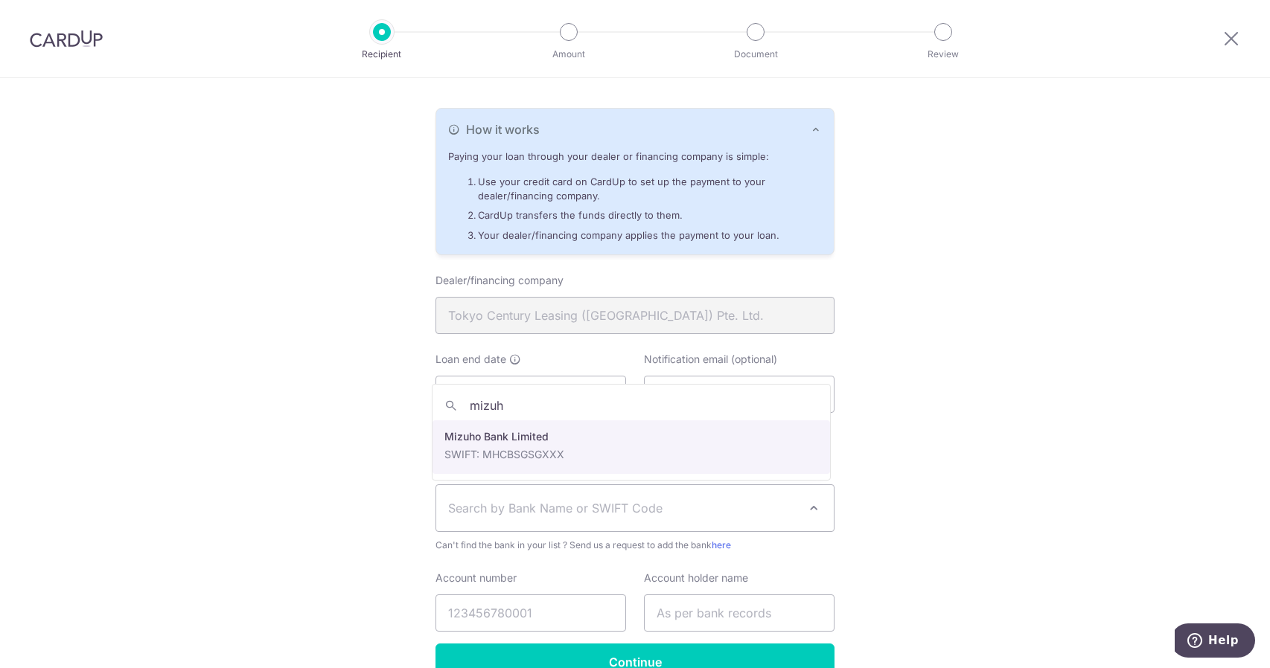
type input "mizuho"
click at [924, 454] on div "Who would you like to pay? Your recipient does not need a CardUp account to rec…" at bounding box center [635, 265] width 1270 height 971
